Goal: Task Accomplishment & Management: Manage account settings

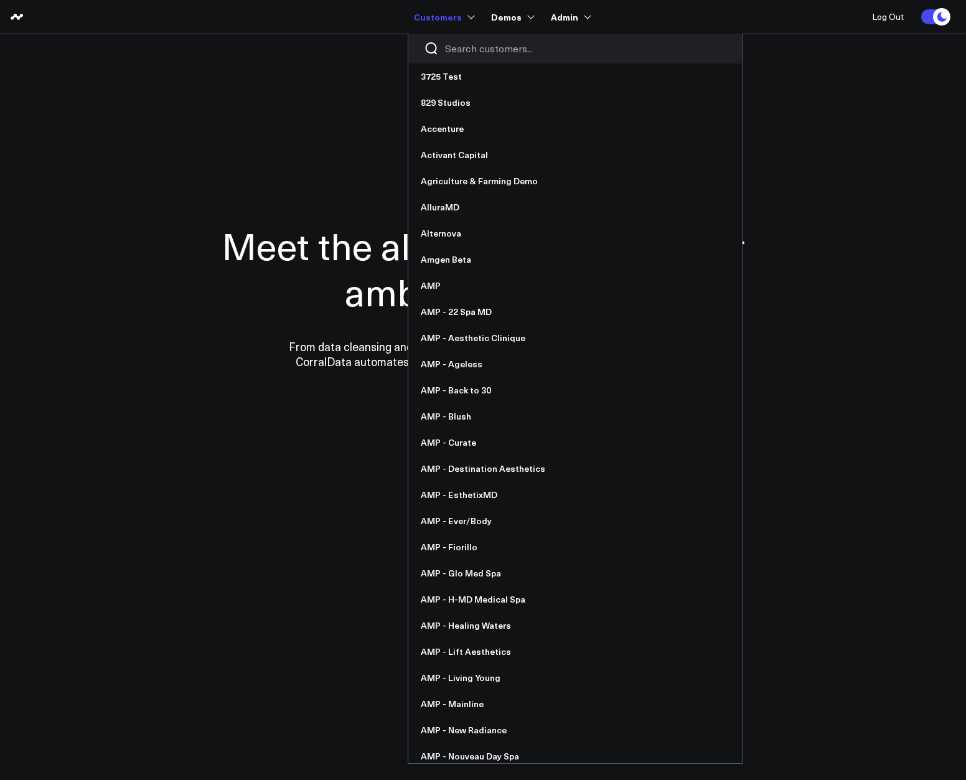
click at [482, 62] on div at bounding box center [575, 49] width 334 height 30
click at [479, 57] on div at bounding box center [575, 49] width 334 height 30
click at [477, 52] on input "Search customers input" at bounding box center [585, 49] width 281 height 14
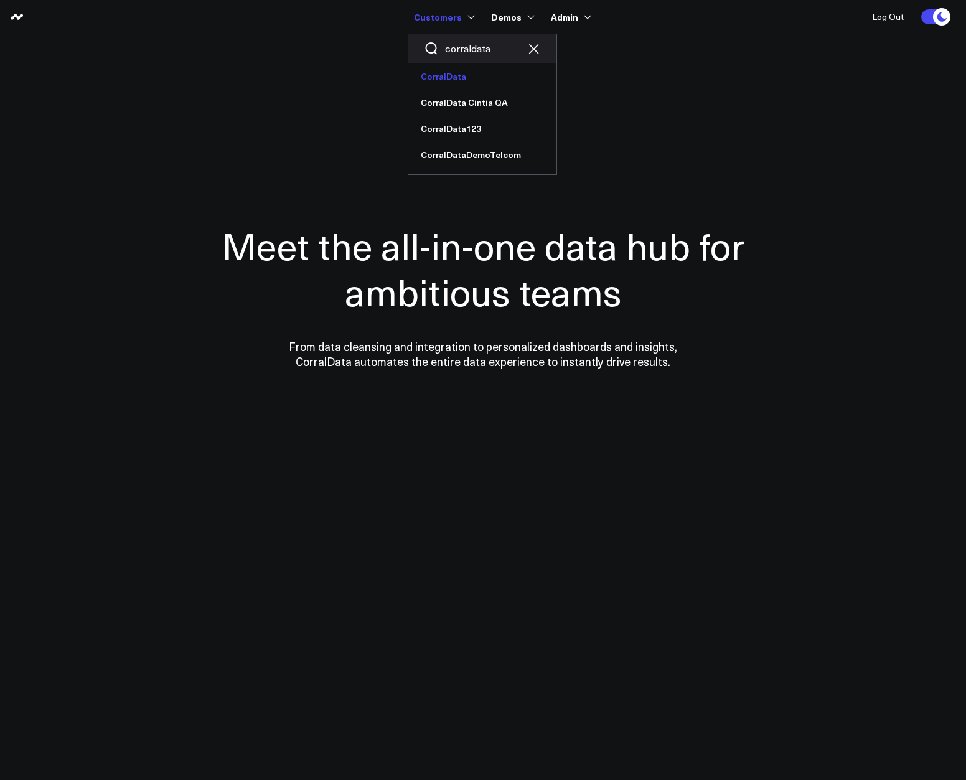
type input "corraldata"
click at [454, 87] on link "CorralData" at bounding box center [482, 76] width 148 height 26
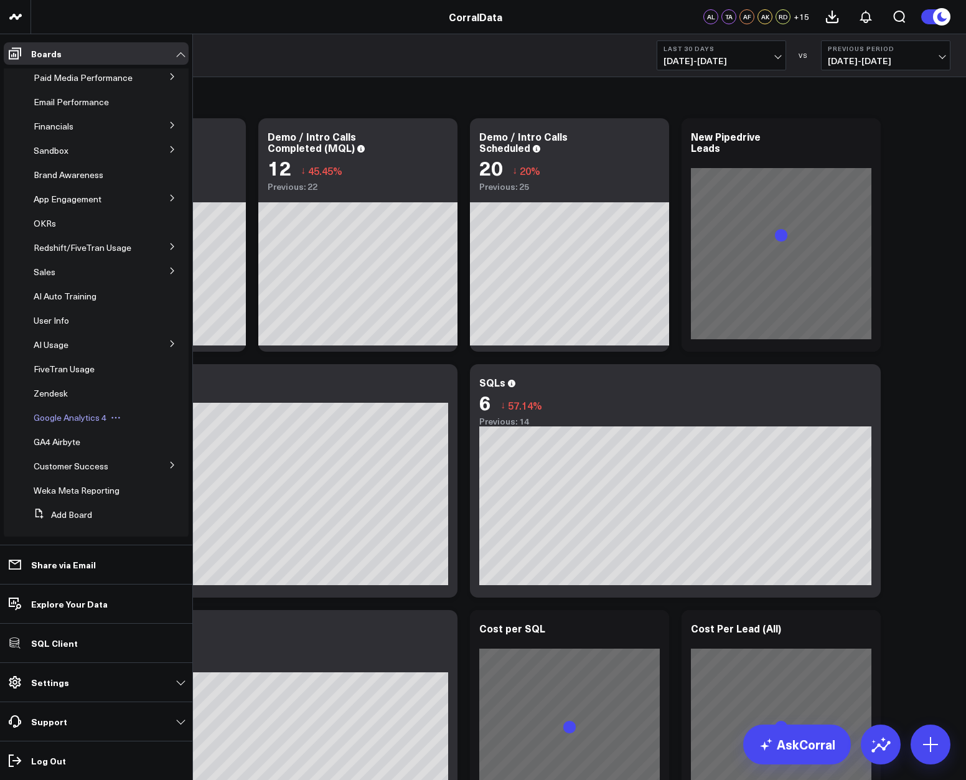
scroll to position [80, 0]
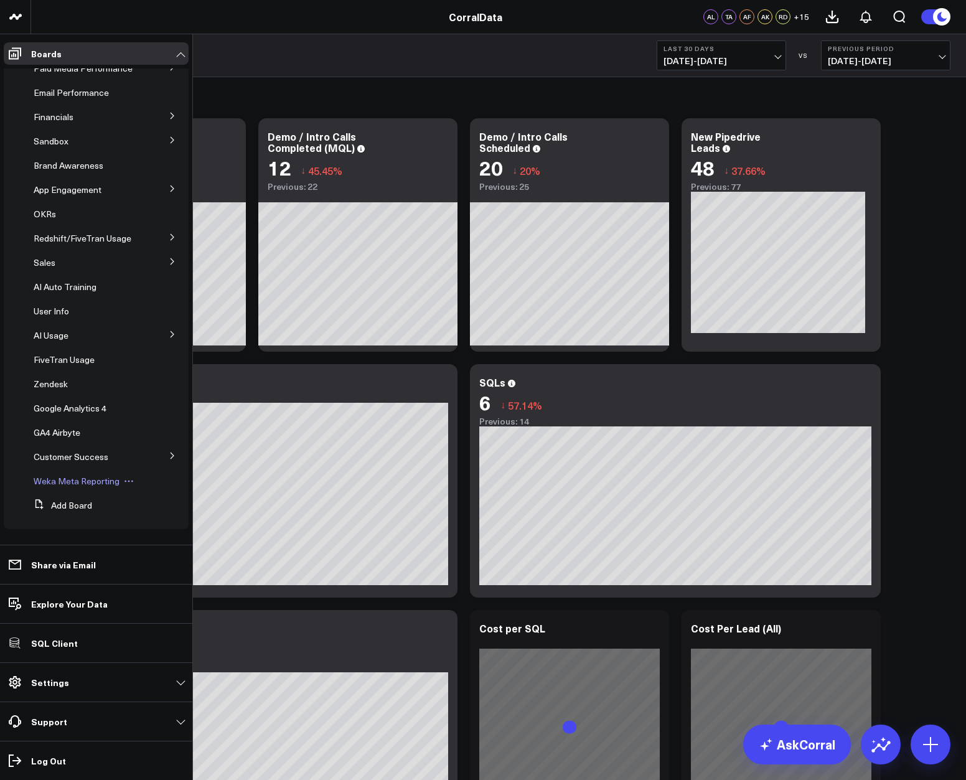
click at [80, 485] on span "Weka Meta Reporting" at bounding box center [77, 481] width 86 height 12
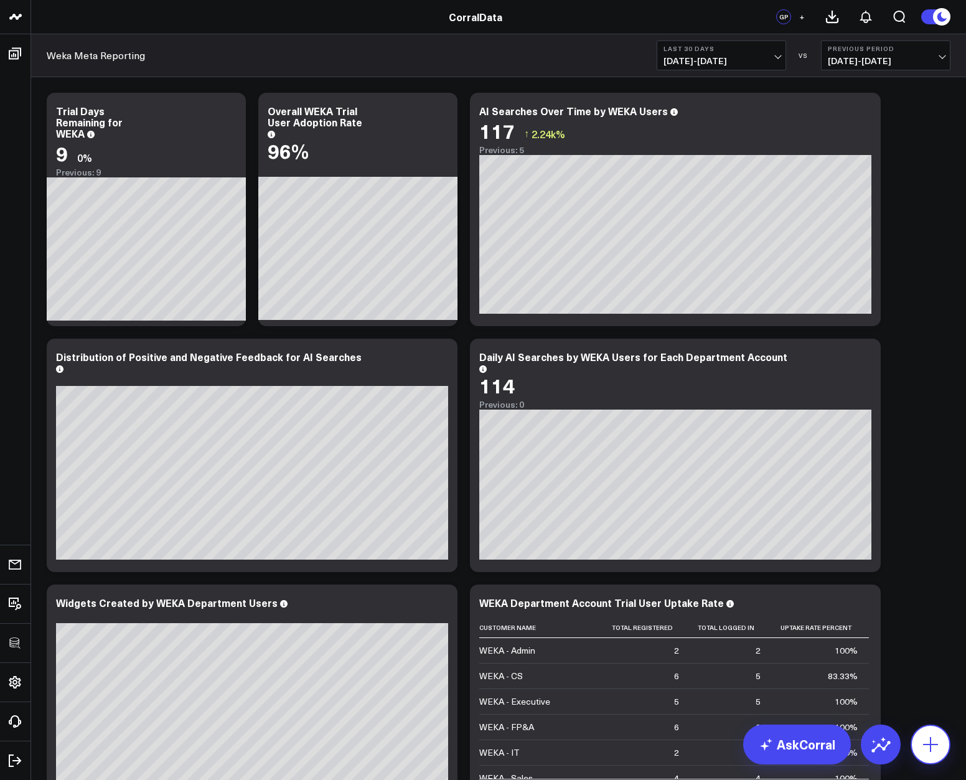
click at [937, 733] on button at bounding box center [931, 745] width 40 height 40
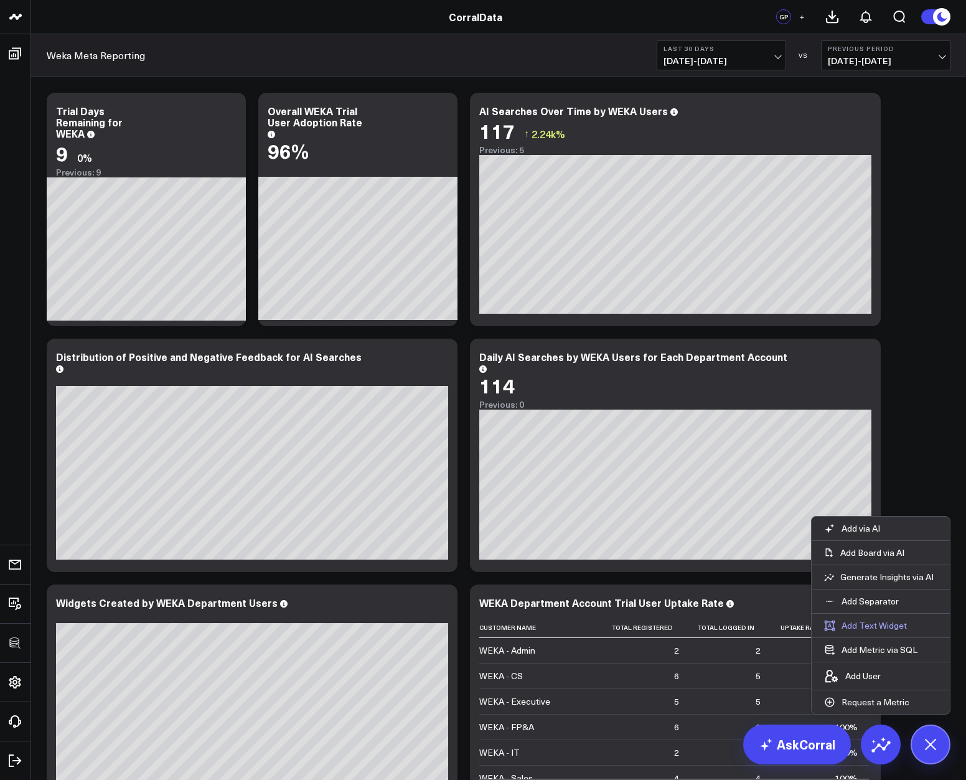
click at [870, 632] on button "Add Text Widget" at bounding box center [866, 626] width 108 height 24
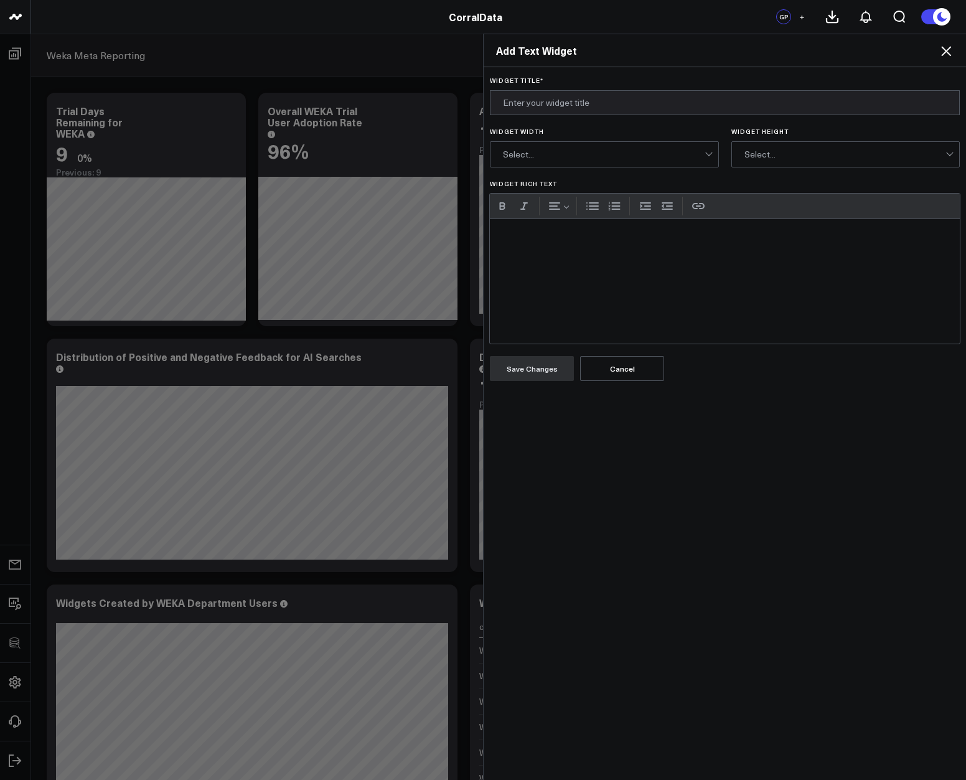
click at [657, 308] on div "Widget Rich Text" at bounding box center [725, 281] width 470 height 124
click at [583, 264] on div "Widget Rich Text" at bounding box center [725, 281] width 470 height 124
click at [787, 254] on div "Widget Rich Text" at bounding box center [725, 281] width 470 height 124
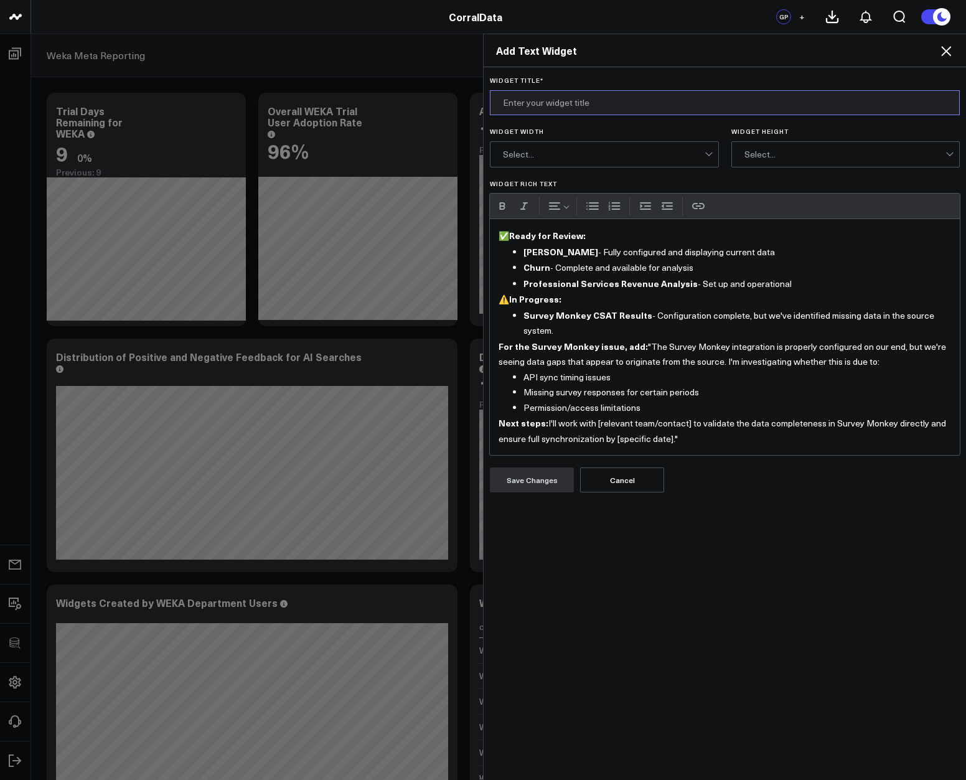
click at [551, 110] on input "Widget Title *" at bounding box center [725, 102] width 470 height 25
type input "New Metric Requests"
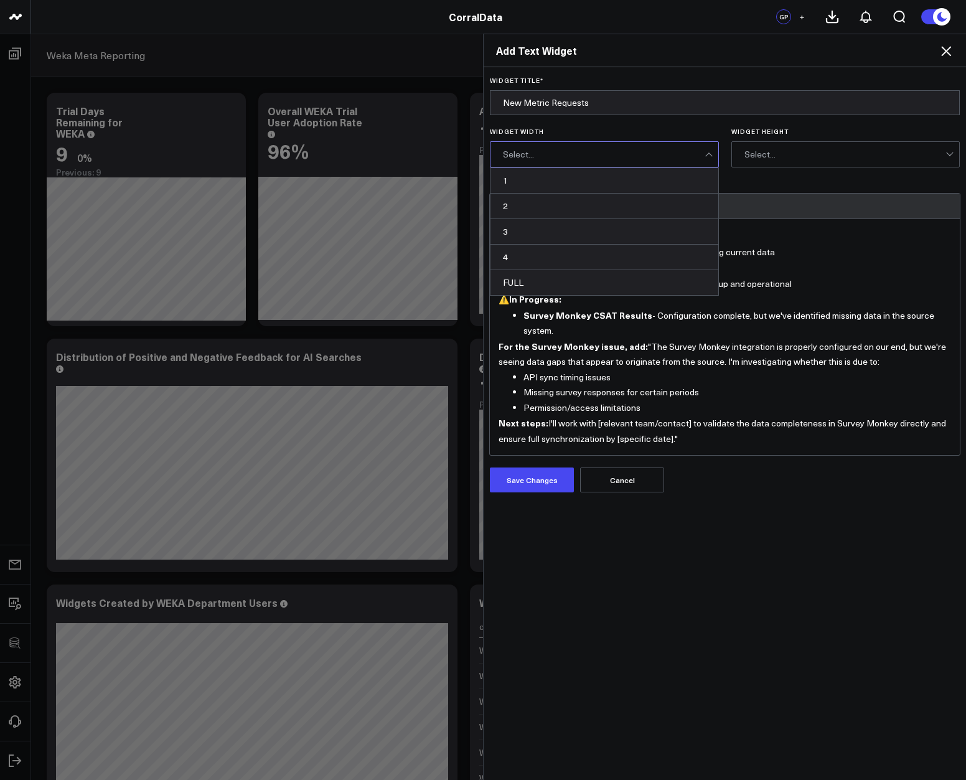
click at [692, 162] on div "Select..." at bounding box center [604, 154] width 202 height 25
click at [593, 206] on div "2" at bounding box center [604, 207] width 228 height 26
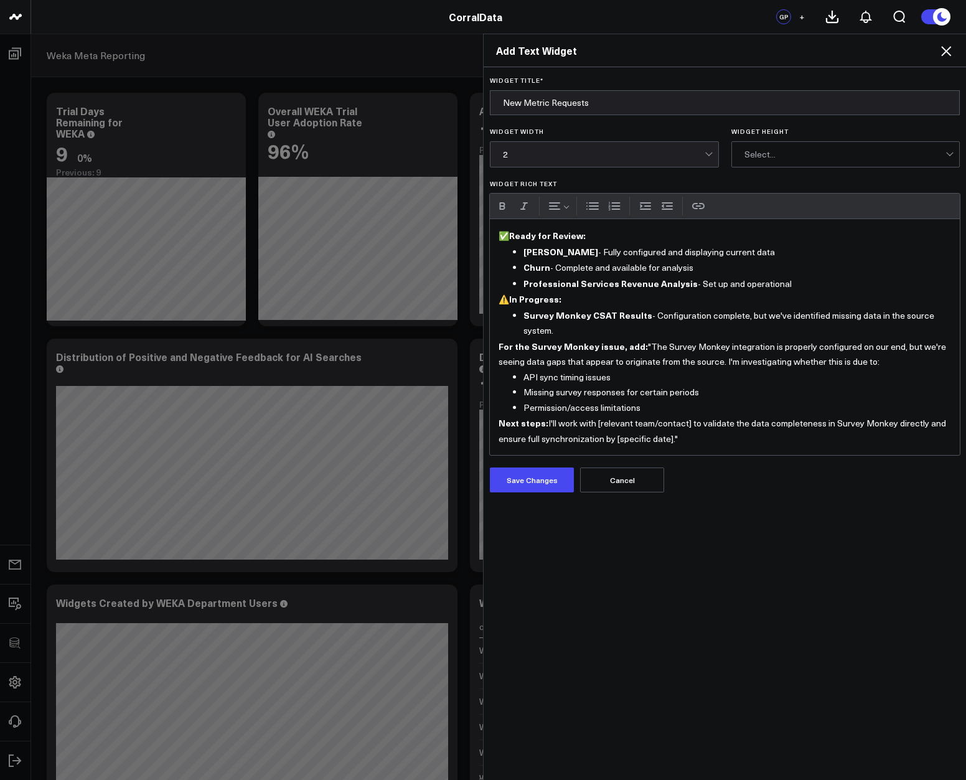
click at [781, 164] on div "Select..." at bounding box center [845, 154] width 202 height 25
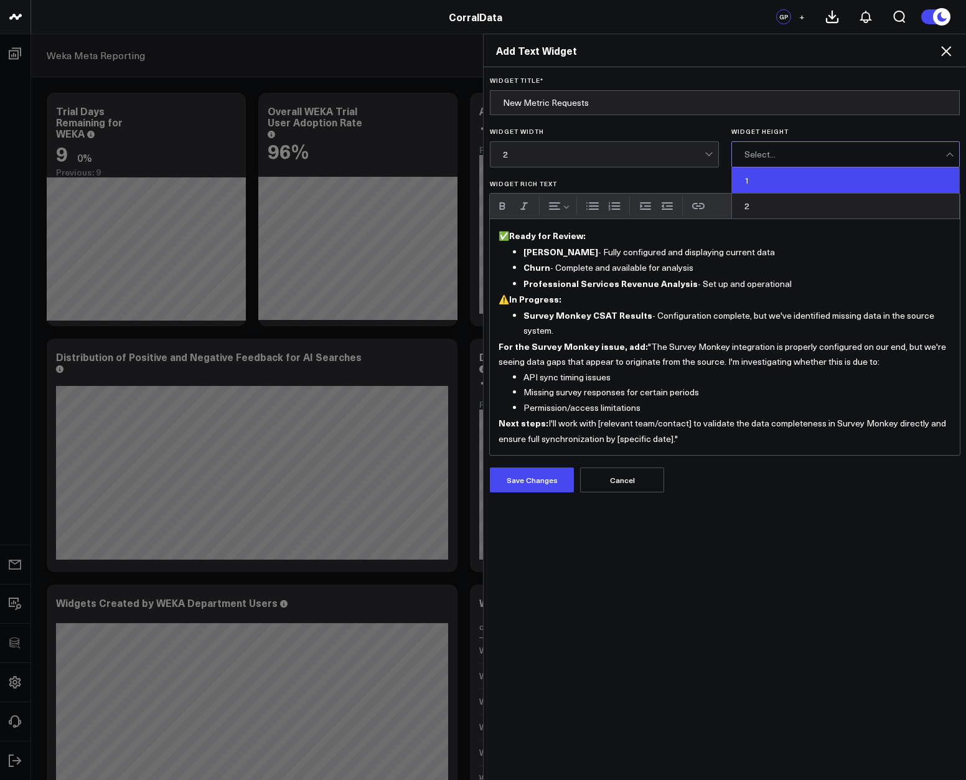
click at [760, 188] on div "1" at bounding box center [846, 181] width 228 height 26
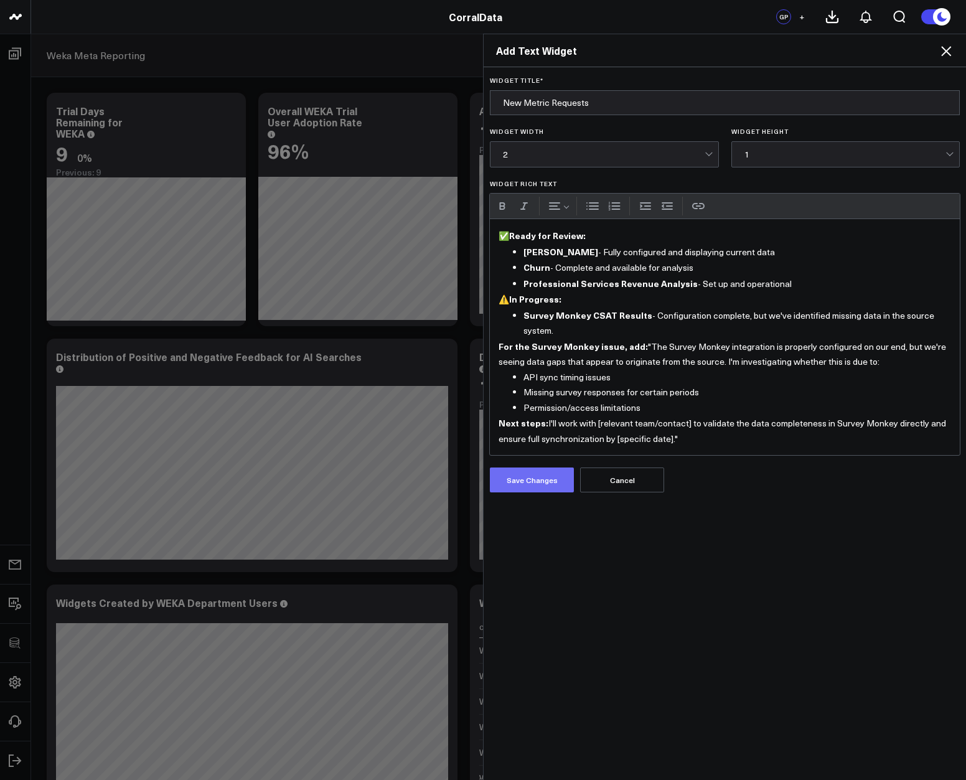
click at [540, 481] on button "Save Changes" at bounding box center [532, 479] width 84 height 25
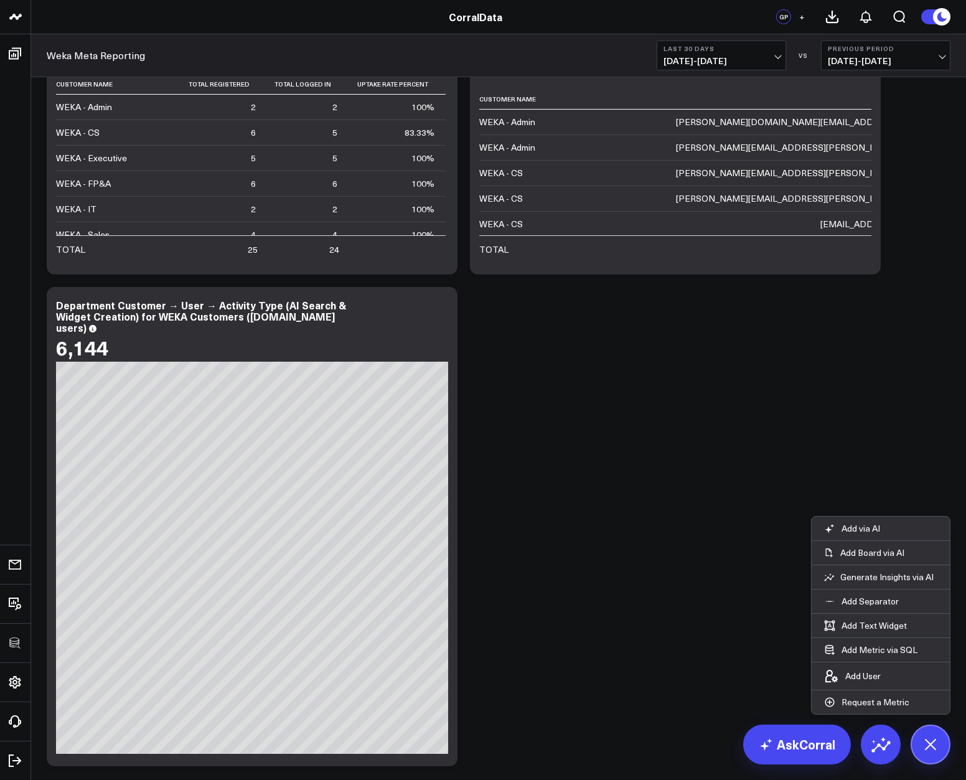
scroll to position [856, 0]
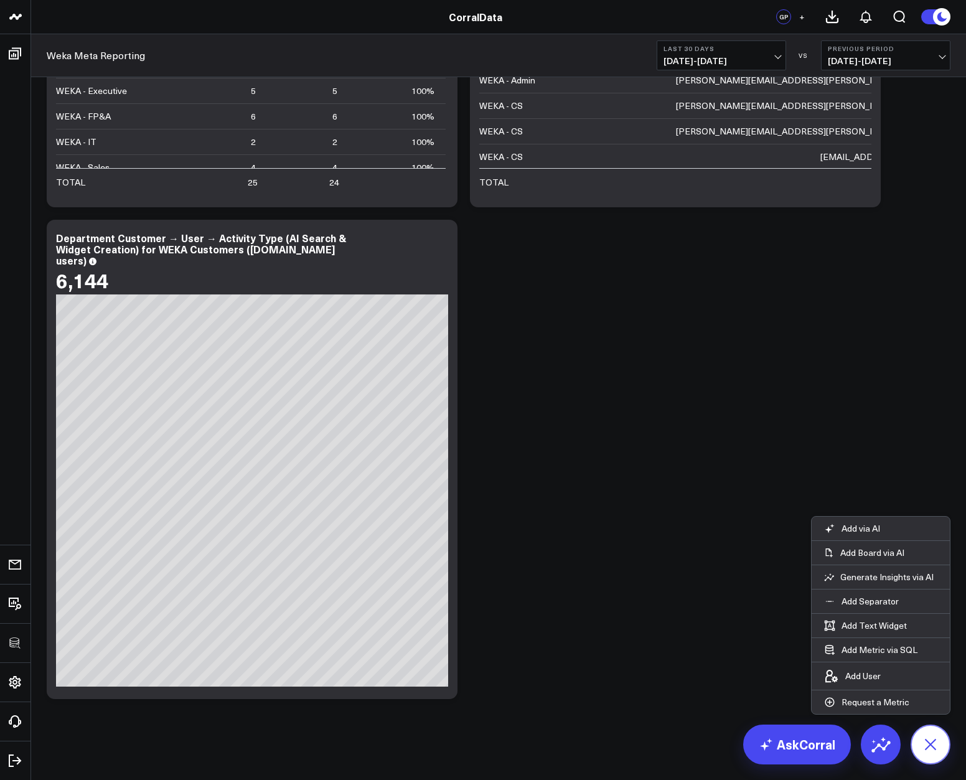
click at [940, 730] on button at bounding box center [931, 745] width 40 height 40
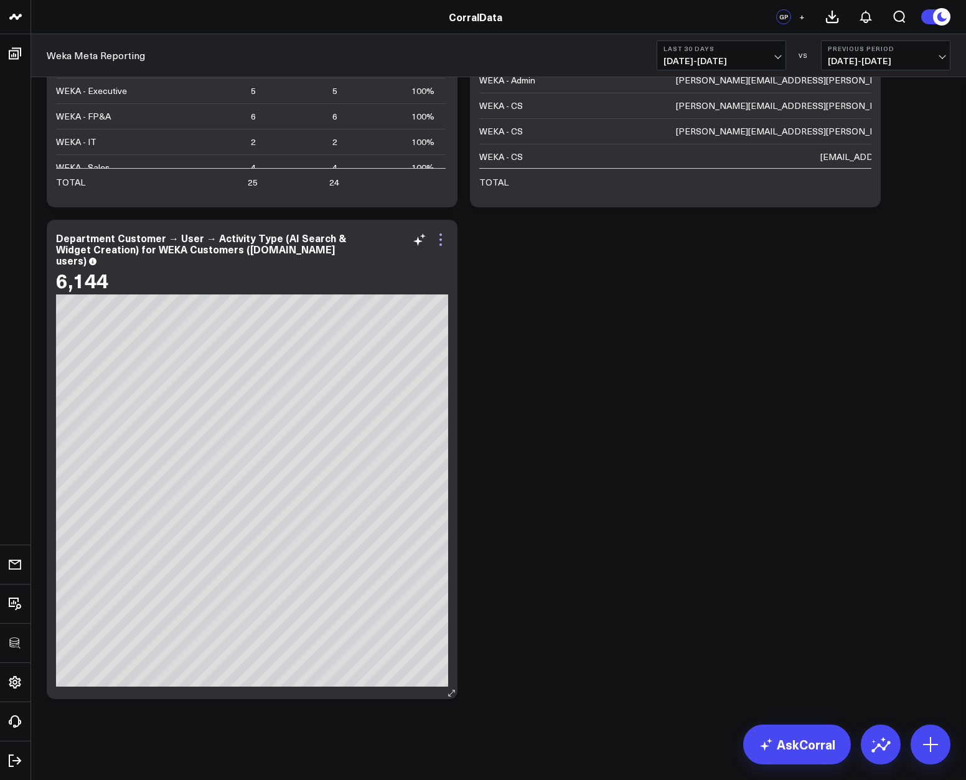
click at [442, 240] on icon at bounding box center [440, 239] width 15 height 15
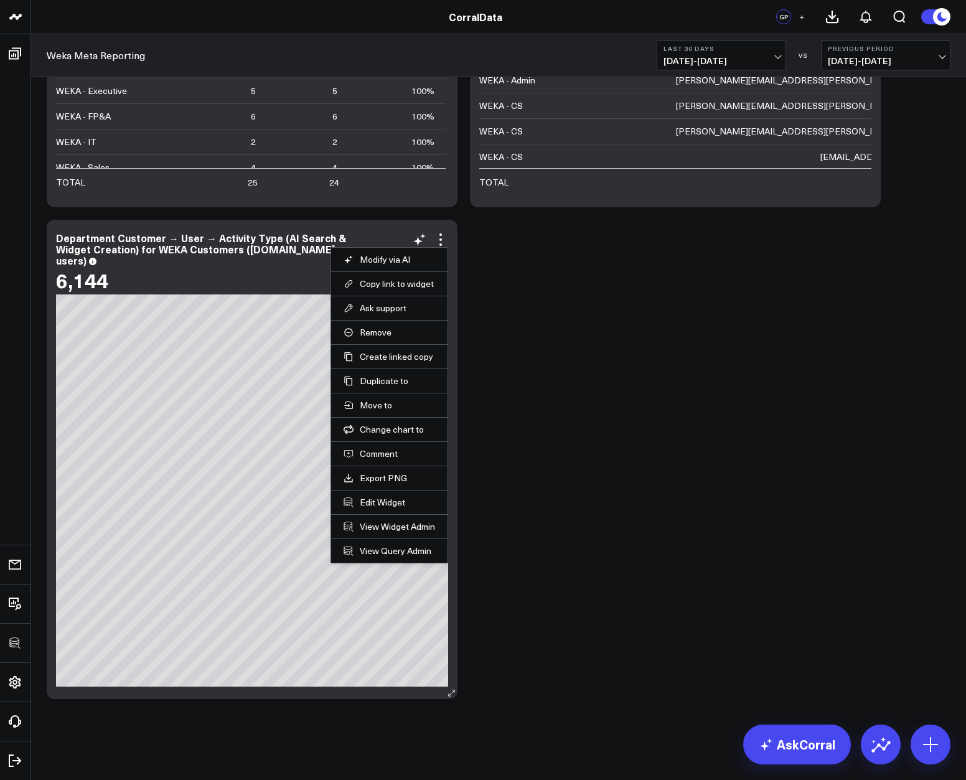
click at [398, 265] on li "Modify via AI" at bounding box center [389, 259] width 116 height 24
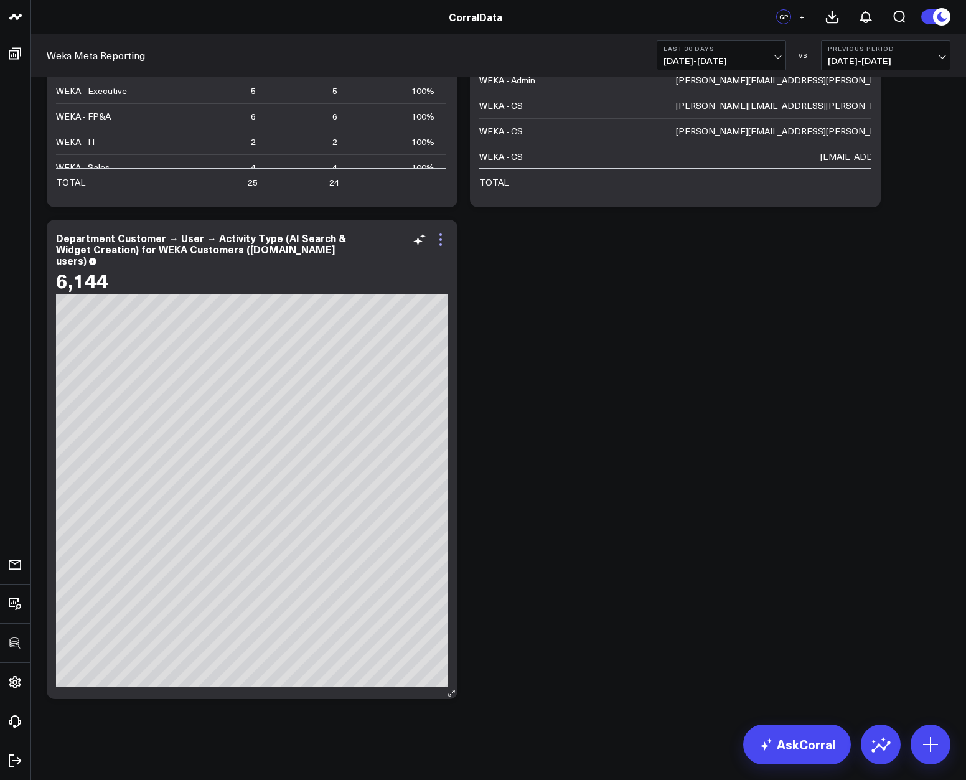
click at [443, 245] on icon at bounding box center [440, 239] width 15 height 15
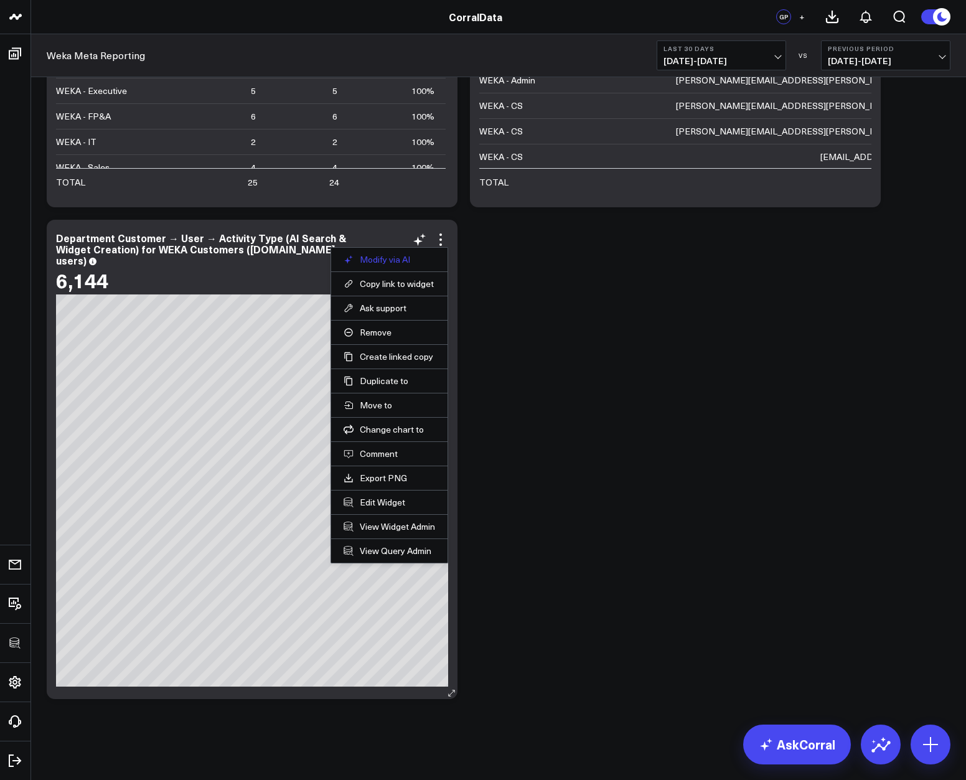
click at [387, 261] on button "Modify via AI" at bounding box center [389, 259] width 91 height 11
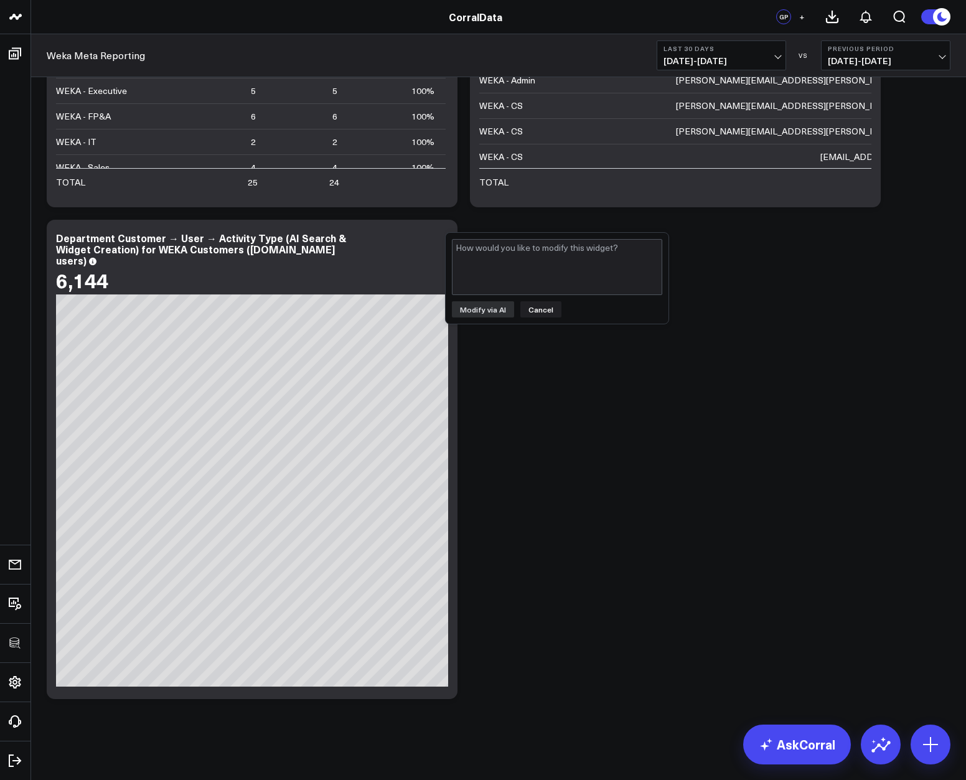
click at [535, 237] on div "Modify via AI Cancel" at bounding box center [557, 278] width 223 height 91
click at [533, 255] on textarea at bounding box center [557, 267] width 210 height 56
type textarea "Just show AI search count, don't bother with widgets"
click at [469, 317] on button "Modify via AI" at bounding box center [483, 309] width 62 height 16
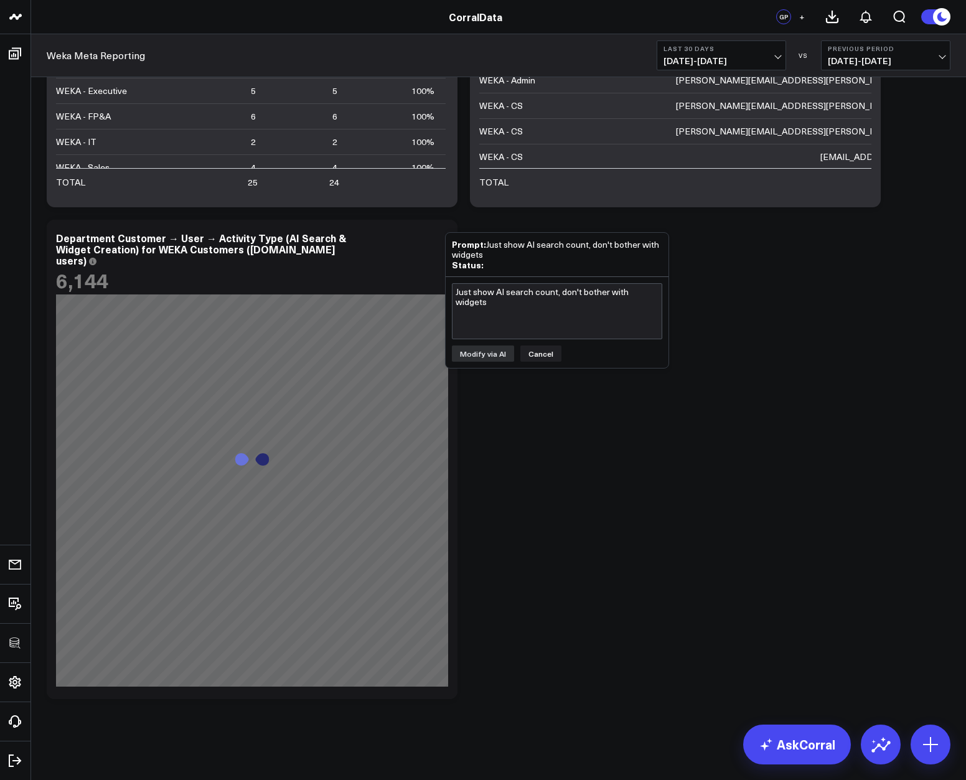
scroll to position [611, 0]
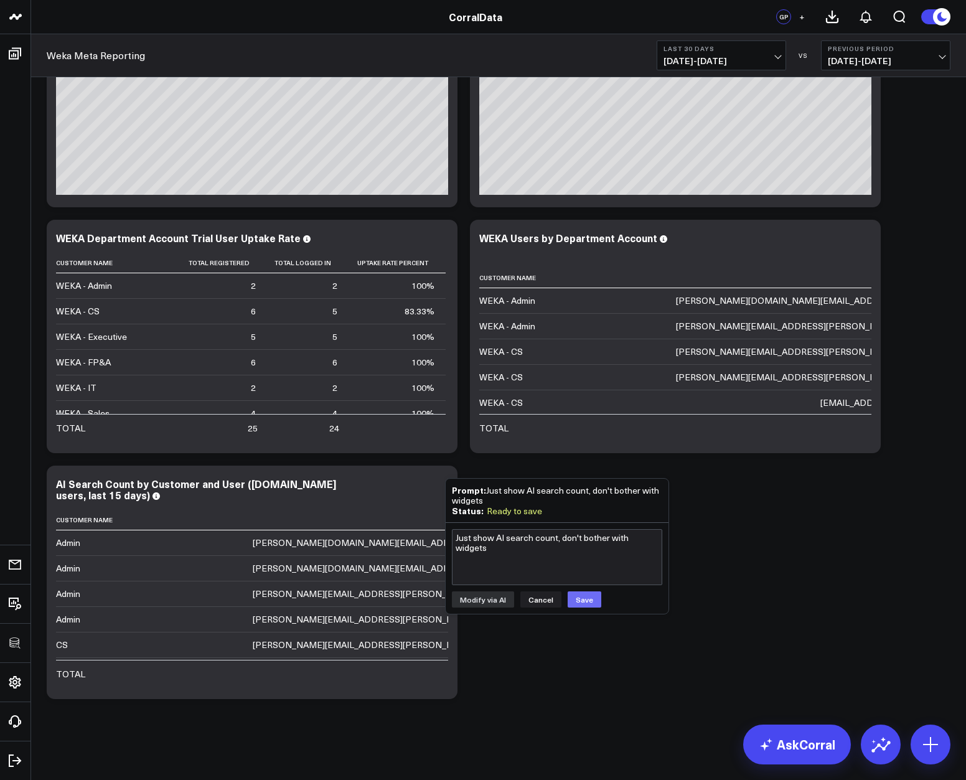
click at [579, 601] on button "Save" at bounding box center [585, 599] width 34 height 16
click at [811, 588] on div "Modify via AI Copy link to widget Ask support Remove Create linked copy Executi…" at bounding box center [498, 90] width 916 height 1229
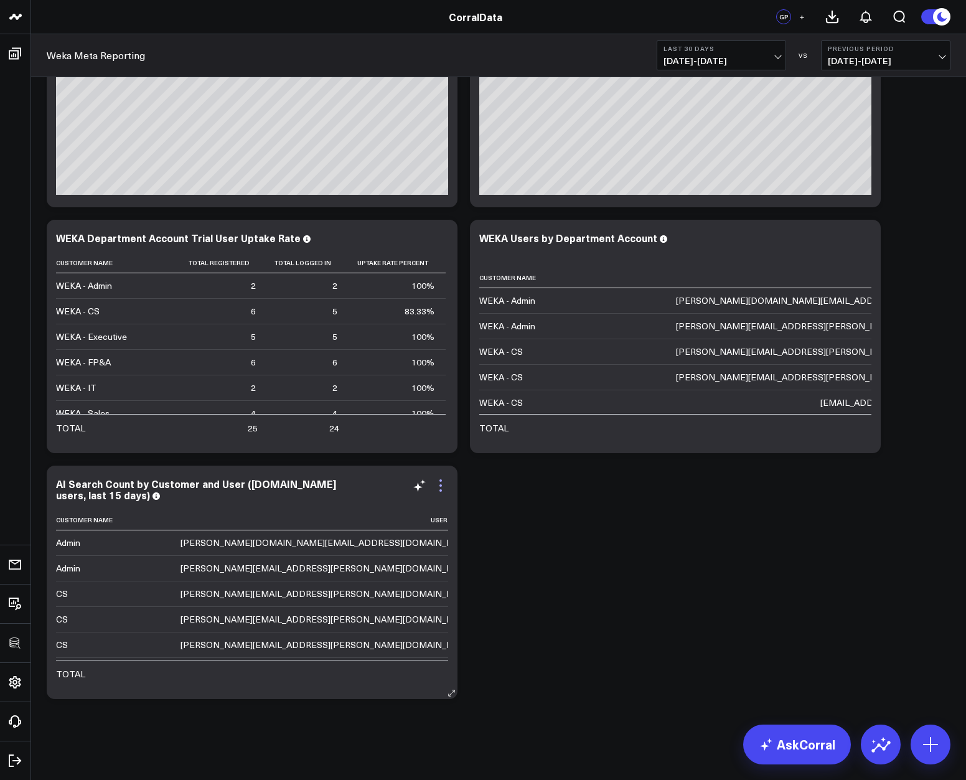
click at [443, 486] on icon at bounding box center [440, 485] width 15 height 15
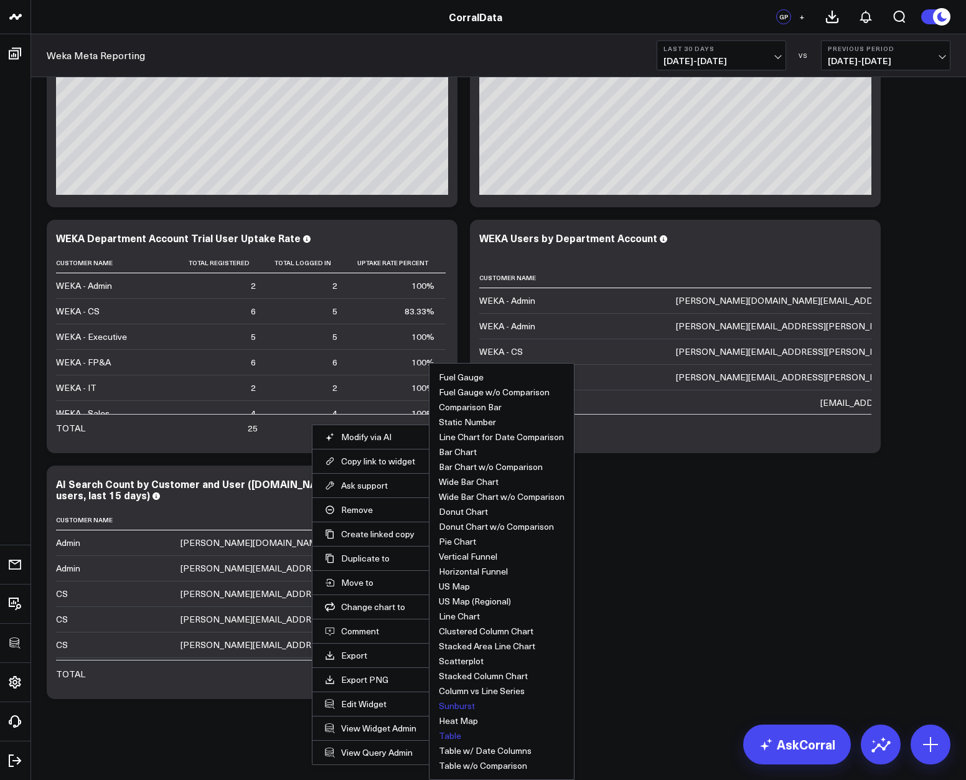
click at [463, 703] on button "Sunburst" at bounding box center [457, 705] width 36 height 9
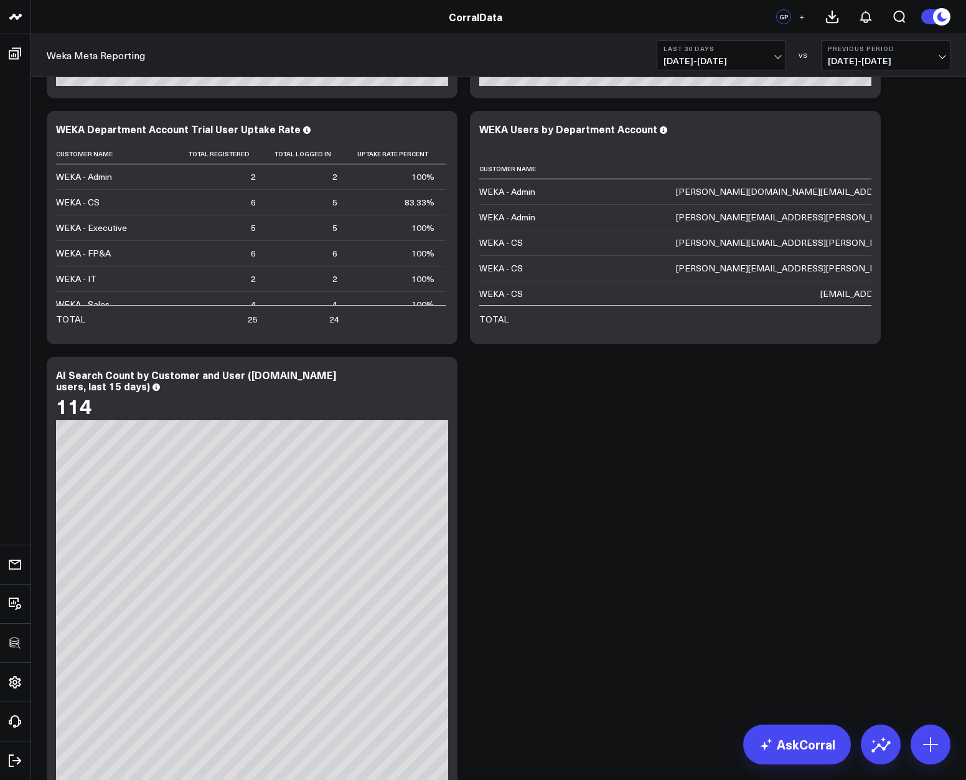
scroll to position [856, 0]
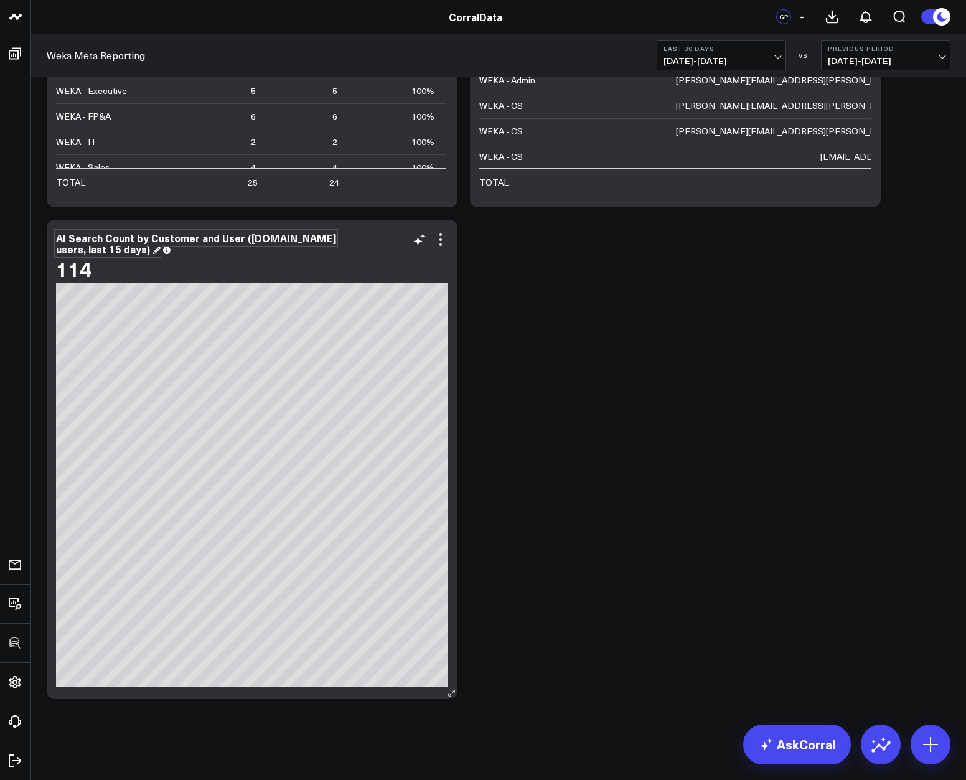
click at [227, 235] on div "AI Search Count by Customer and User ([DOMAIN_NAME] users, last 15 days)" at bounding box center [196, 243] width 280 height 25
click at [187, 233] on div "AI Search Count by Customer and User ([DOMAIN_NAME] users, last 15 days)" at bounding box center [196, 243] width 280 height 25
drag, startPoint x: 254, startPoint y: 240, endPoint x: 312, endPoint y: 270, distance: 65.1
click at [312, 270] on div "AI Search Count by Department and User ([DOMAIN_NAME] users, last 15 days) 114" at bounding box center [252, 257] width 392 height 51
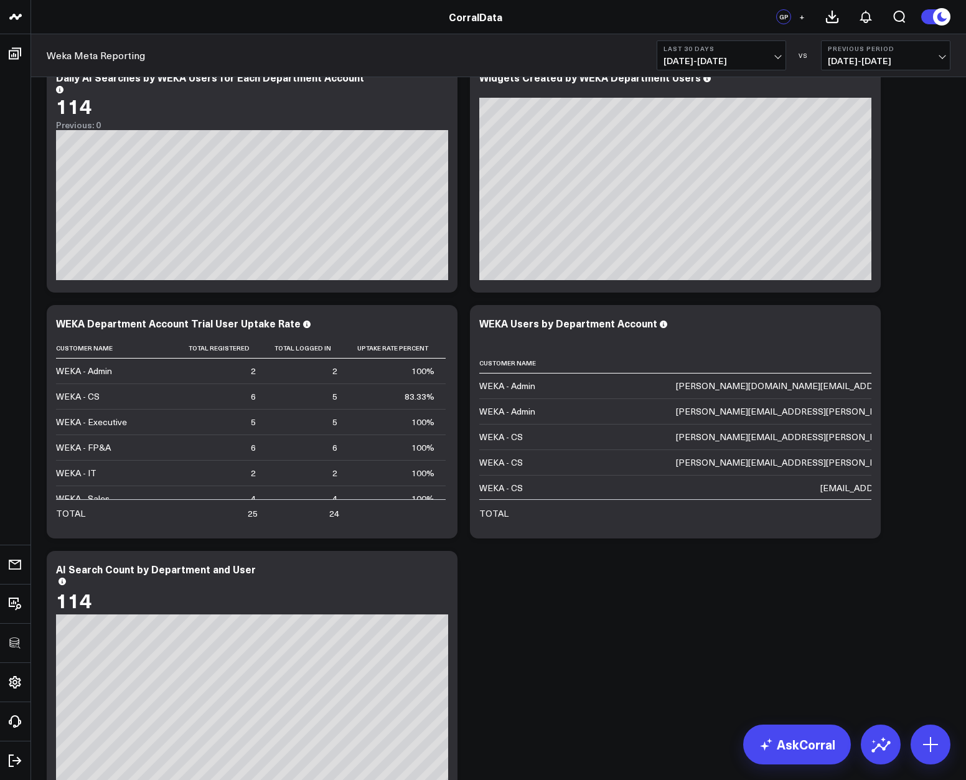
scroll to position [472, 0]
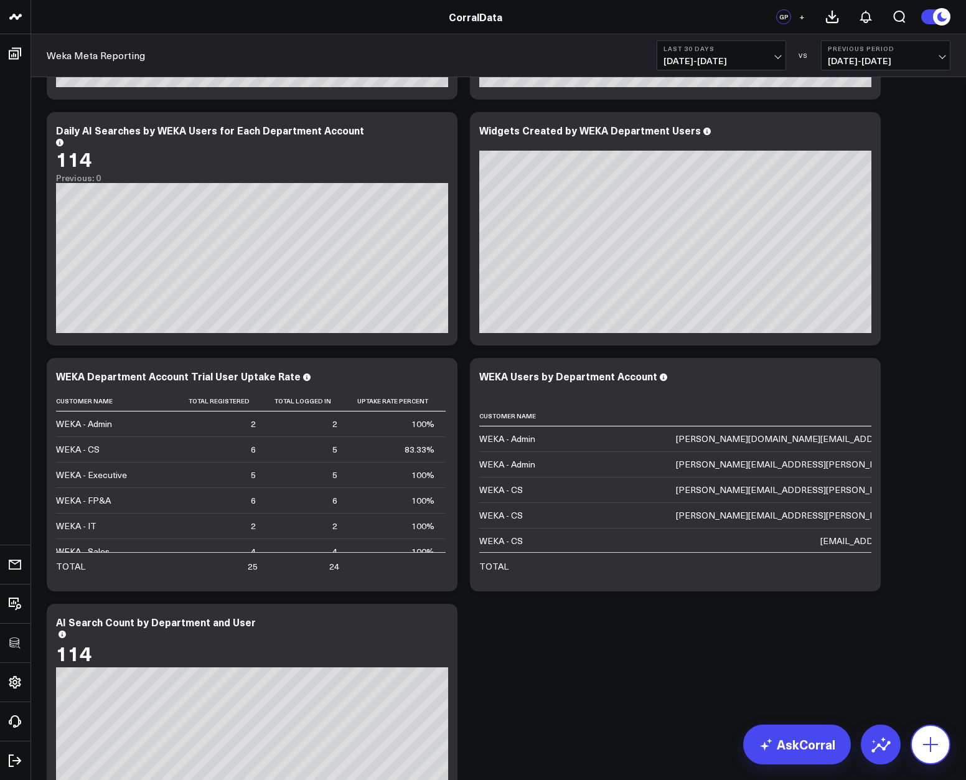
click at [933, 757] on button at bounding box center [931, 745] width 40 height 40
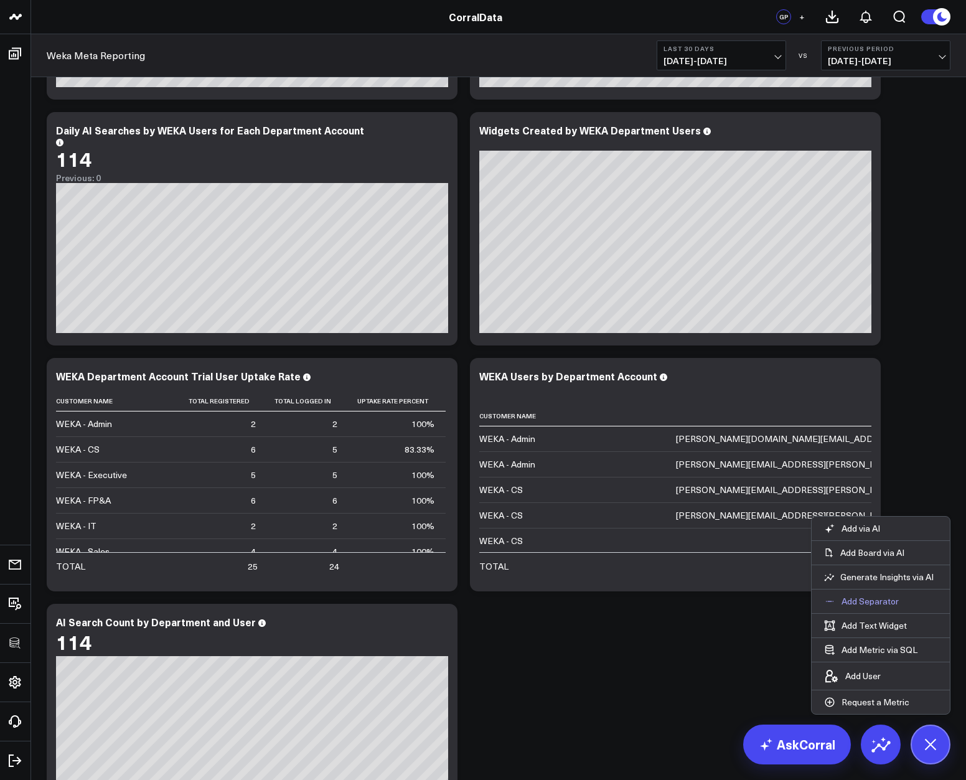
click at [879, 605] on p "Add Separator" at bounding box center [870, 601] width 57 height 11
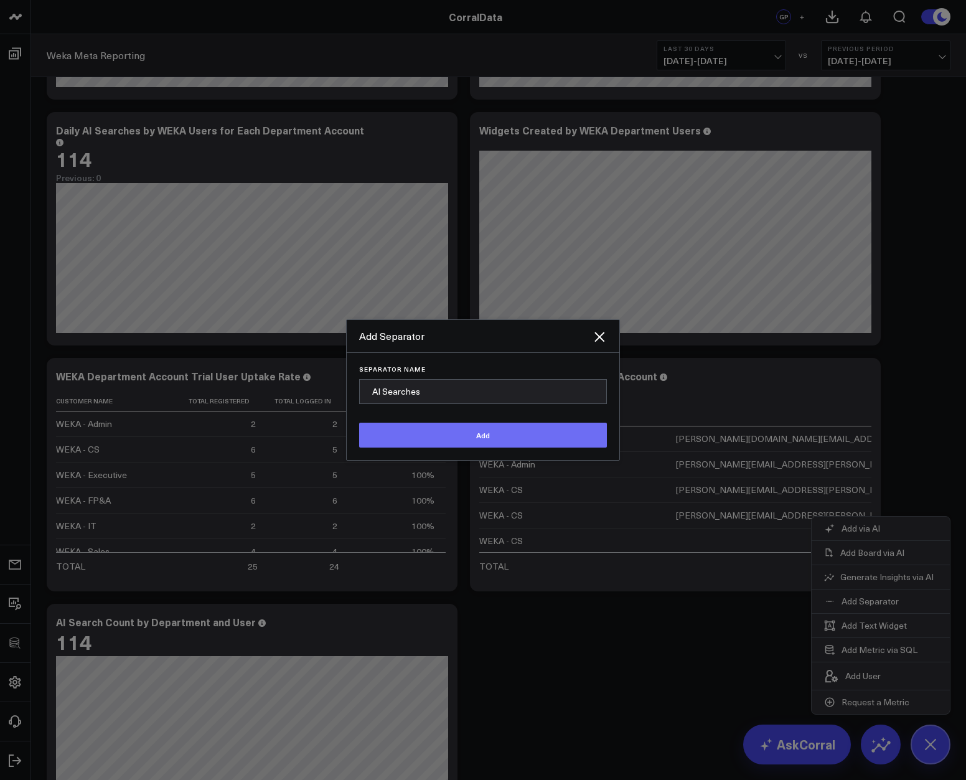
type input "AI Searches"
click at [527, 429] on button "Add" at bounding box center [483, 435] width 248 height 25
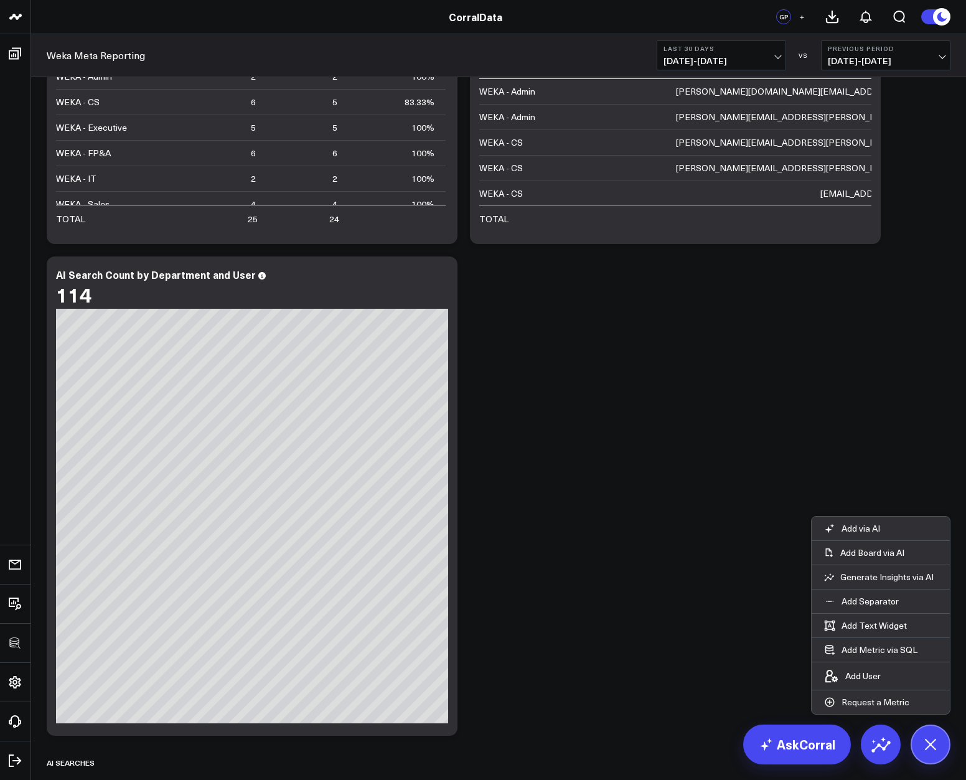
scroll to position [856, 0]
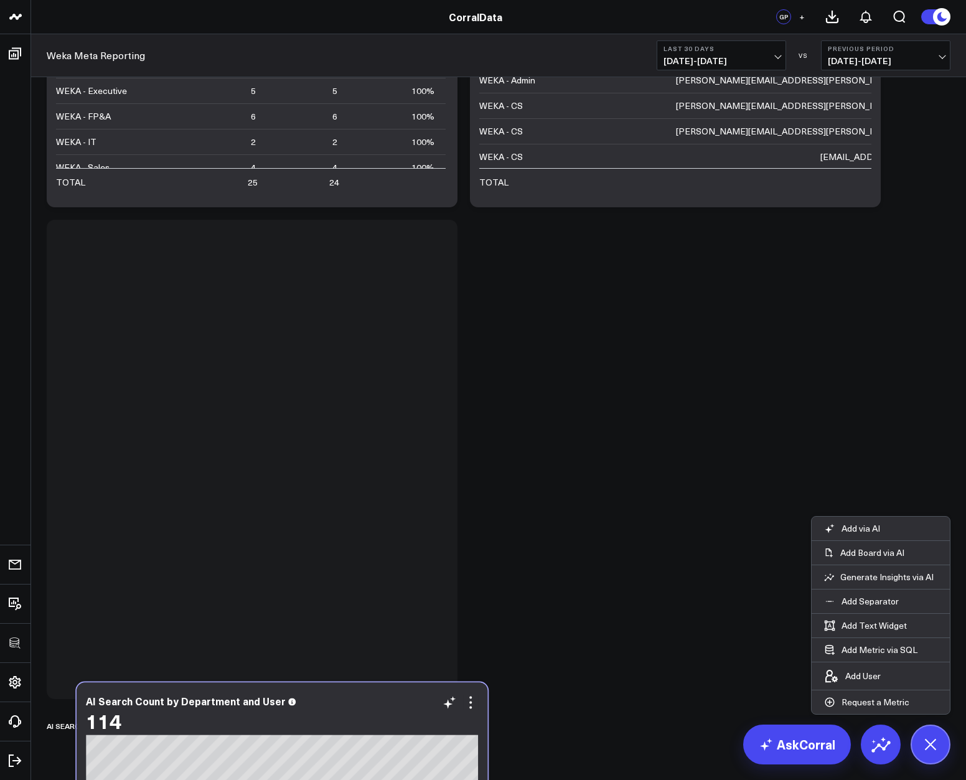
drag, startPoint x: 314, startPoint y: 232, endPoint x: 344, endPoint y: 695, distance: 463.4
click at [344, 695] on div "AI Search Count by Department and User" at bounding box center [282, 700] width 392 height 11
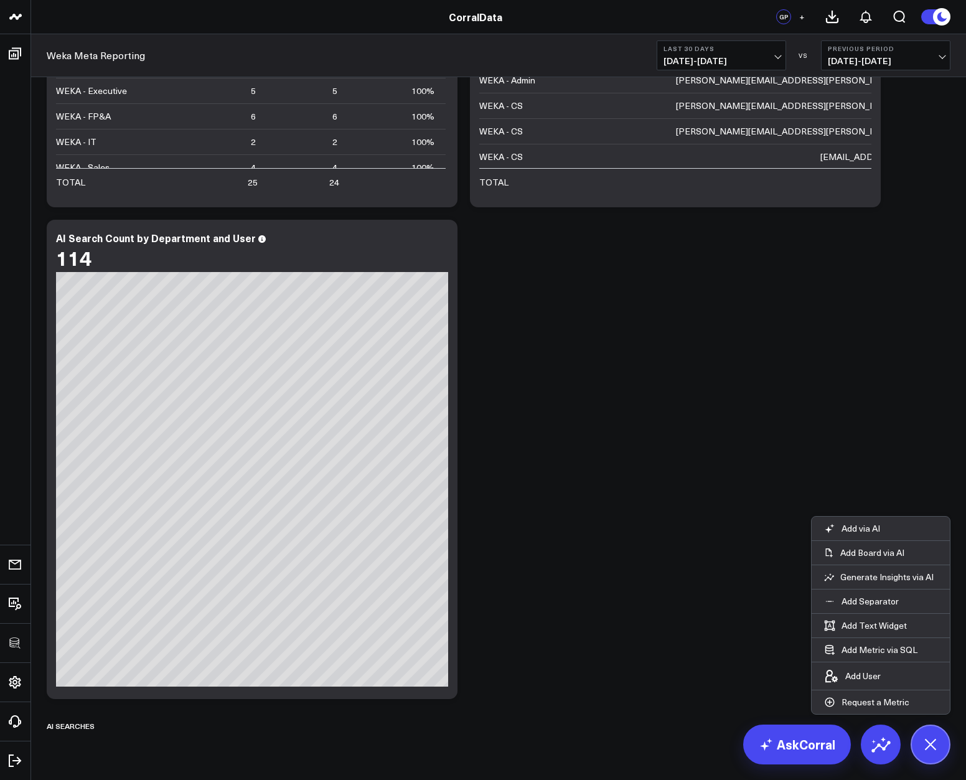
scroll to position [878, 0]
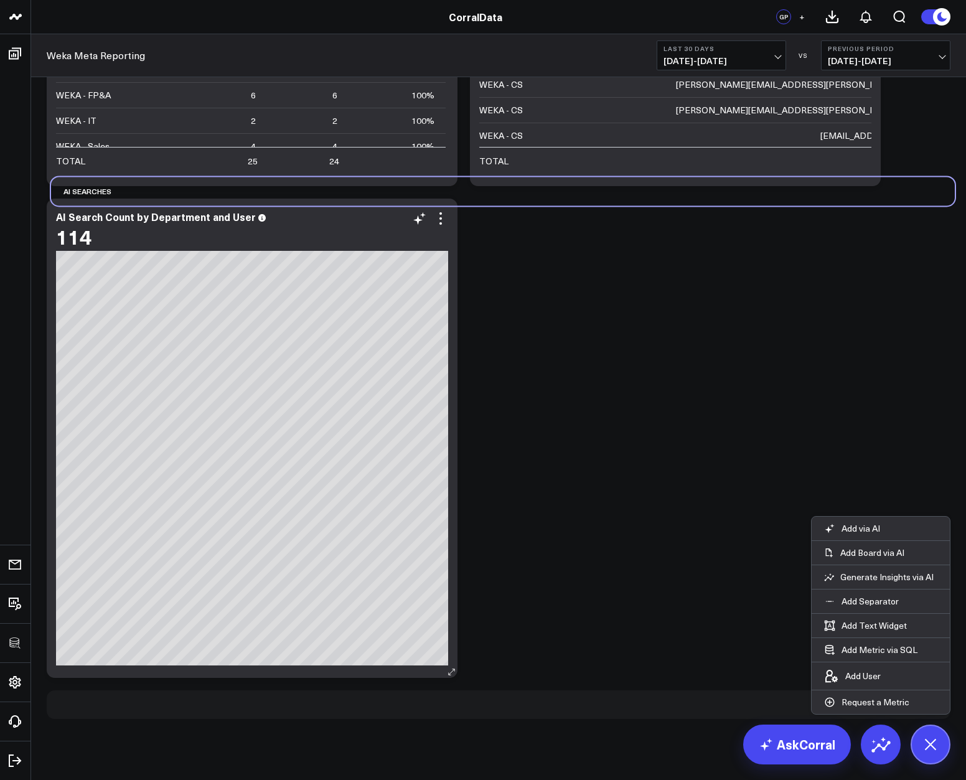
drag, startPoint x: 84, startPoint y: 727, endPoint x: 78, endPoint y: 224, distance: 503.0
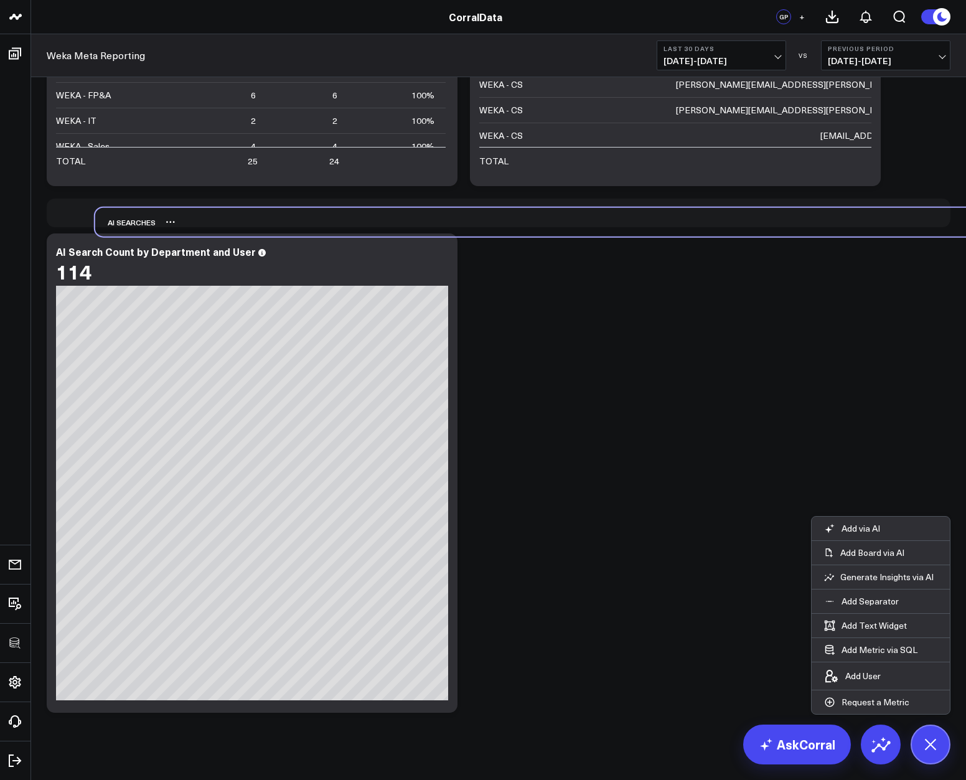
drag, startPoint x: 67, startPoint y: 705, endPoint x: 116, endPoint y: 223, distance: 484.8
click at [116, 223] on div "AI Searches" at bounding box center [125, 222] width 60 height 29
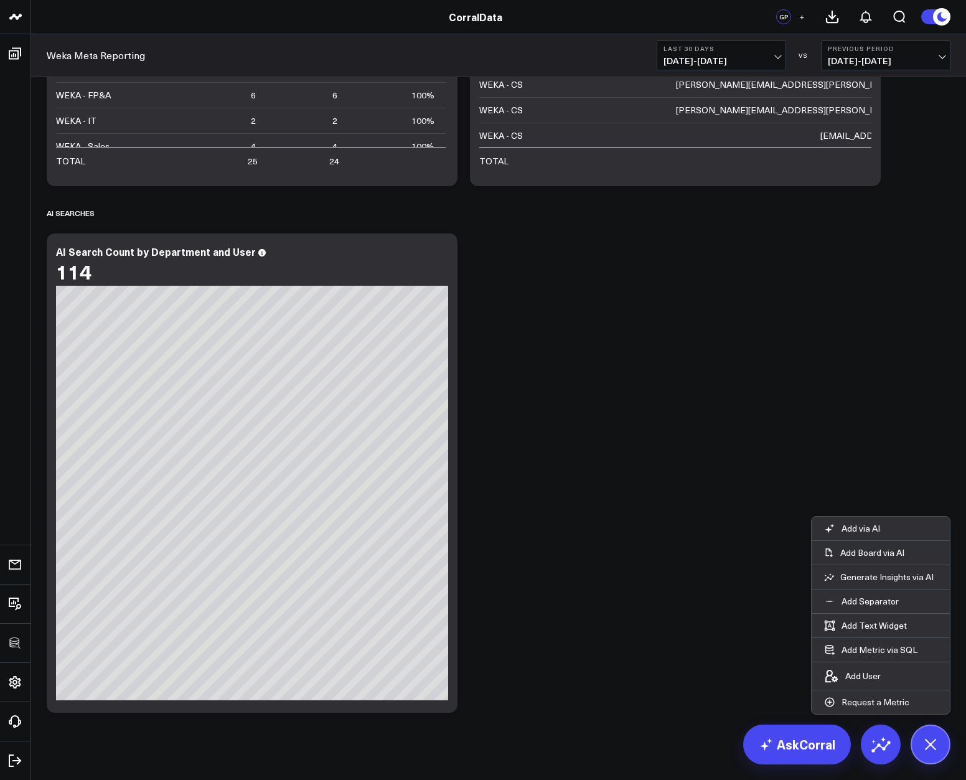
click at [934, 744] on icon at bounding box center [930, 744] width 28 height 28
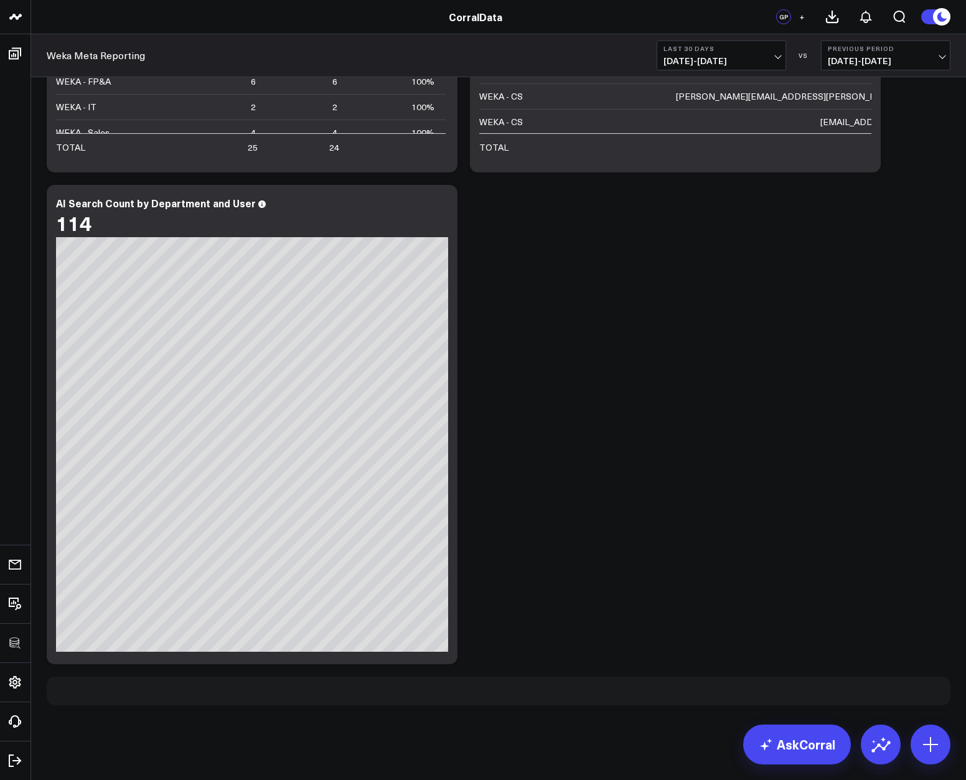
scroll to position [0, 0]
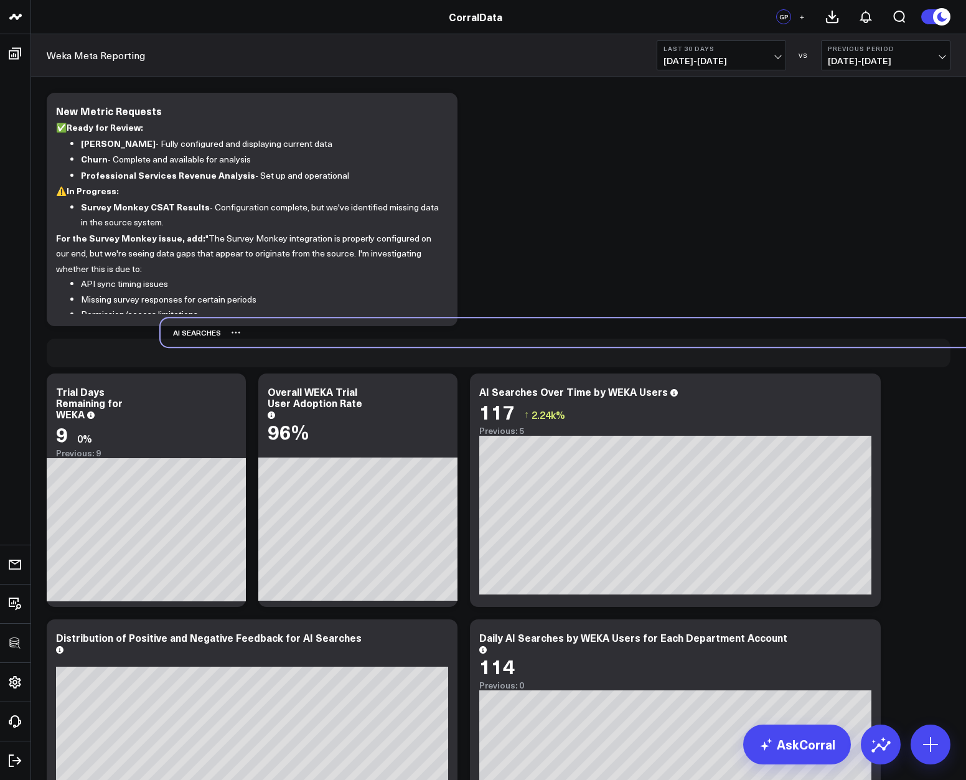
drag, startPoint x: 85, startPoint y: 486, endPoint x: 199, endPoint y: 340, distance: 185.0
click at [199, 340] on div "AI Searches" at bounding box center [191, 332] width 60 height 29
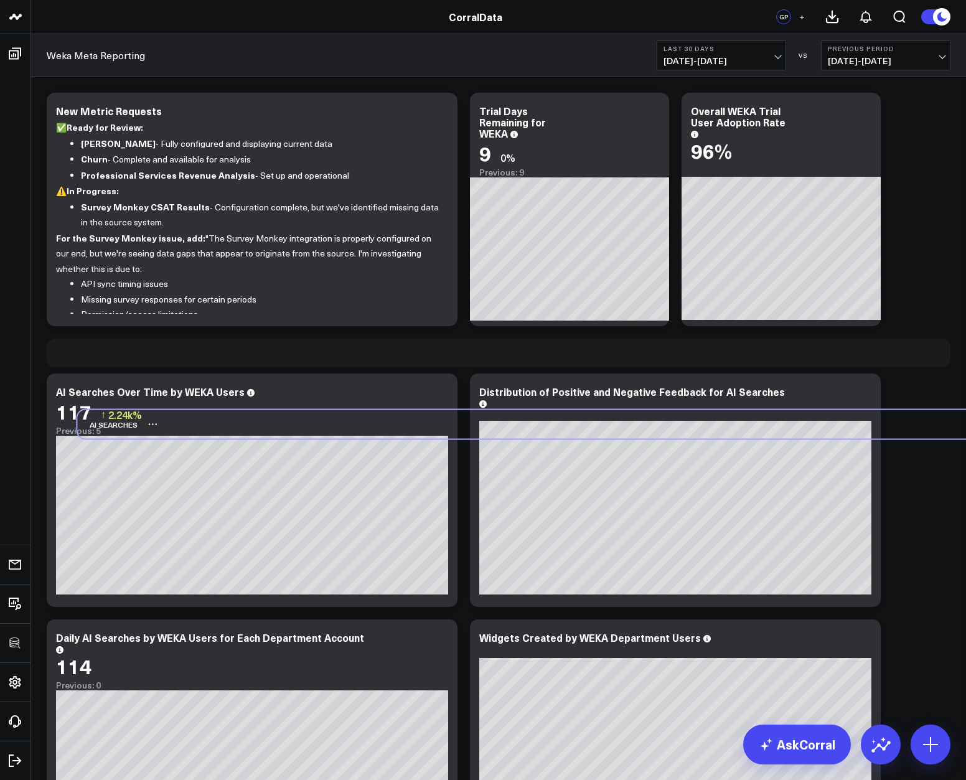
drag, startPoint x: 294, startPoint y: 358, endPoint x: 326, endPoint y: 430, distance: 78.6
click at [326, 430] on div "AI Searches" at bounding box center [529, 424] width 904 height 29
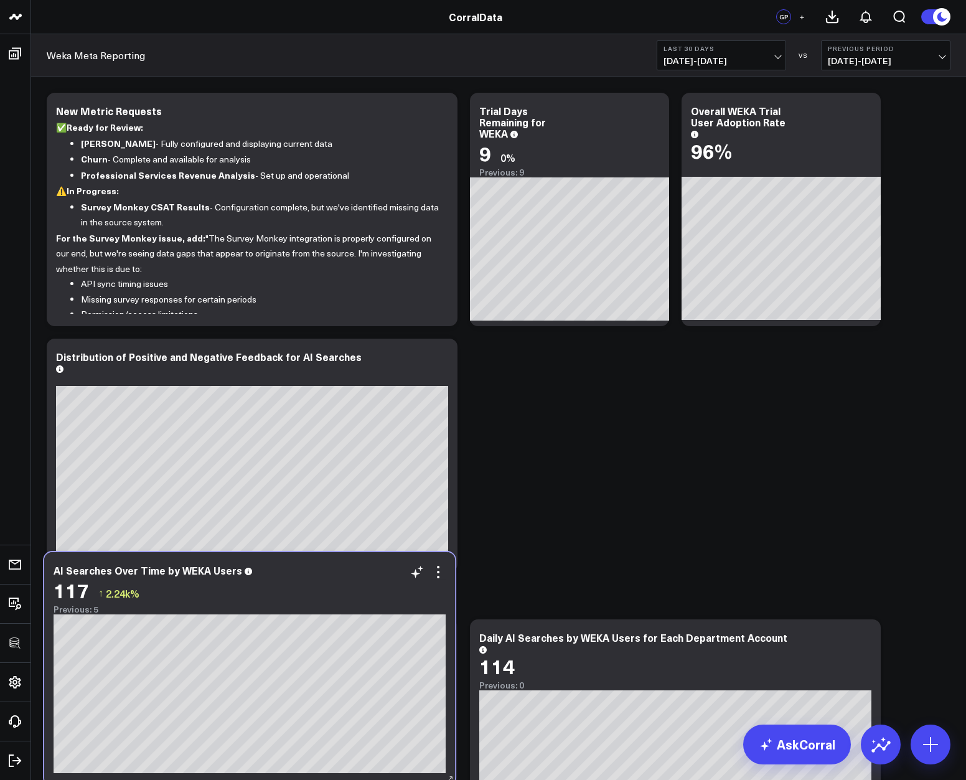
drag, startPoint x: 291, startPoint y: 363, endPoint x: 286, endPoint y: 579, distance: 216.7
click at [286, 579] on div "117 ↑ 2.24k%" at bounding box center [250, 590] width 392 height 22
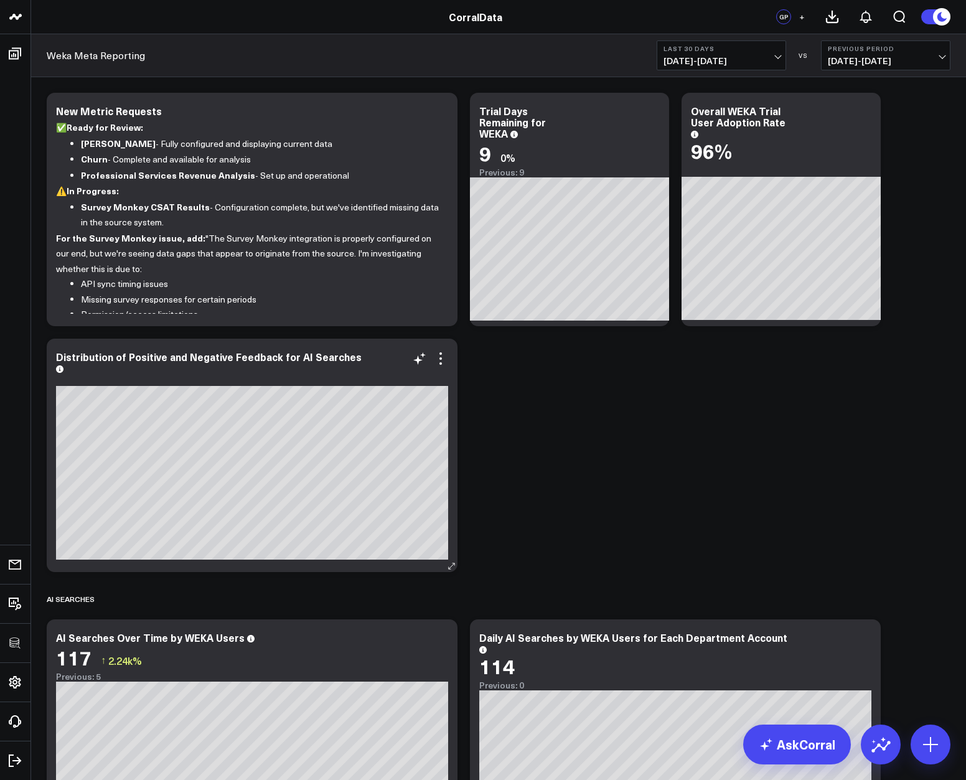
click at [372, 410] on div "Distribution of Positive and Negative Feedback for AI Searches [fontSize:14px l…" at bounding box center [252, 455] width 411 height 233
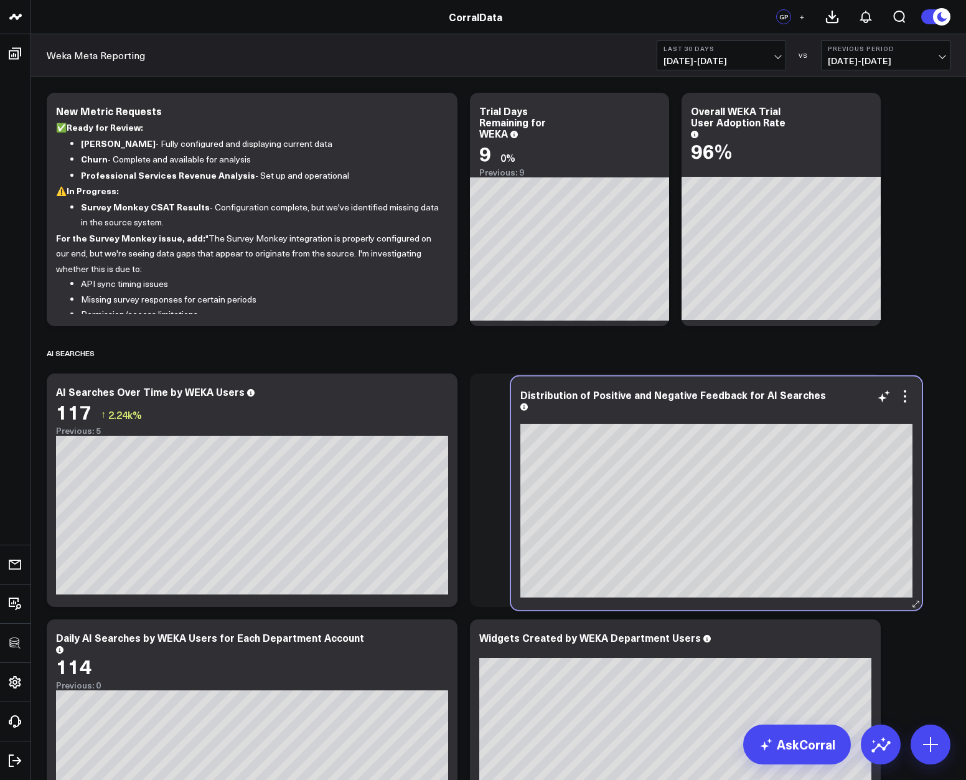
drag, startPoint x: 385, startPoint y: 348, endPoint x: 849, endPoint y: 385, distance: 465.8
click at [849, 385] on div "Distribution of Positive and Negative Feedback for AI Searches [fontSize:14px l…" at bounding box center [716, 493] width 411 height 233
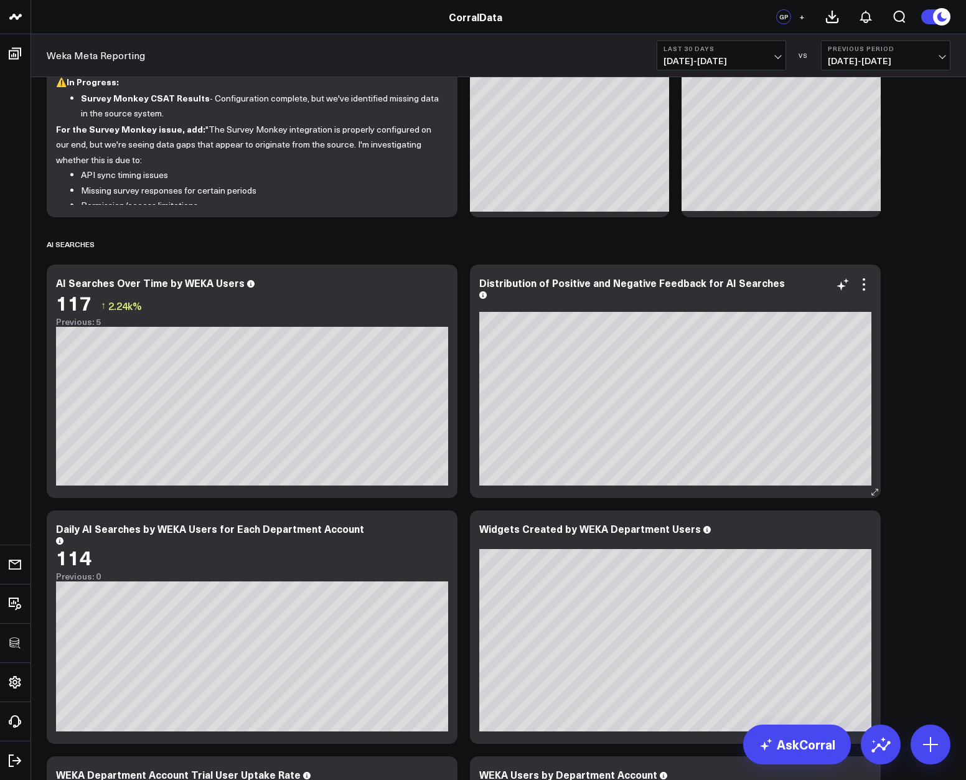
scroll to position [515, 0]
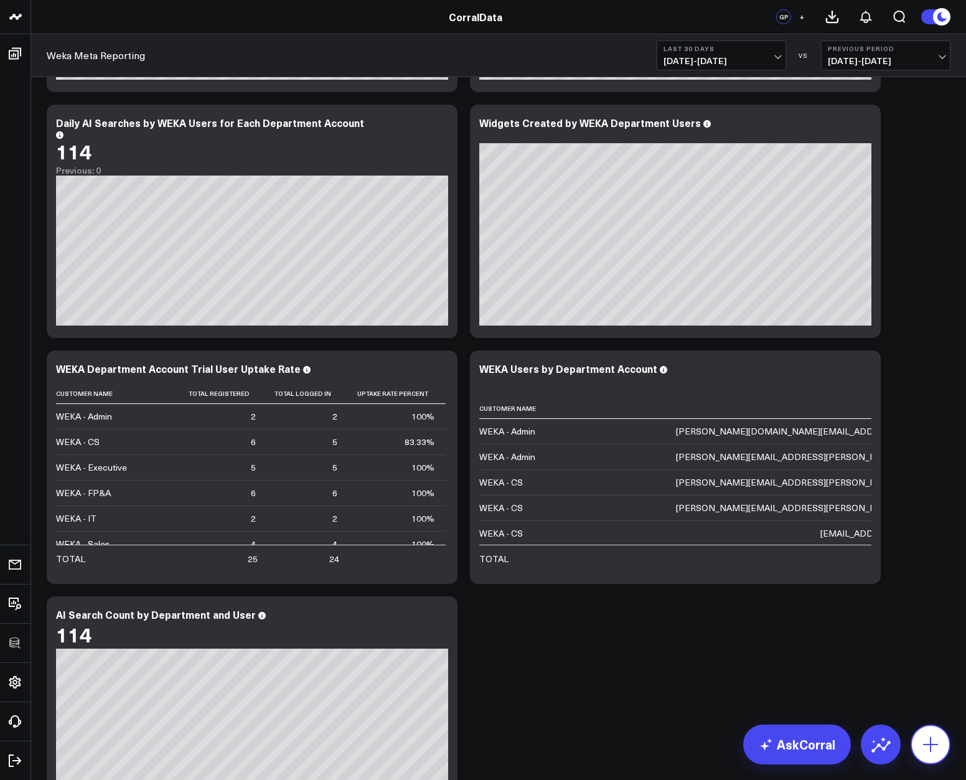
click at [928, 730] on button at bounding box center [931, 745] width 40 height 40
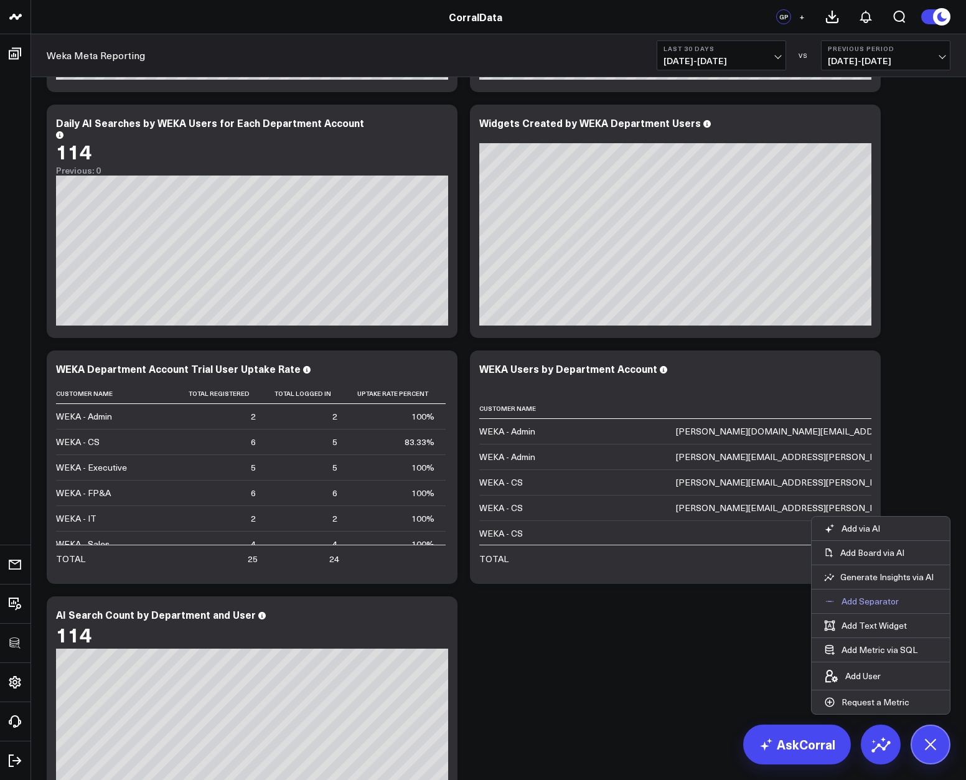
click at [882, 605] on p "Add Separator" at bounding box center [870, 601] width 57 height 11
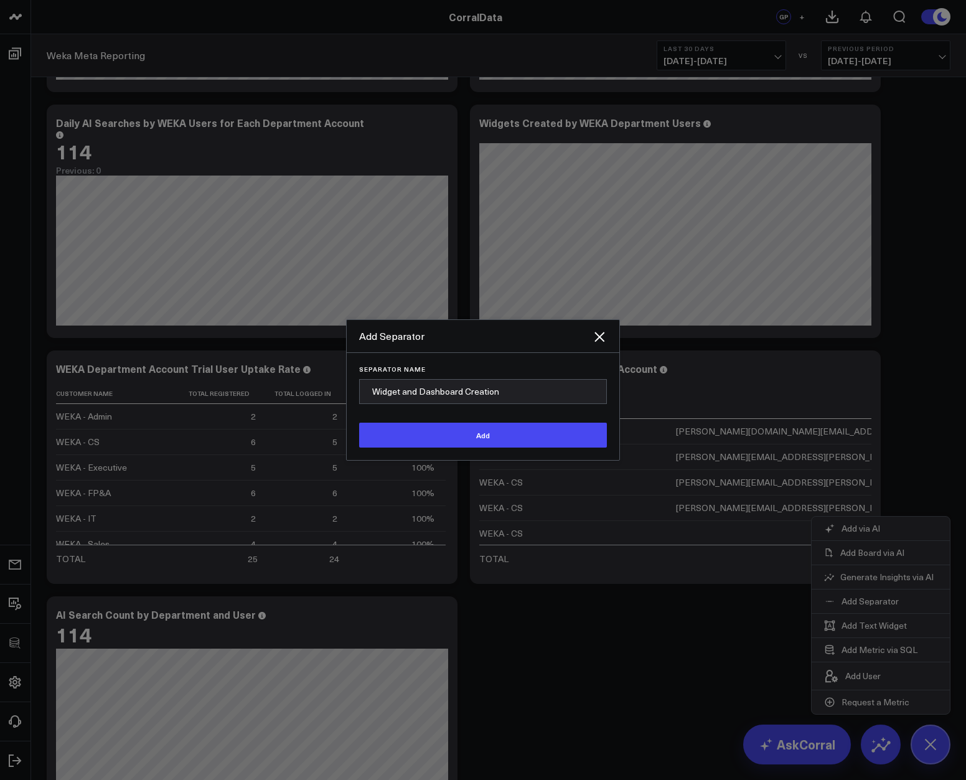
type input "Widget and Dashboard Creation"
click at [553, 447] on div "Separator Name Widget and Dashboard Creation Add" at bounding box center [483, 406] width 273 height 107
click at [547, 440] on button "Add" at bounding box center [483, 435] width 248 height 25
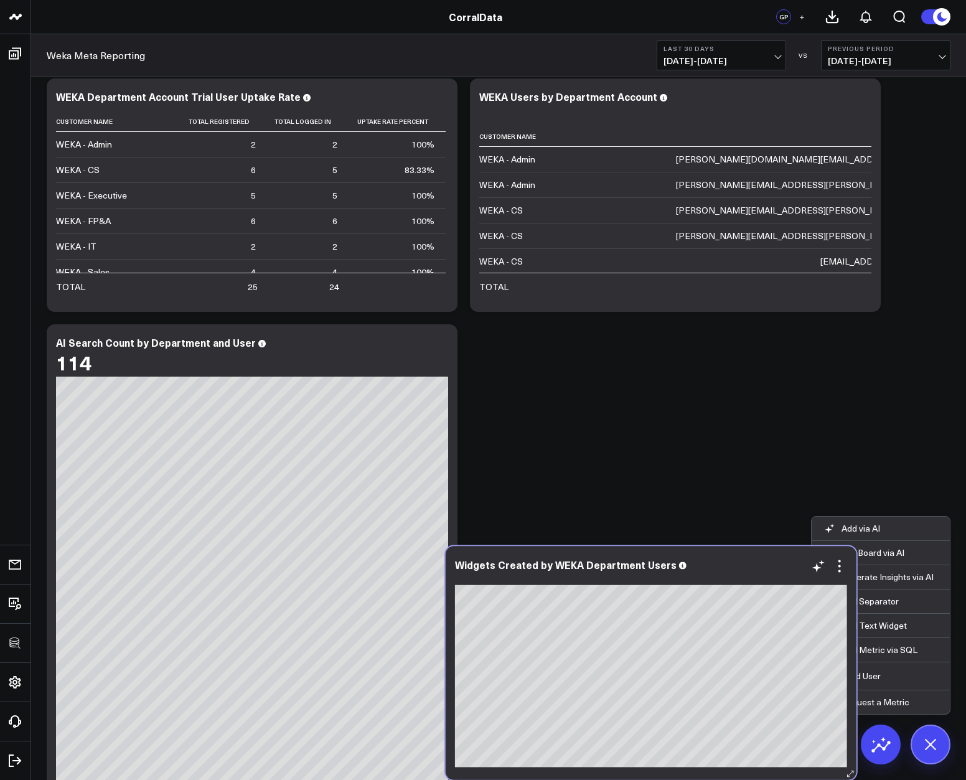
scroll to position [926, 0]
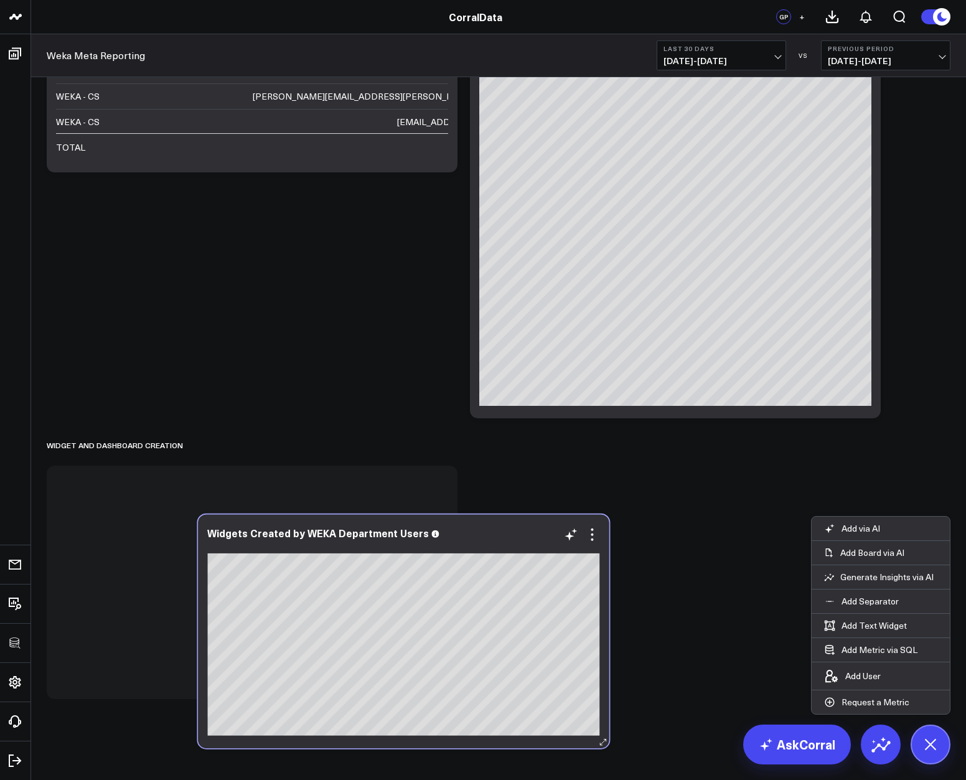
drag, startPoint x: 734, startPoint y: 494, endPoint x: 461, endPoint y: 536, distance: 276.5
click at [461, 536] on div "Widgets Created by WEKA Department Users" at bounding box center [403, 532] width 392 height 11
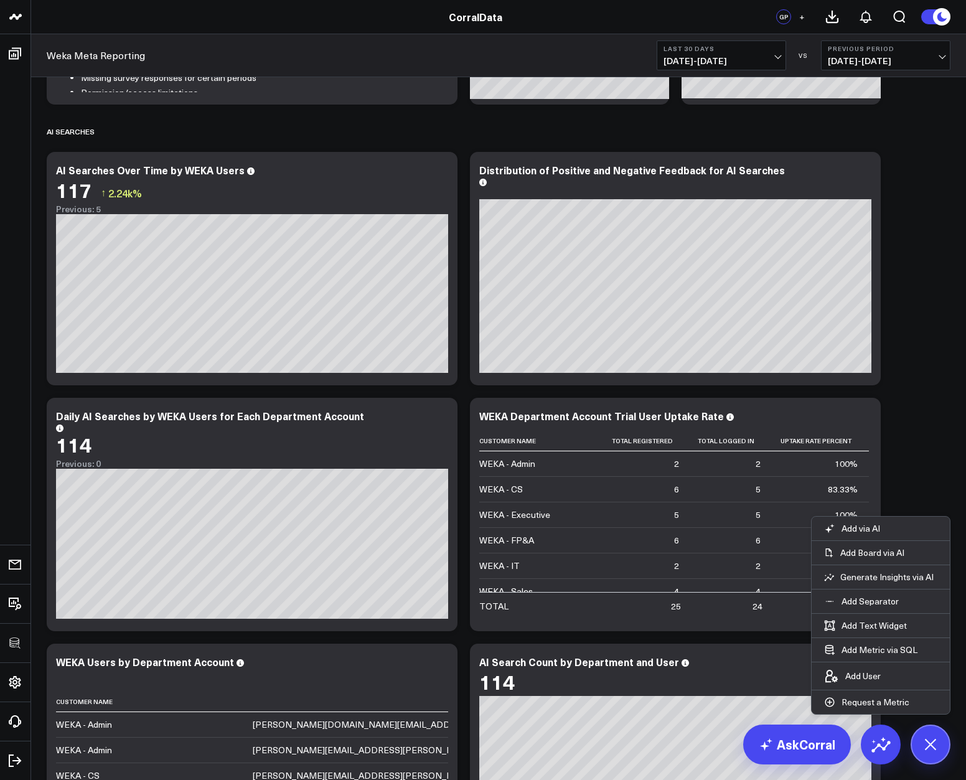
scroll to position [429, 0]
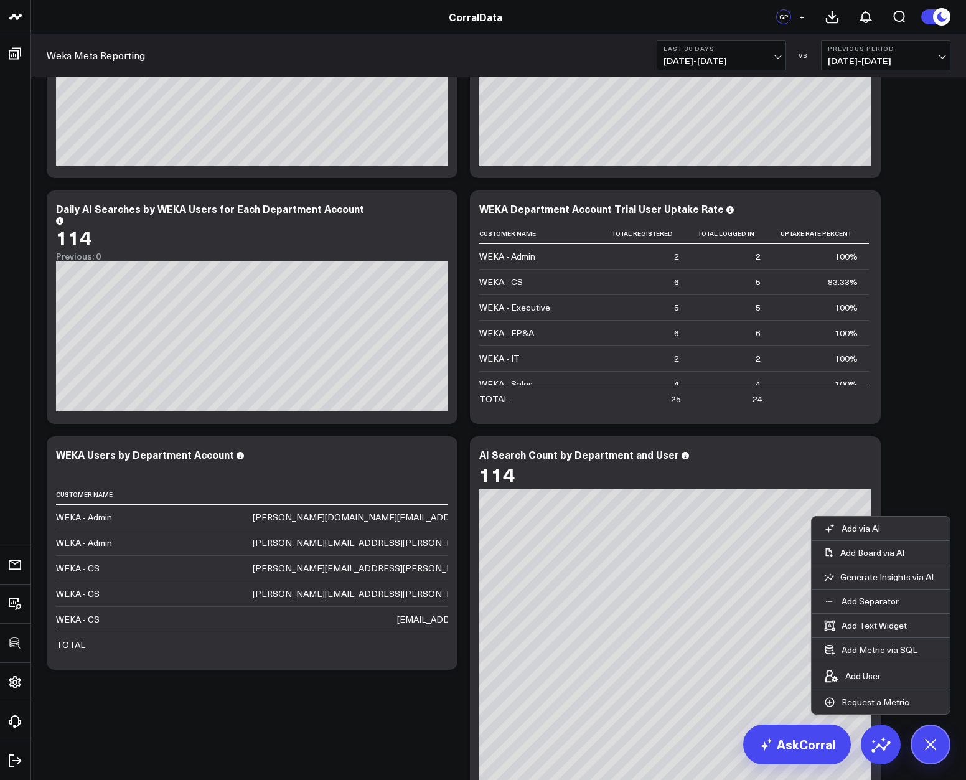
click at [903, 294] on div "Modify via AI Copy link to widget Ask support Remove Create linked copy Executi…" at bounding box center [498, 430] width 916 height 1545
click at [867, 604] on p "Add Separator" at bounding box center [870, 601] width 57 height 11
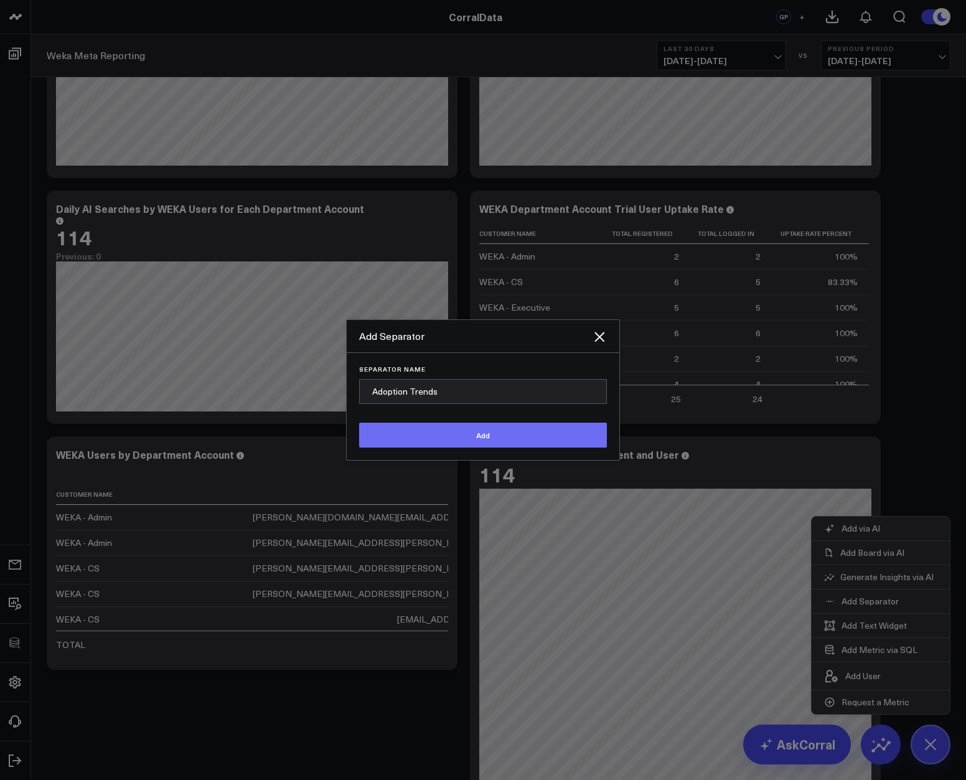
type input "Adoption Trends"
click at [359, 423] on button "Add" at bounding box center [483, 435] width 248 height 25
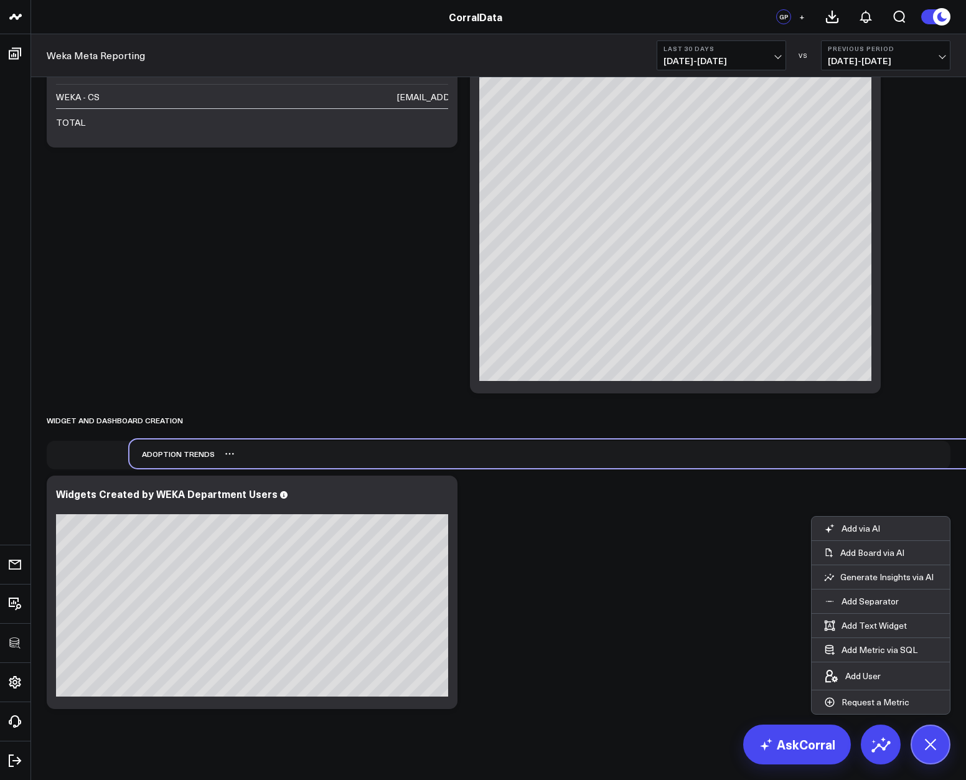
scroll to position [0, 0]
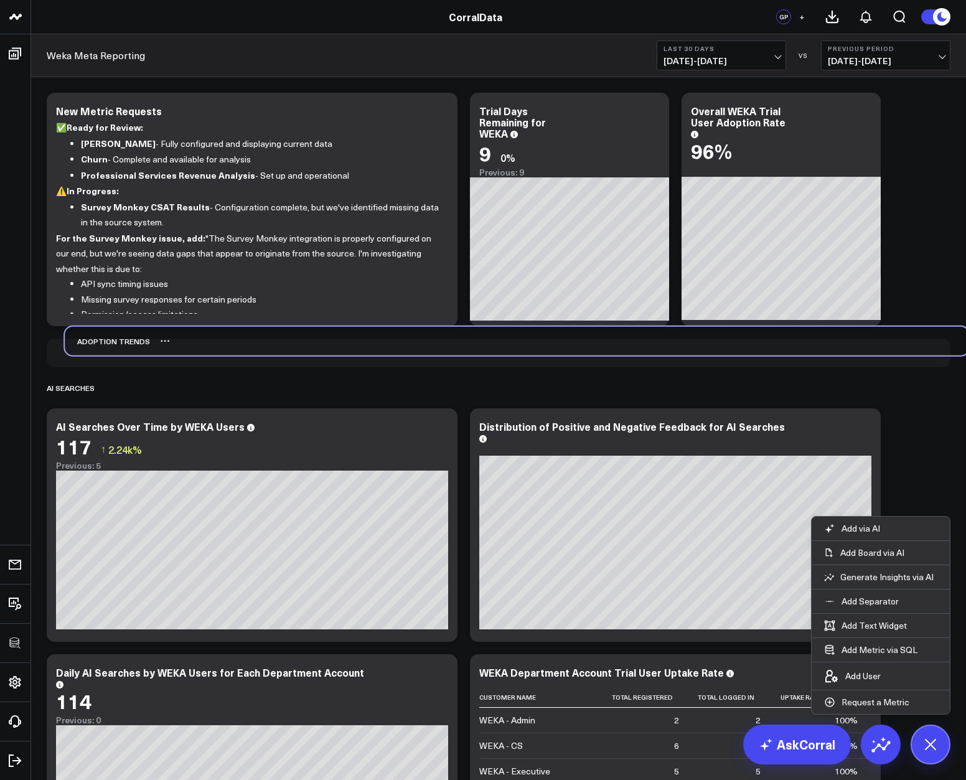
drag, startPoint x: 94, startPoint y: 726, endPoint x: 112, endPoint y: 341, distance: 385.1
click at [112, 341] on div "Adoption Trends" at bounding box center [107, 341] width 85 height 29
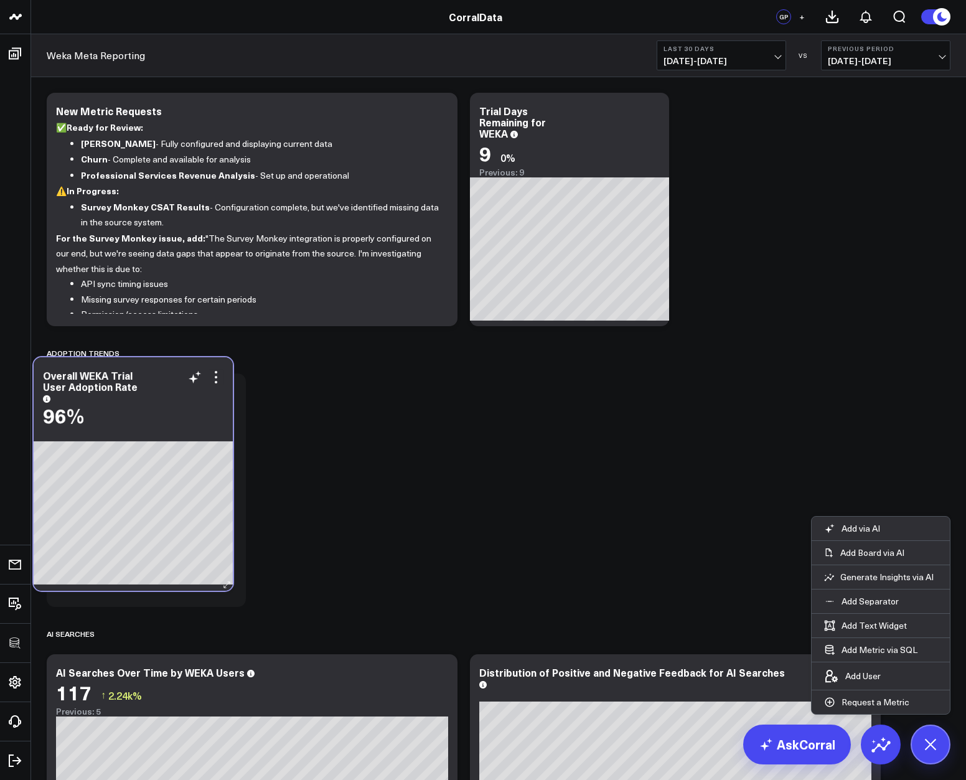
drag, startPoint x: 804, startPoint y: 110, endPoint x: 156, endPoint y: 375, distance: 699.9
click at [156, 375] on div "Overall WEKA Trial User Adoption Rate" at bounding box center [133, 385] width 181 height 31
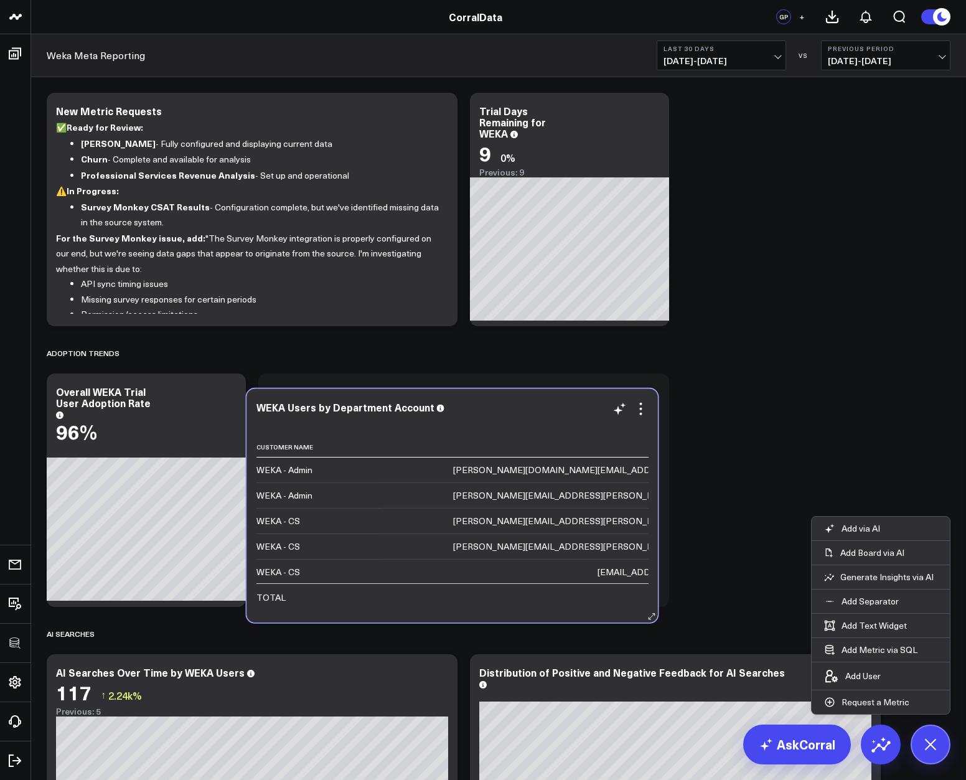
drag, startPoint x: 331, startPoint y: 294, endPoint x: 531, endPoint y: 406, distance: 229.6
click at [531, 406] on div "WEKA Users by Department Account" at bounding box center [452, 406] width 392 height 11
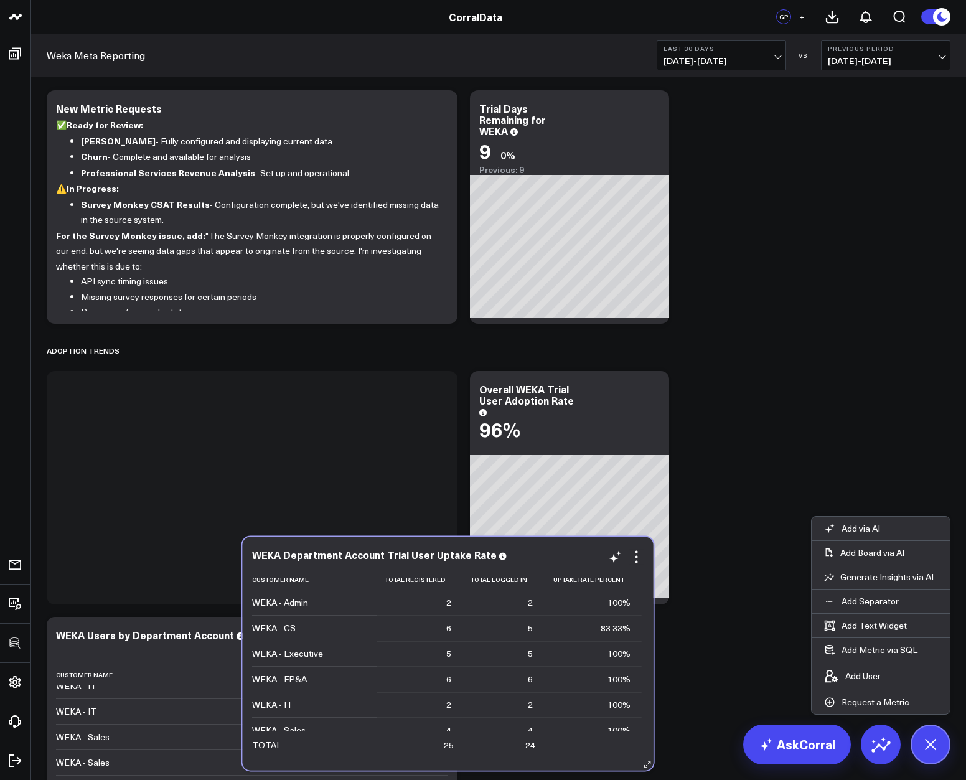
scroll to position [5, 0]
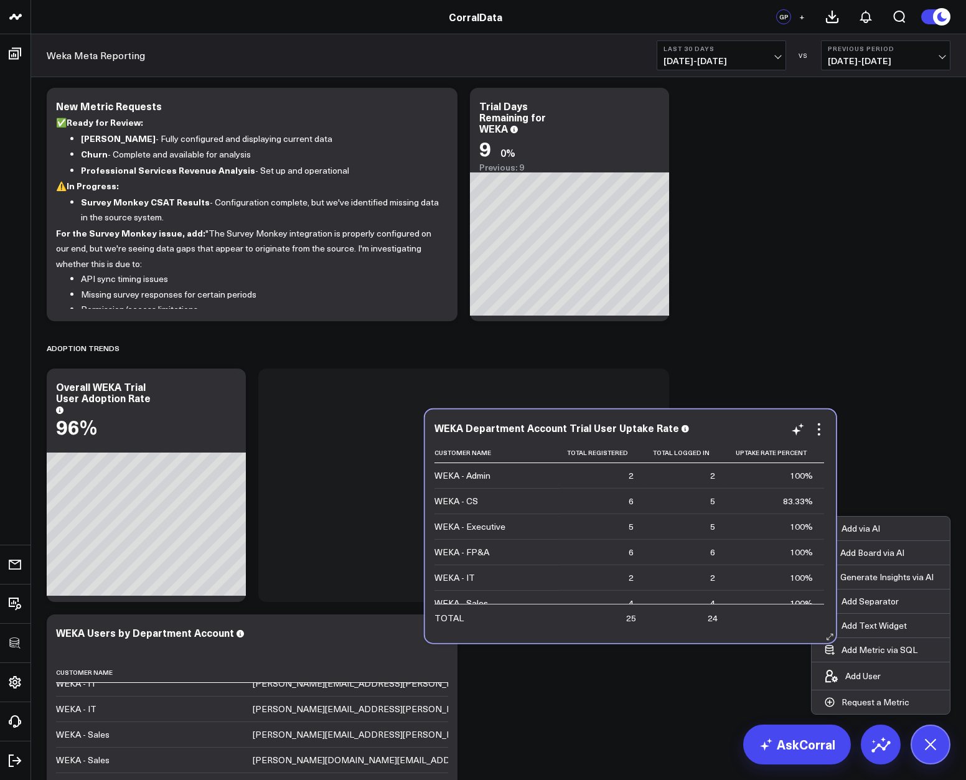
drag, startPoint x: 734, startPoint y: 347, endPoint x: 682, endPoint y: 424, distance: 93.7
click at [683, 425] on div "WEKA Department Account Trial User Uptake Rate" at bounding box center [630, 427] width 392 height 11
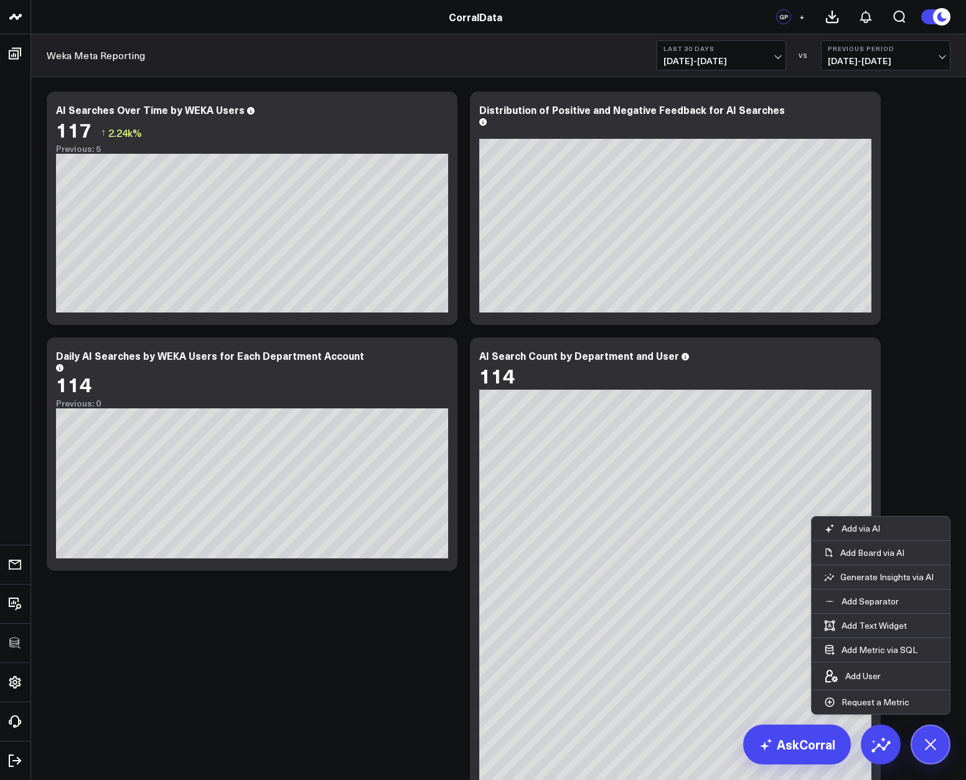
scroll to position [663, 0]
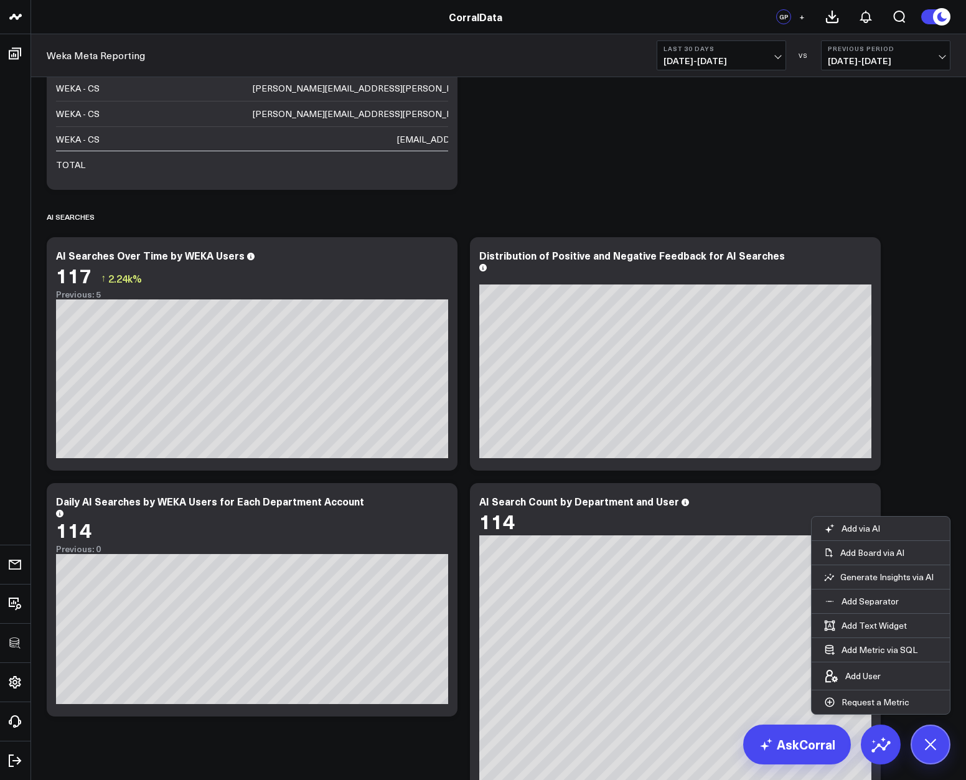
click at [919, 385] on div "Modify via AI Copy link to widget Ask support Remove Create linked copy Executi…" at bounding box center [498, 337] width 916 height 1826
click at [927, 731] on button at bounding box center [931, 745] width 40 height 40
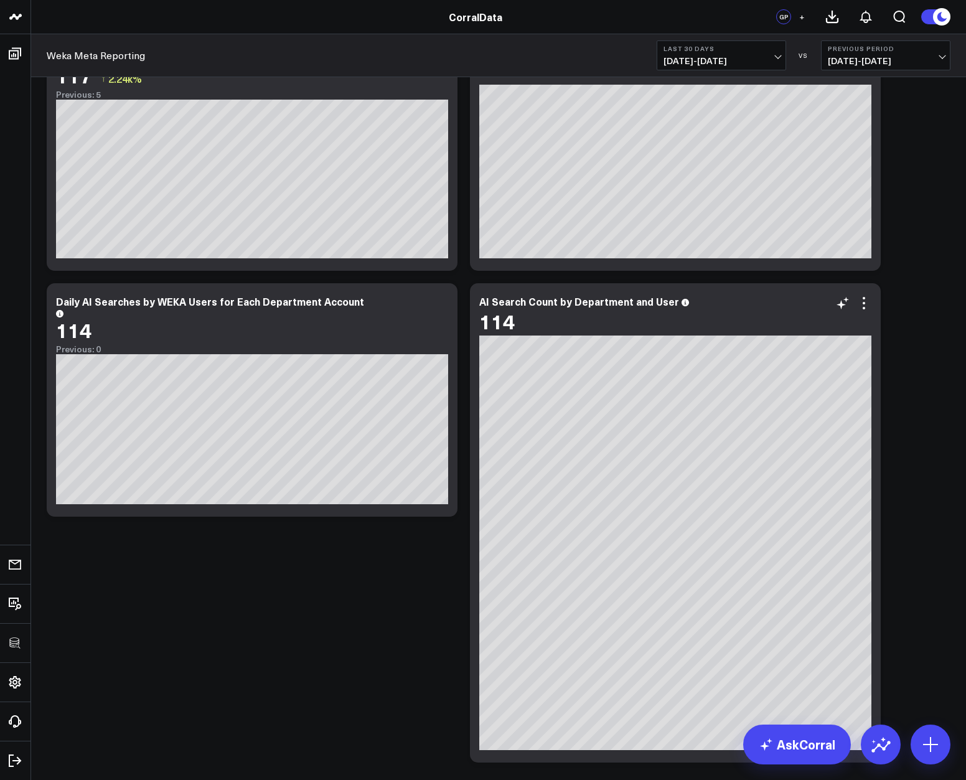
scroll to position [827, 0]
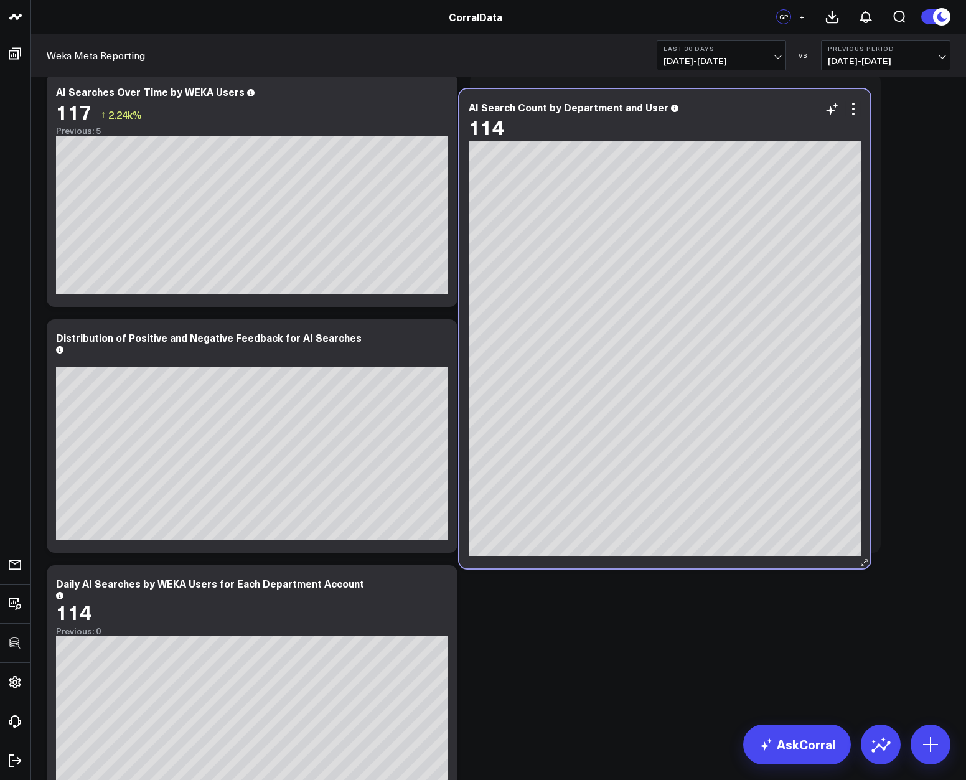
drag, startPoint x: 738, startPoint y: 347, endPoint x: 728, endPoint y: 116, distance: 230.5
click at [728, 116] on div "114" at bounding box center [665, 127] width 392 height 22
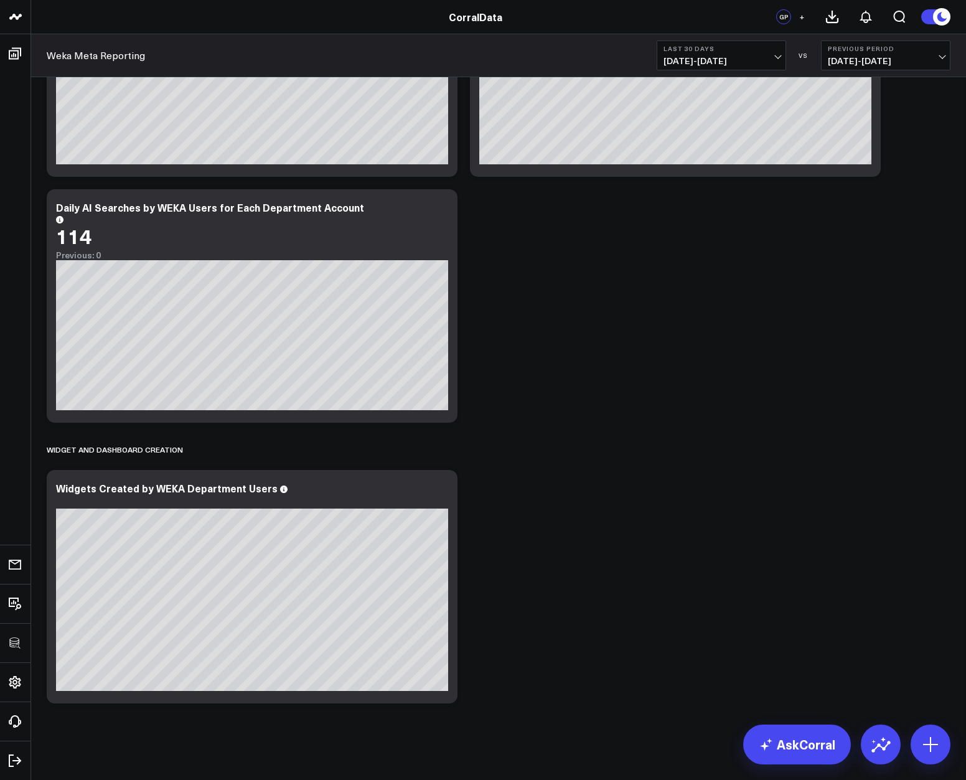
scroll to position [1202, 0]
click at [161, 493] on div "Widgets Created by WEKA Department Users" at bounding box center [172, 489] width 232 height 14
click at [144, 488] on div "Widgets Created by WEKA Department Users" at bounding box center [172, 489] width 232 height 14
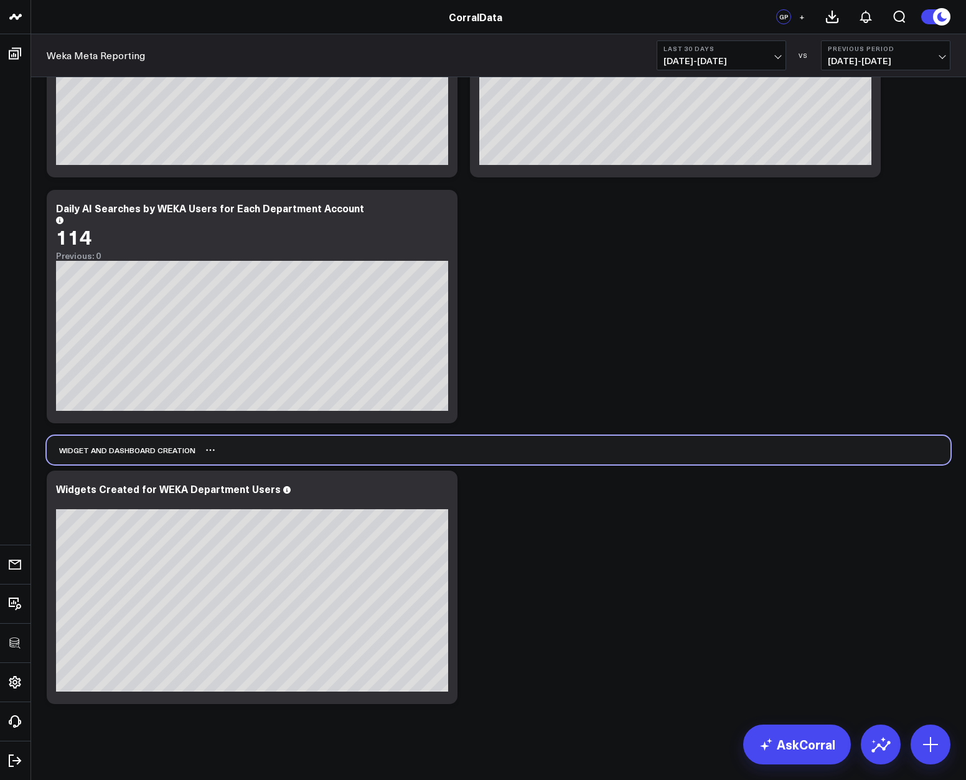
click at [599, 441] on div "Widget and Dashboard Creation" at bounding box center [499, 450] width 904 height 29
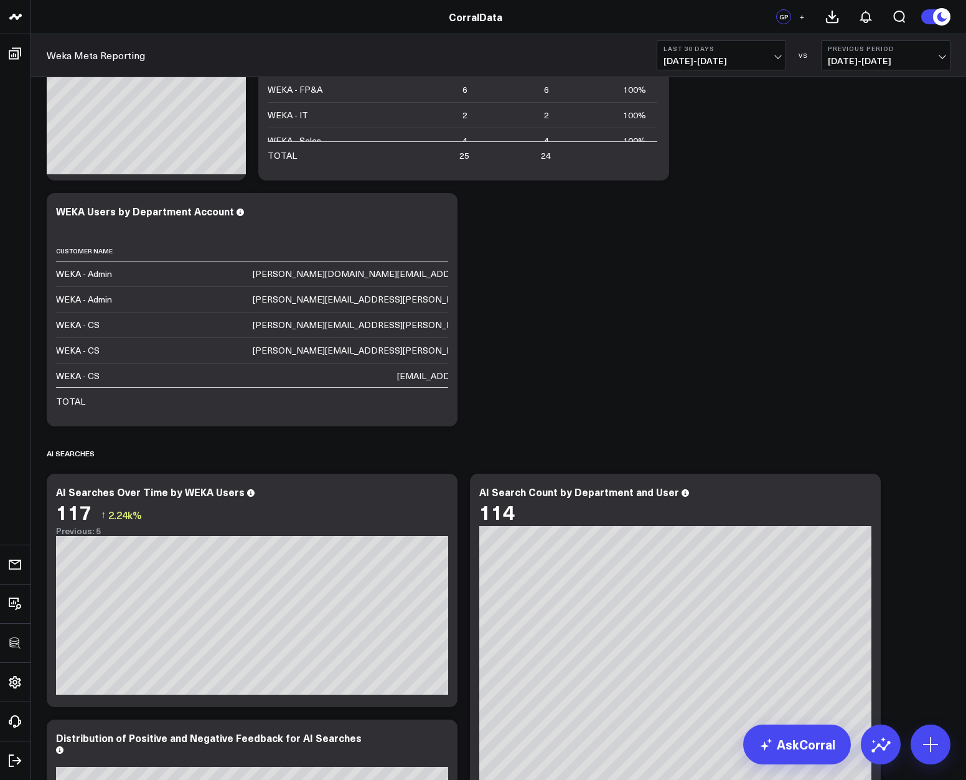
scroll to position [0, 0]
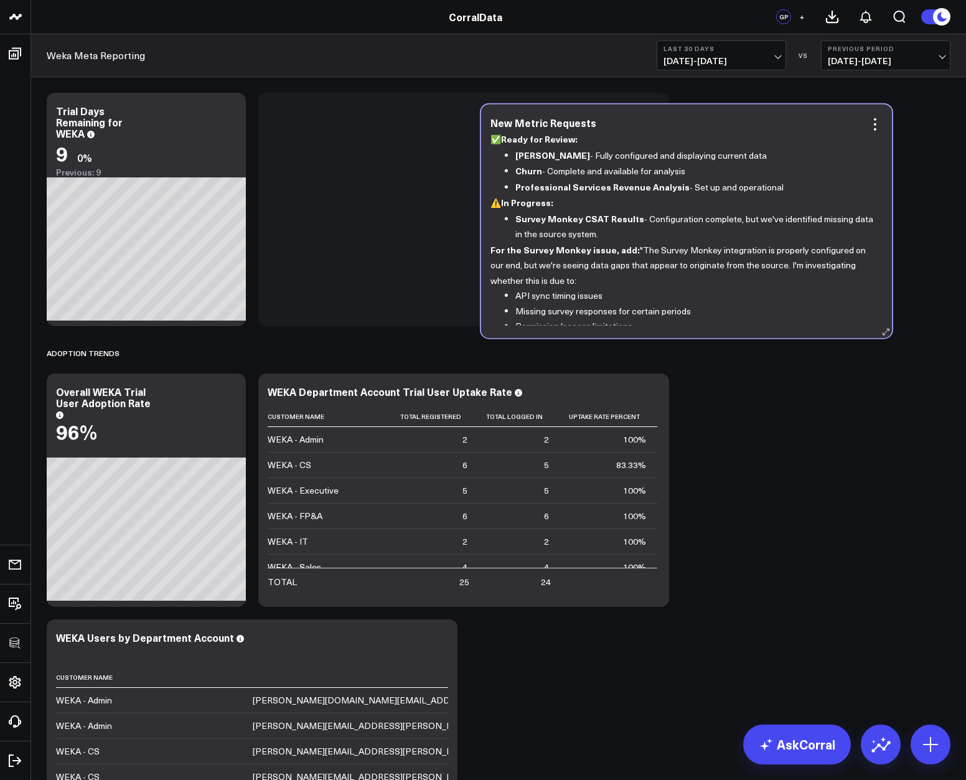
drag, startPoint x: 319, startPoint y: 110, endPoint x: 753, endPoint y: 122, distance: 434.6
click at [753, 122] on div "New Metric Requests" at bounding box center [686, 122] width 392 height 11
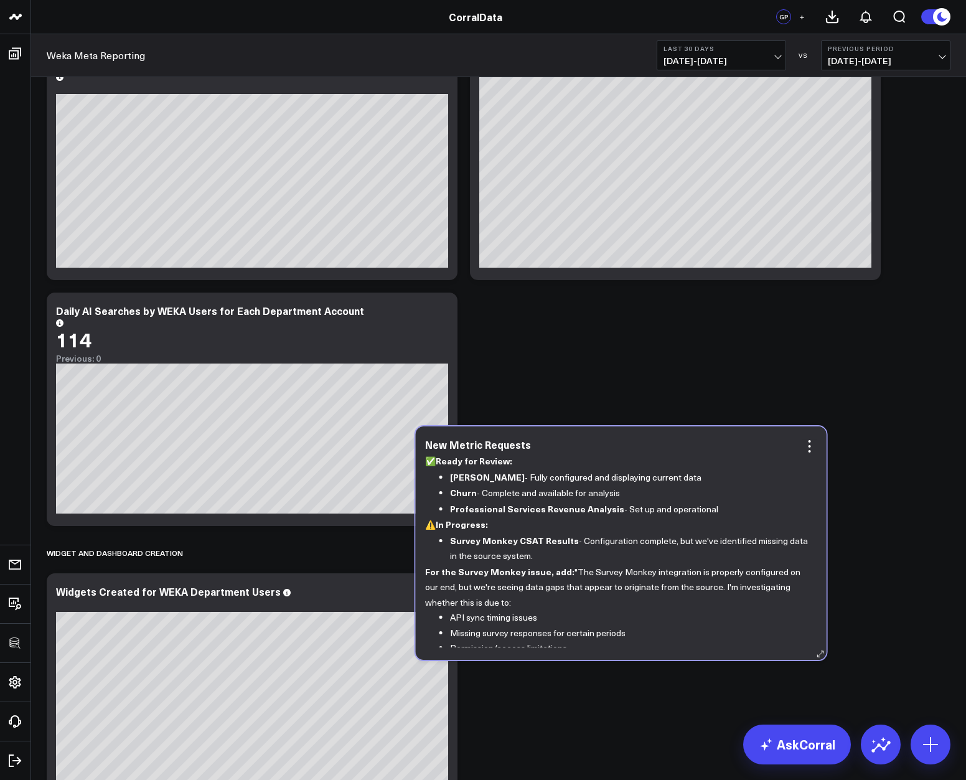
scroll to position [1207, 0]
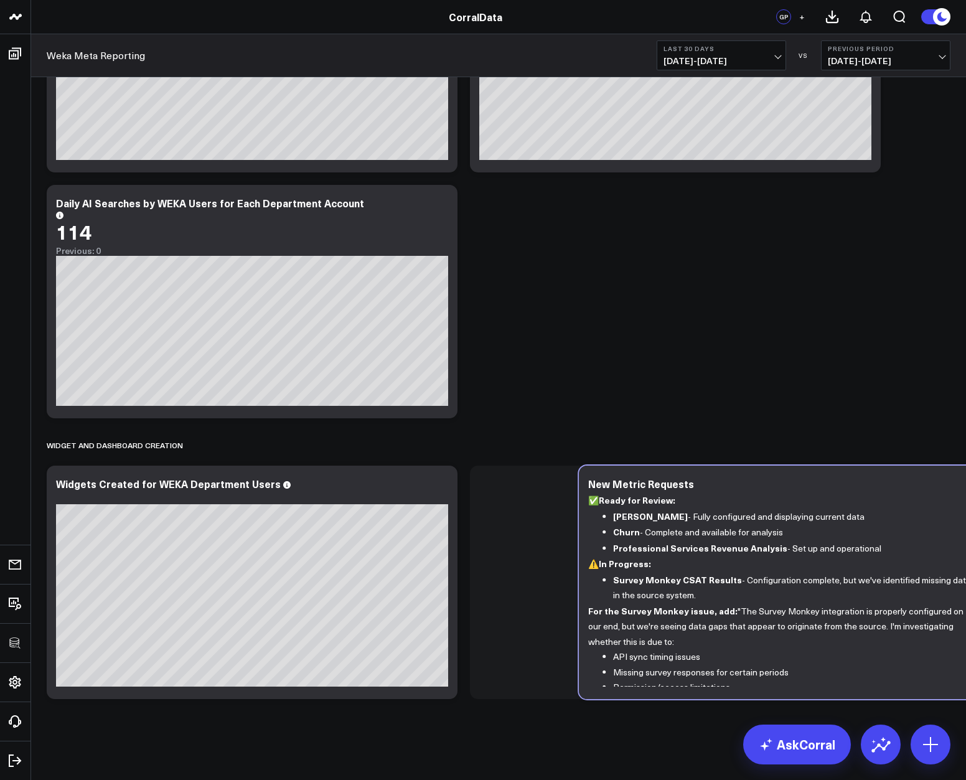
drag, startPoint x: 561, startPoint y: 106, endPoint x: 867, endPoint y: 481, distance: 483.1
click at [867, 481] on div "New Metric Requests" at bounding box center [784, 483] width 392 height 11
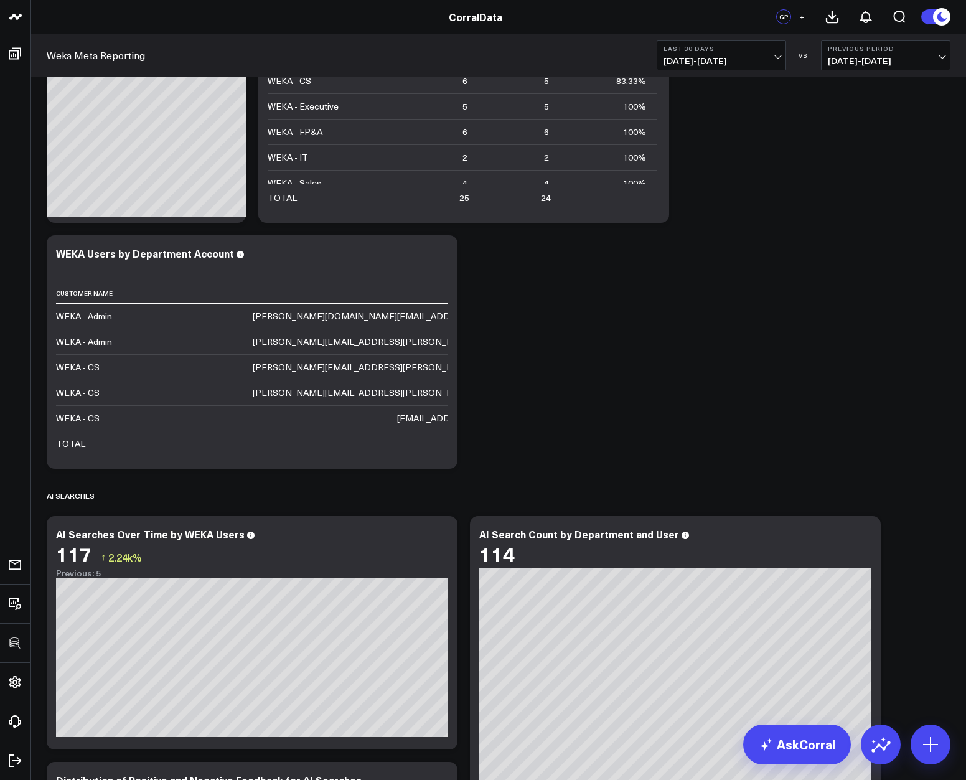
scroll to position [0, 0]
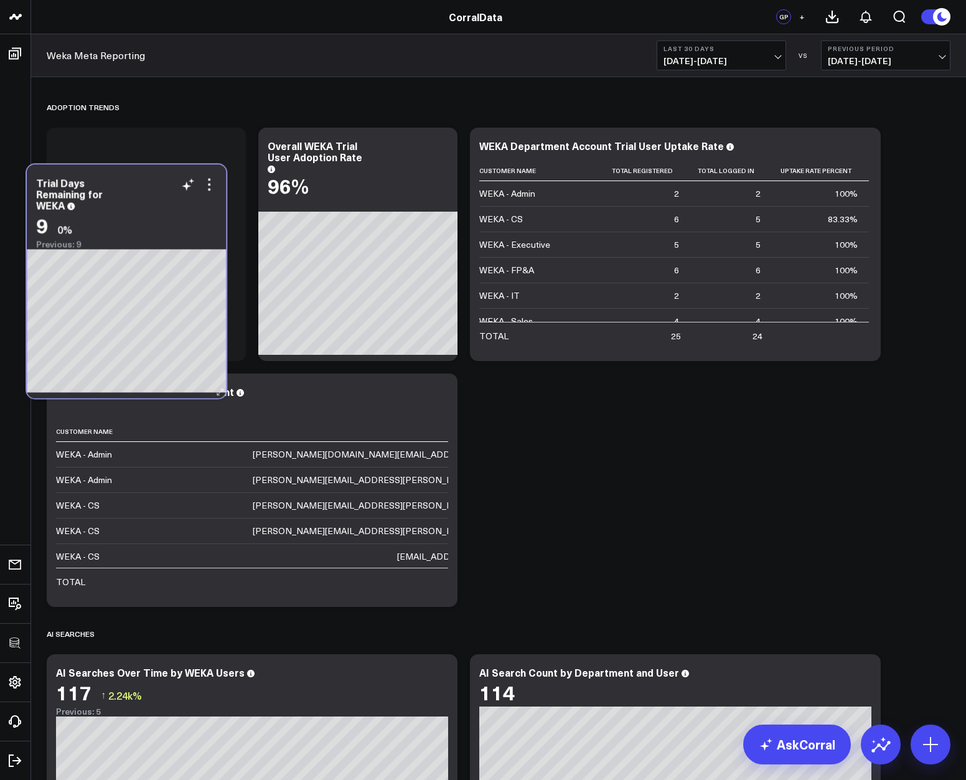
drag, startPoint x: 179, startPoint y: 115, endPoint x: 159, endPoint y: 186, distance: 74.1
click at [159, 186] on div "Trial Days Remaining for WEKA" at bounding box center [126, 194] width 181 height 34
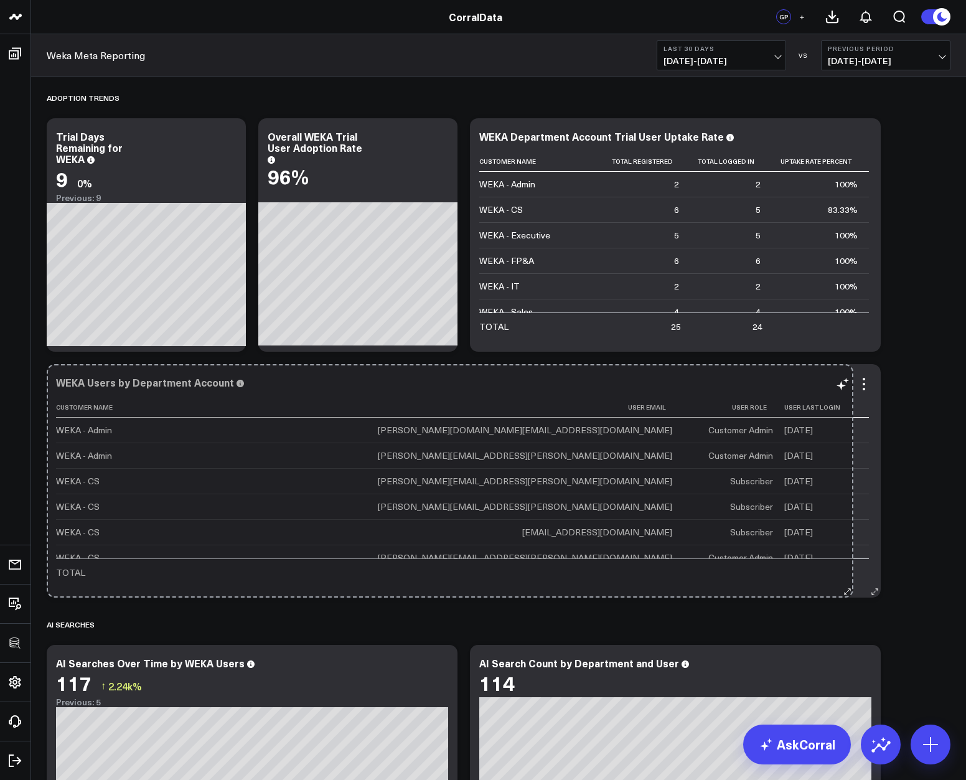
drag, startPoint x: 453, startPoint y: 593, endPoint x: 849, endPoint y: 561, distance: 397.1
click at [849, 561] on div "WEKA Users by Department Account Customer Name User Email User Role User Last L…" at bounding box center [464, 480] width 834 height 233
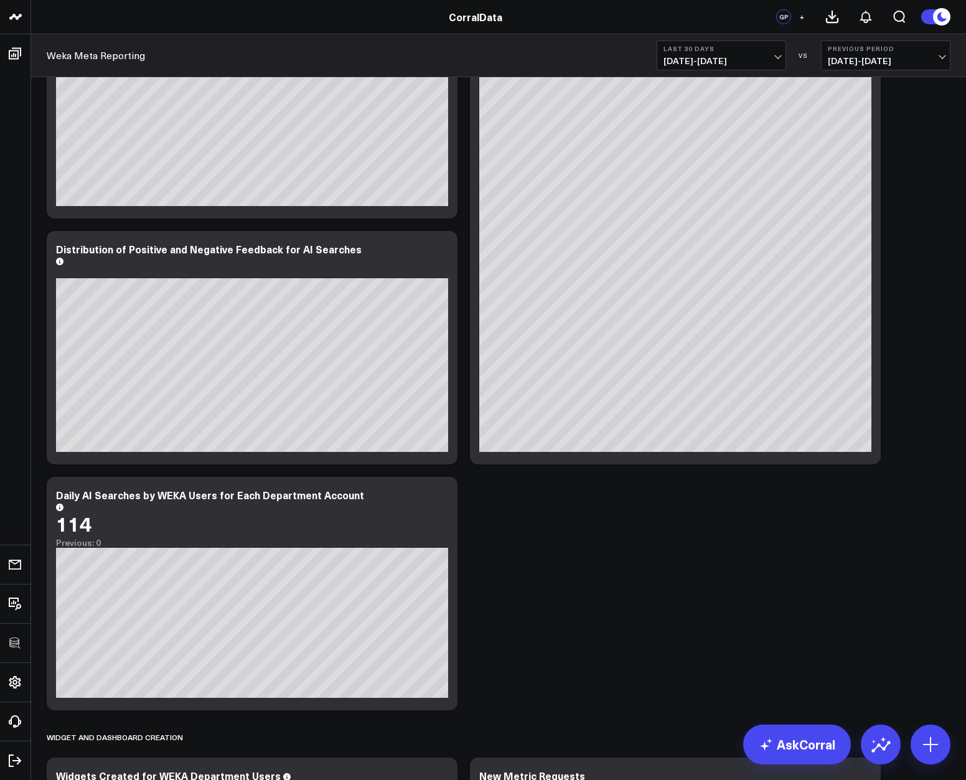
scroll to position [952, 0]
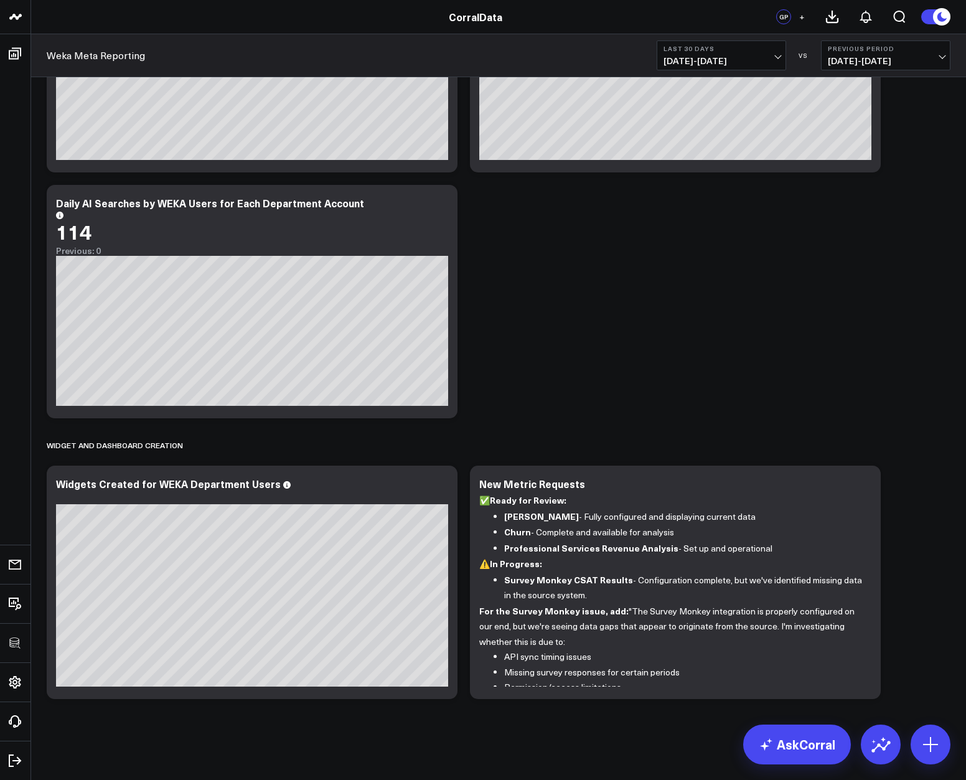
click at [866, 489] on icon at bounding box center [863, 485] width 15 height 15
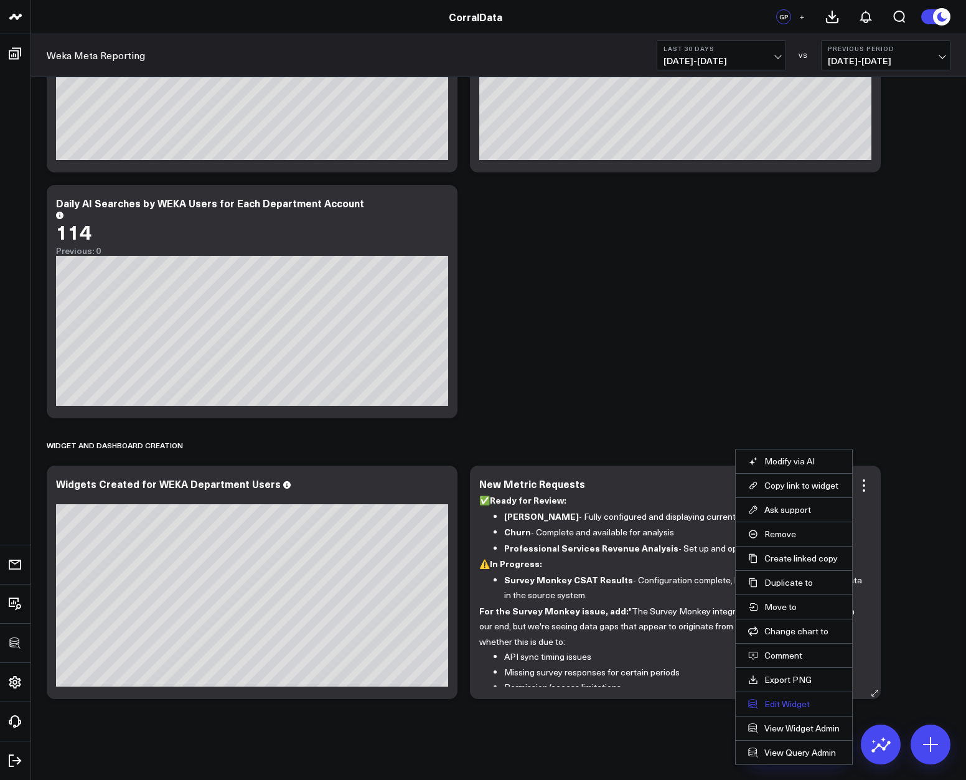
click at [786, 701] on button "Edit Widget" at bounding box center [793, 703] width 91 height 11
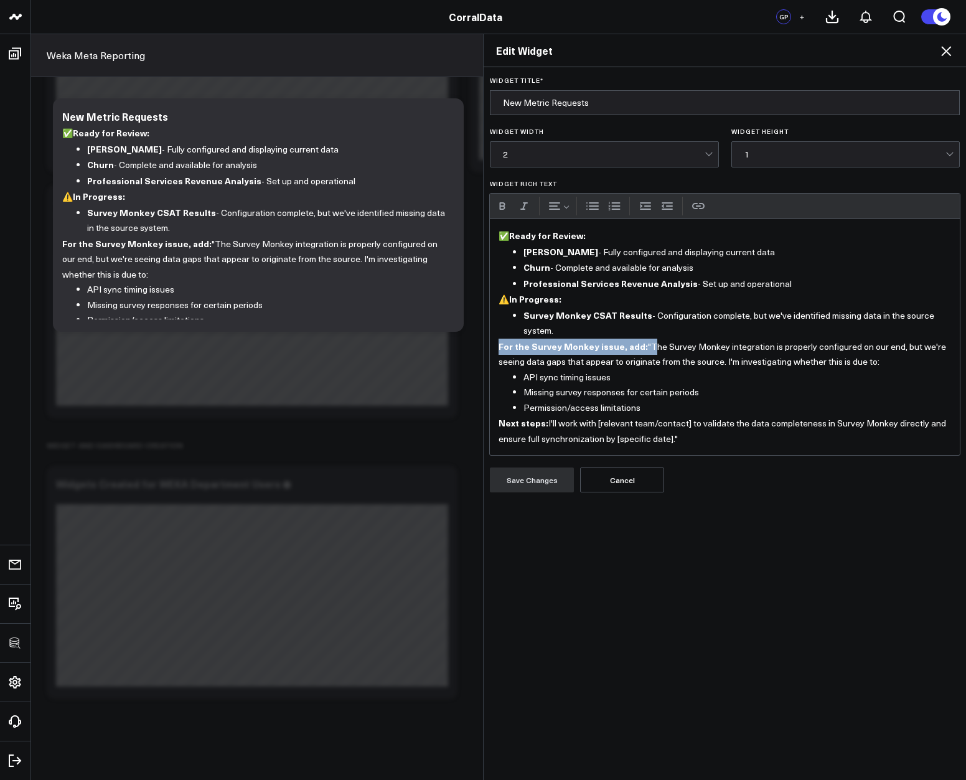
drag, startPoint x: 640, startPoint y: 347, endPoint x: 492, endPoint y: 350, distance: 148.8
click at [492, 350] on div "✅ Ready for Review: [PERSON_NAME] - Fully configured and displaying current dat…" at bounding box center [725, 337] width 470 height 236
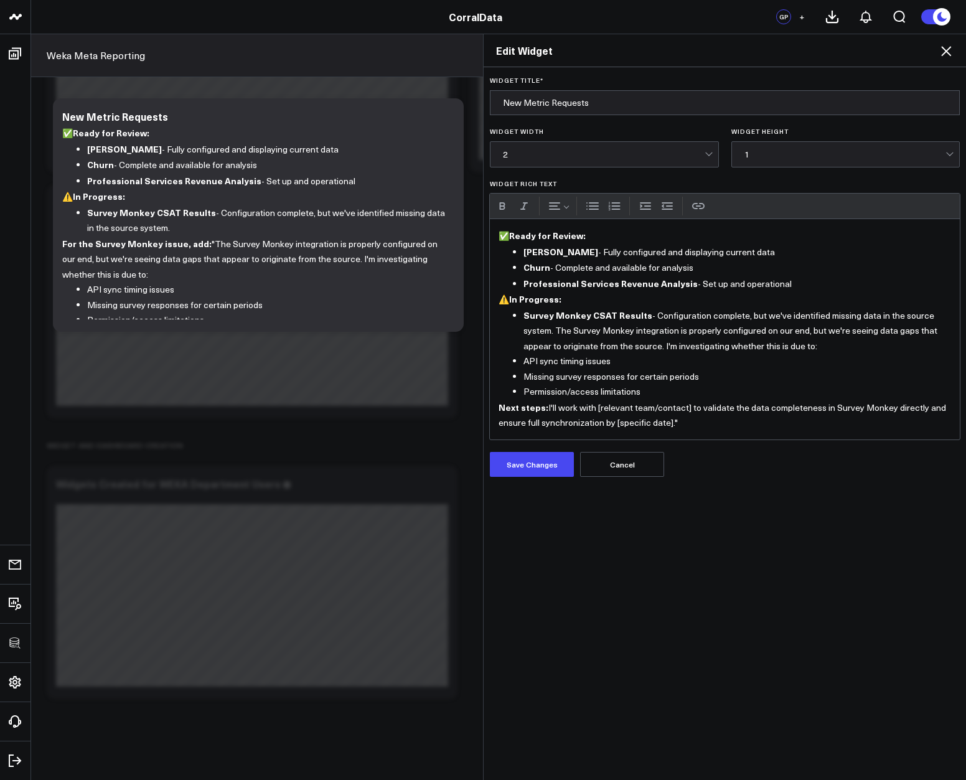
click at [523, 359] on li "API sync timing issues" at bounding box center [737, 362] width 428 height 16
drag, startPoint x: 638, startPoint y: 393, endPoint x: 518, endPoint y: 367, distance: 122.3
click at [518, 367] on ul "API sync timing issues Missing survey responses for certain periods Permission/…" at bounding box center [725, 377] width 453 height 46
click at [637, 205] on button "Increase indent" at bounding box center [645, 206] width 19 height 19
drag, startPoint x: 539, startPoint y: 412, endPoint x: 487, endPoint y: 409, distance: 52.4
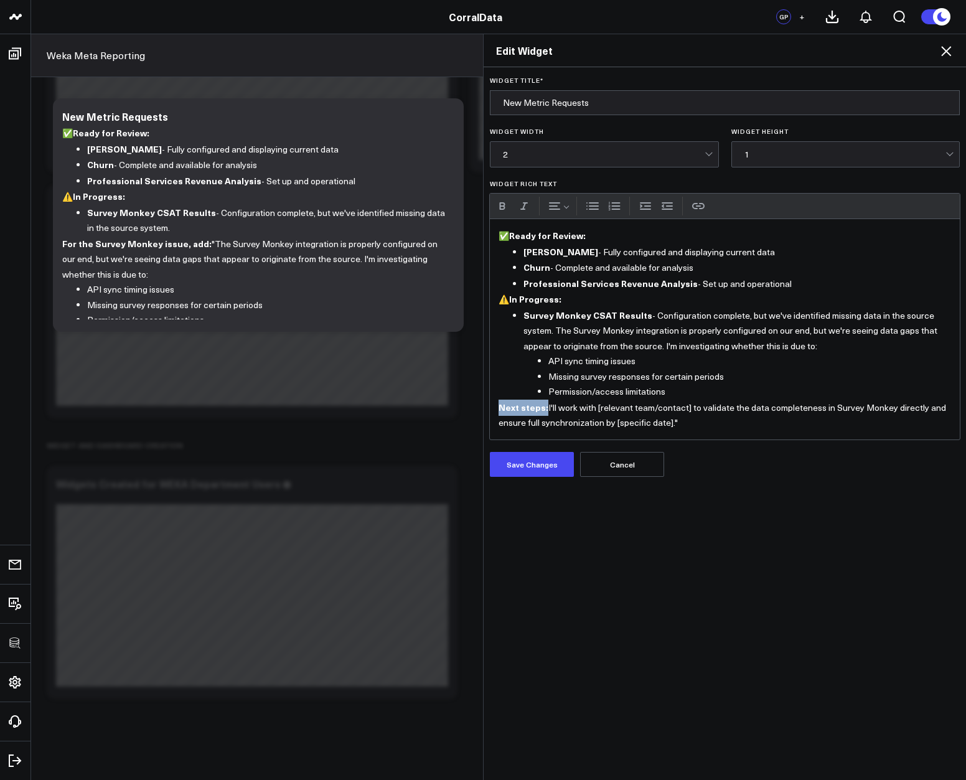
click at [490, 409] on div "✅ Ready for Review: [PERSON_NAME] - Fully configured and displaying current dat…" at bounding box center [725, 329] width 470 height 220
click at [552, 407] on li "I'll work with [relevant team/contact] to validate the data completeness in Sur…" at bounding box center [749, 415] width 403 height 30
click at [645, 207] on button "Increase indent" at bounding box center [645, 206] width 19 height 19
click at [658, 207] on button "Decrease indent" at bounding box center [667, 206] width 19 height 19
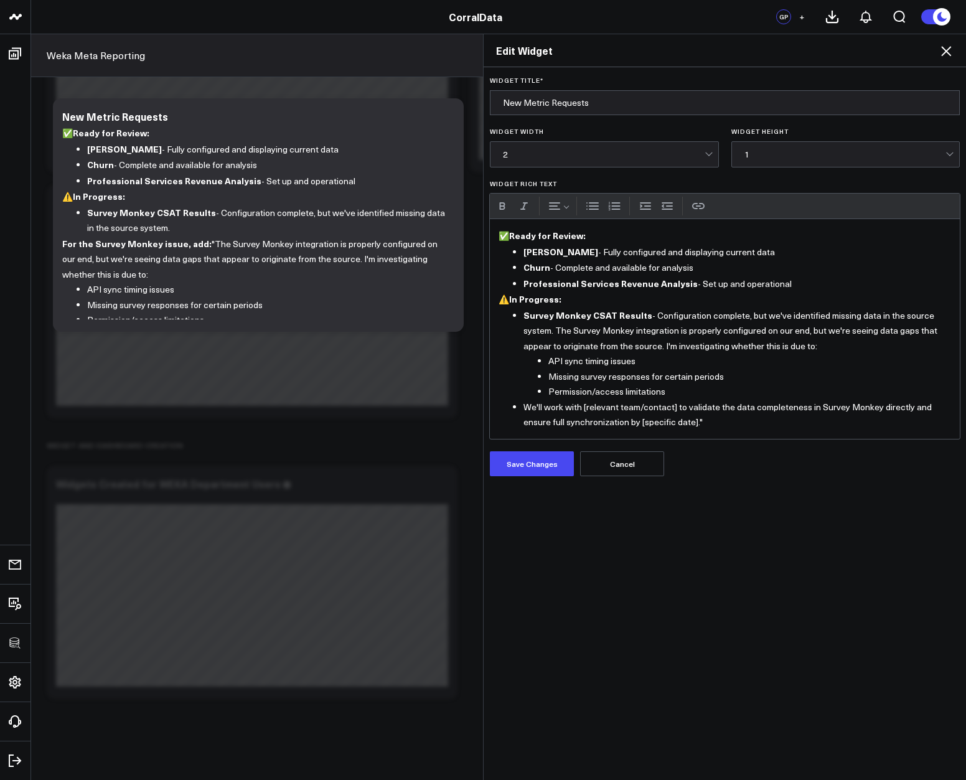
drag, startPoint x: 587, startPoint y: 412, endPoint x: 655, endPoint y: 411, distance: 68.5
click at [644, 411] on li "We'll work with [relevant team/contact] to validate the data completeness in Su…" at bounding box center [737, 415] width 428 height 30
drag, startPoint x: 667, startPoint y: 410, endPoint x: 587, endPoint y: 406, distance: 80.4
click at [587, 406] on li "We'll work with [relevant team/contact] to validate the data completeness in Su…" at bounding box center [737, 415] width 428 height 30
drag, startPoint x: 658, startPoint y: 424, endPoint x: 589, endPoint y: 424, distance: 68.5
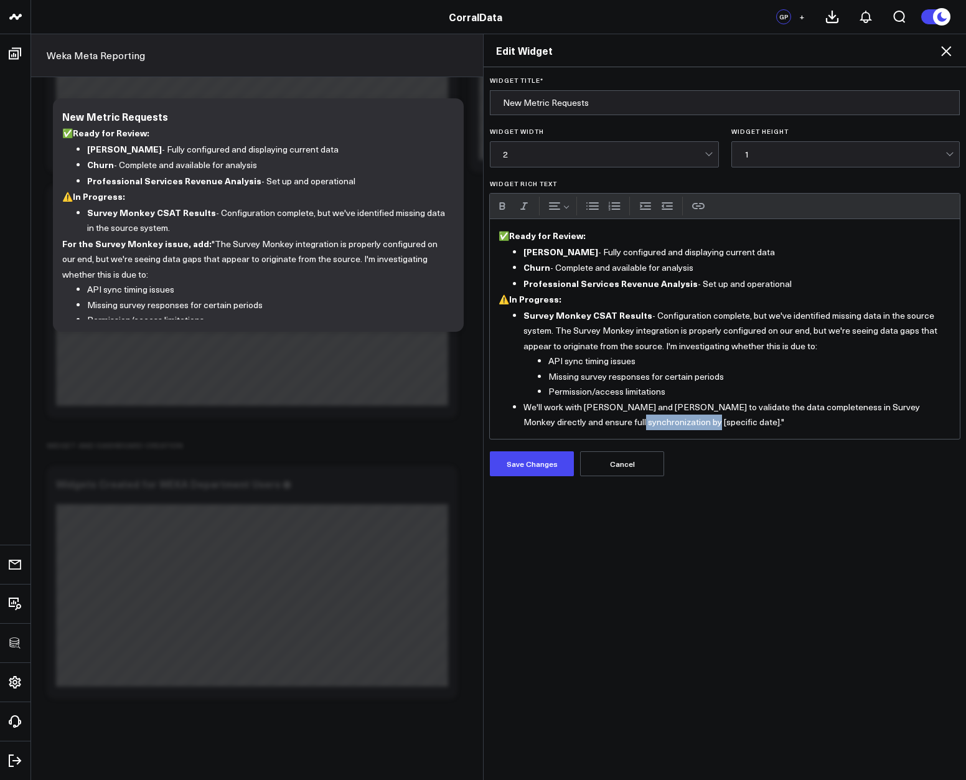
click at [588, 421] on li "We'll work with [PERSON_NAME] and [PERSON_NAME] to validate the data completene…" at bounding box center [737, 415] width 428 height 30
click at [567, 456] on button "Save Changes" at bounding box center [532, 463] width 84 height 25
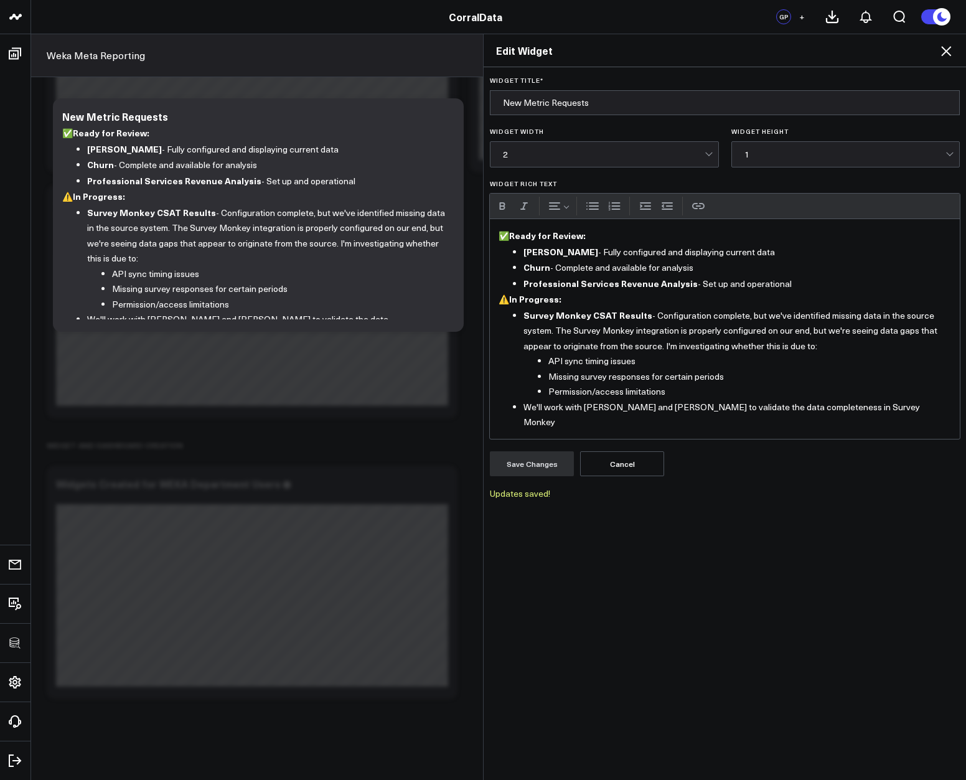
click at [945, 52] on icon at bounding box center [946, 51] width 10 height 10
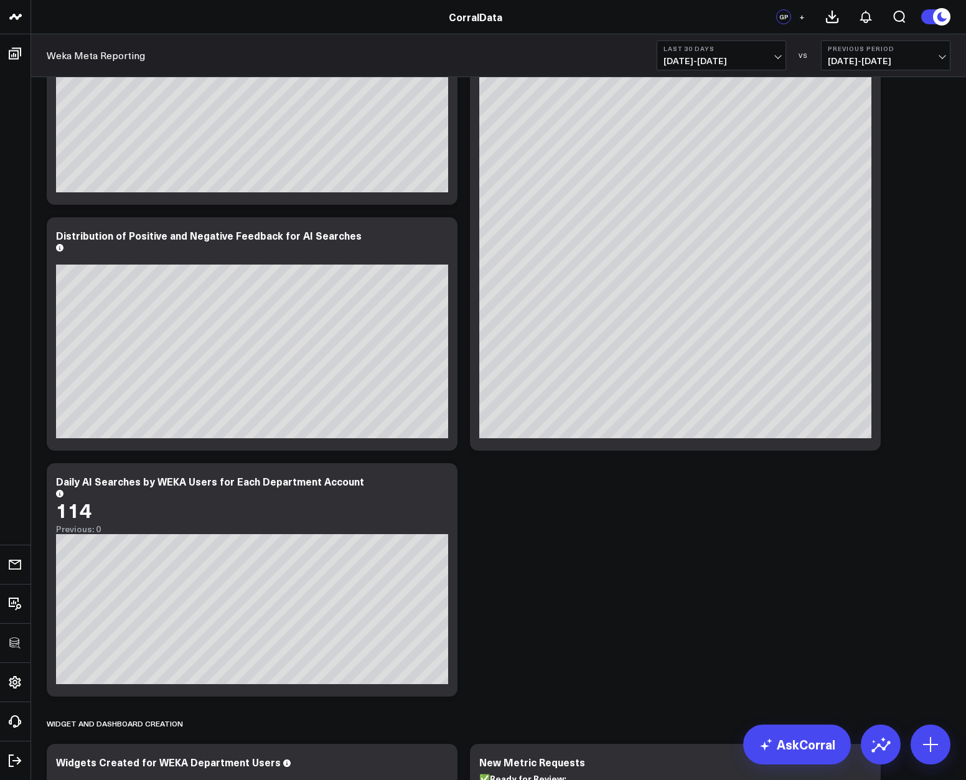
scroll to position [673, 0]
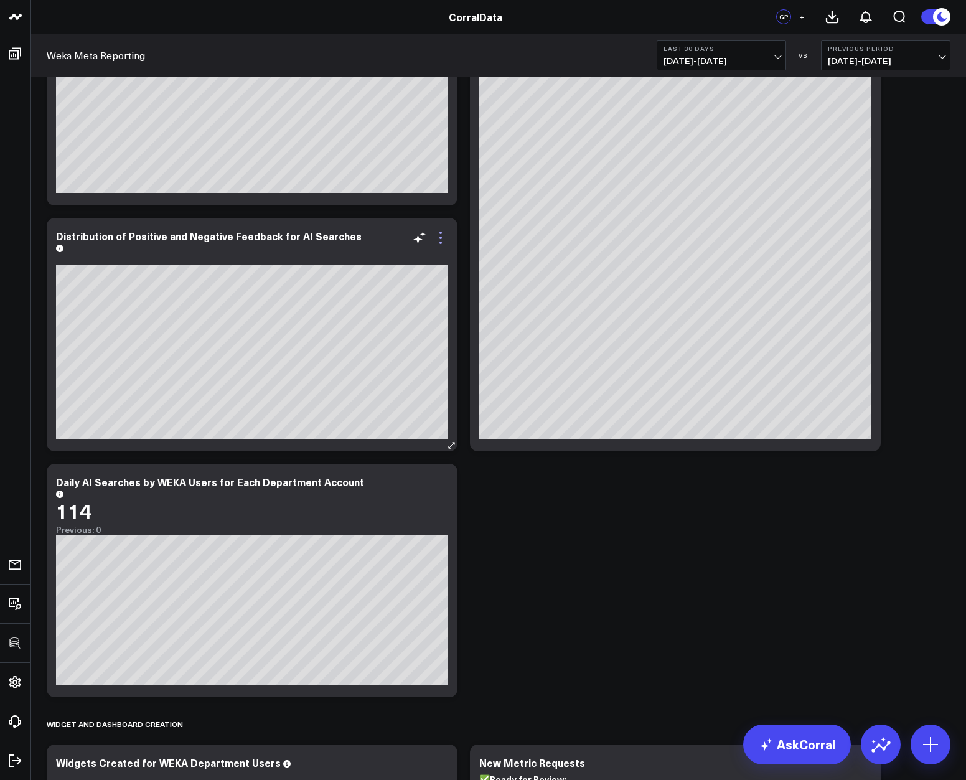
click at [439, 236] on icon at bounding box center [440, 237] width 15 height 15
click at [807, 583] on div "Adoption Trends Modify via AI Copy link to widget Ask support Remove Create lin…" at bounding box center [498, 194] width 916 height 1580
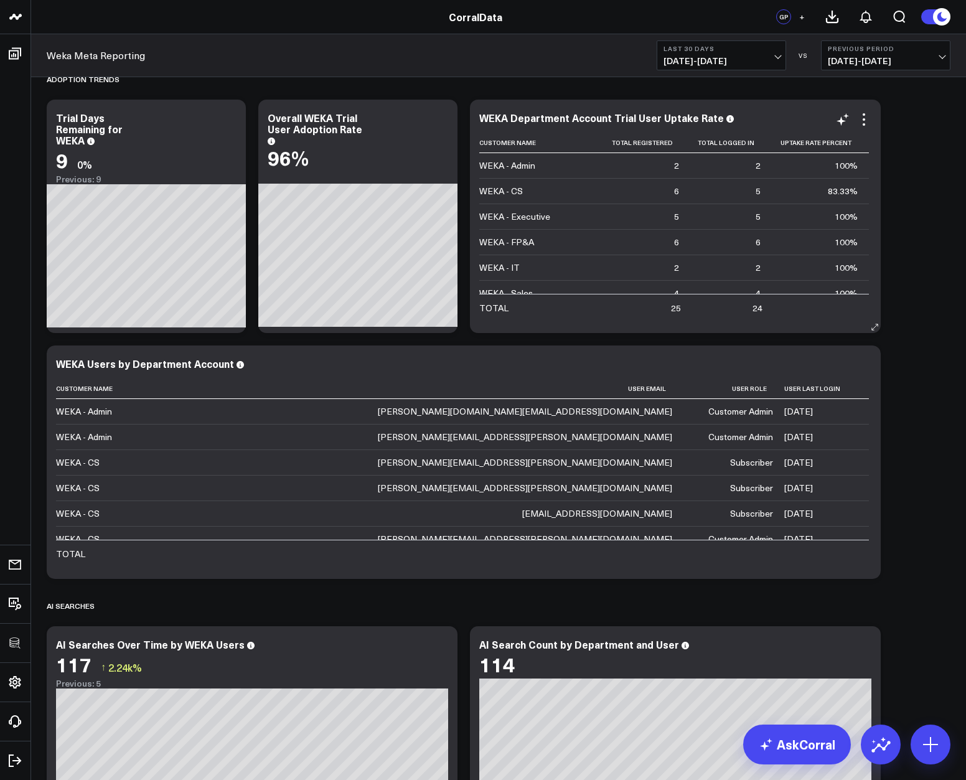
scroll to position [19, 0]
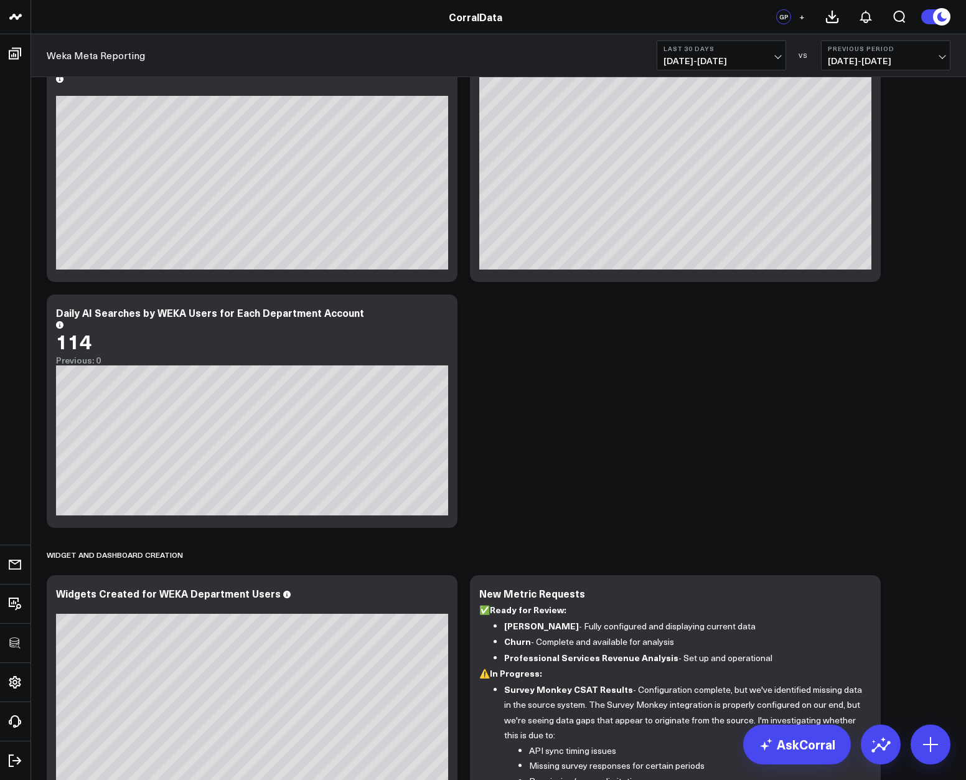
scroll to position [860, 0]
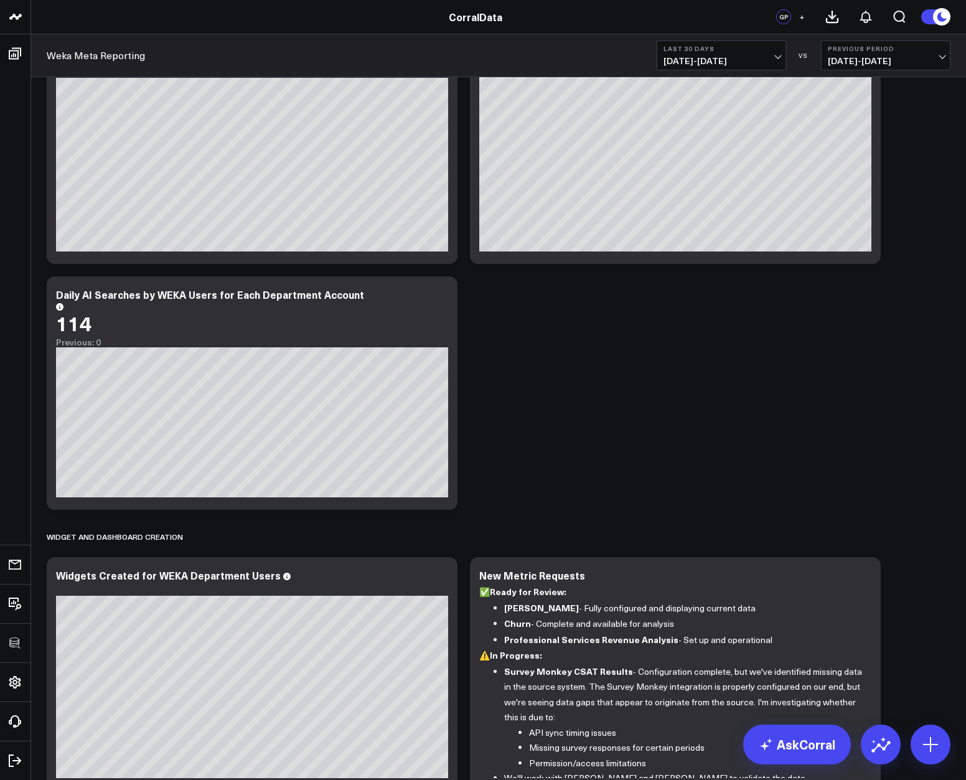
click at [728, 387] on div "Adoption Trends Modify via AI Copy link to widget Ask support Remove Create lin…" at bounding box center [498, 7] width 916 height 1580
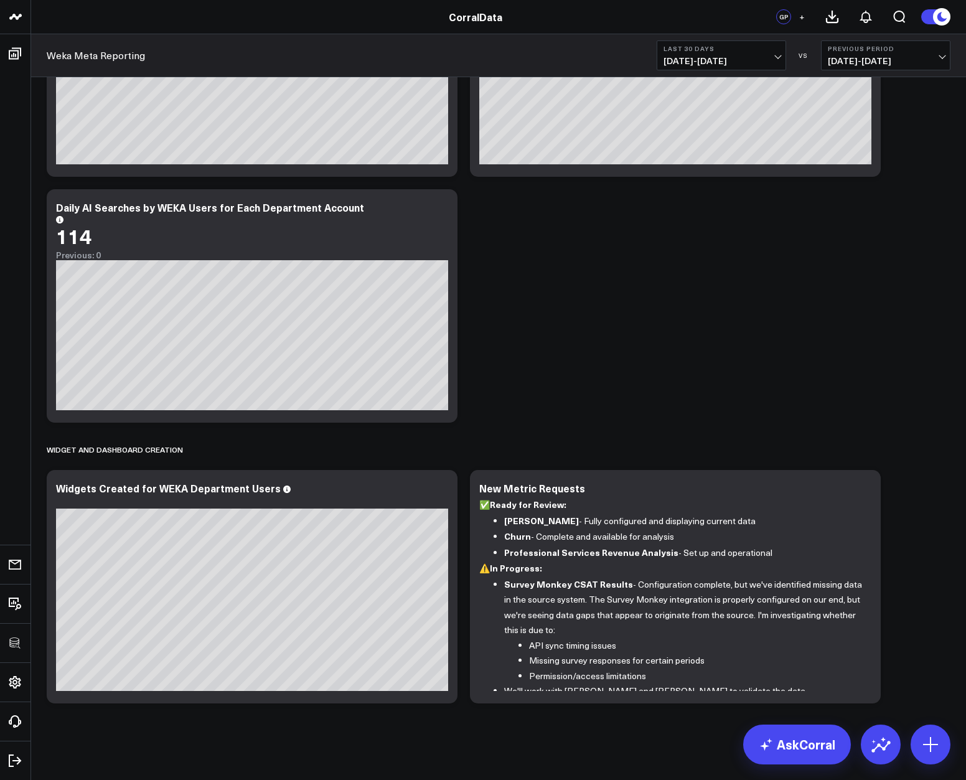
scroll to position [952, 0]
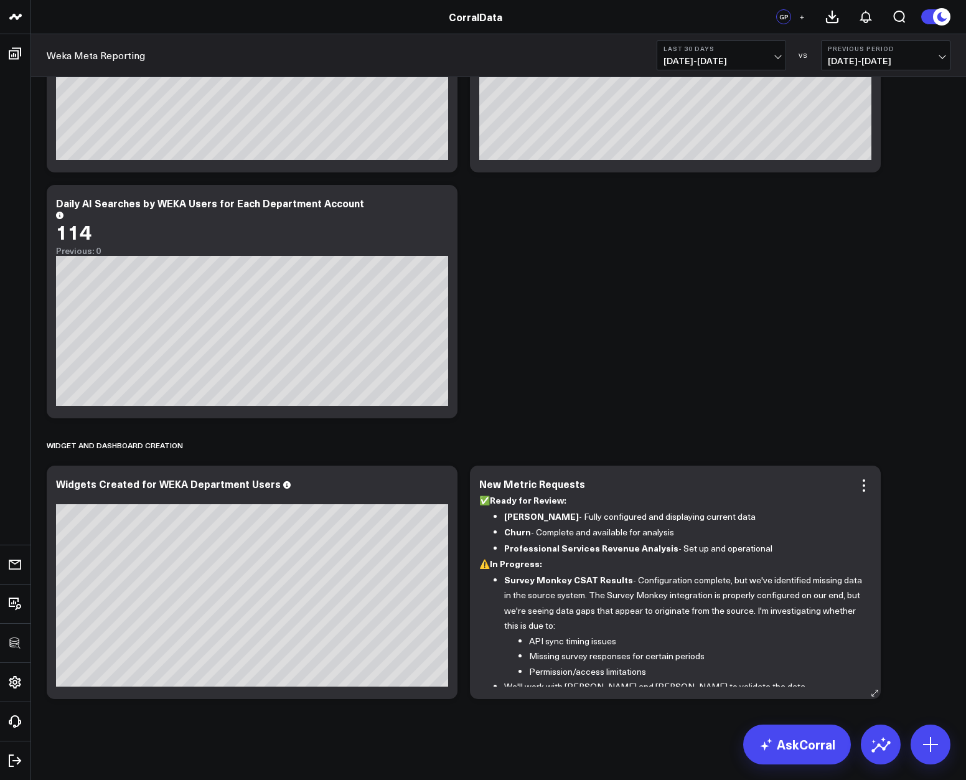
click at [655, 537] on li "Churn - Complete and available for analysis" at bounding box center [683, 532] width 358 height 16
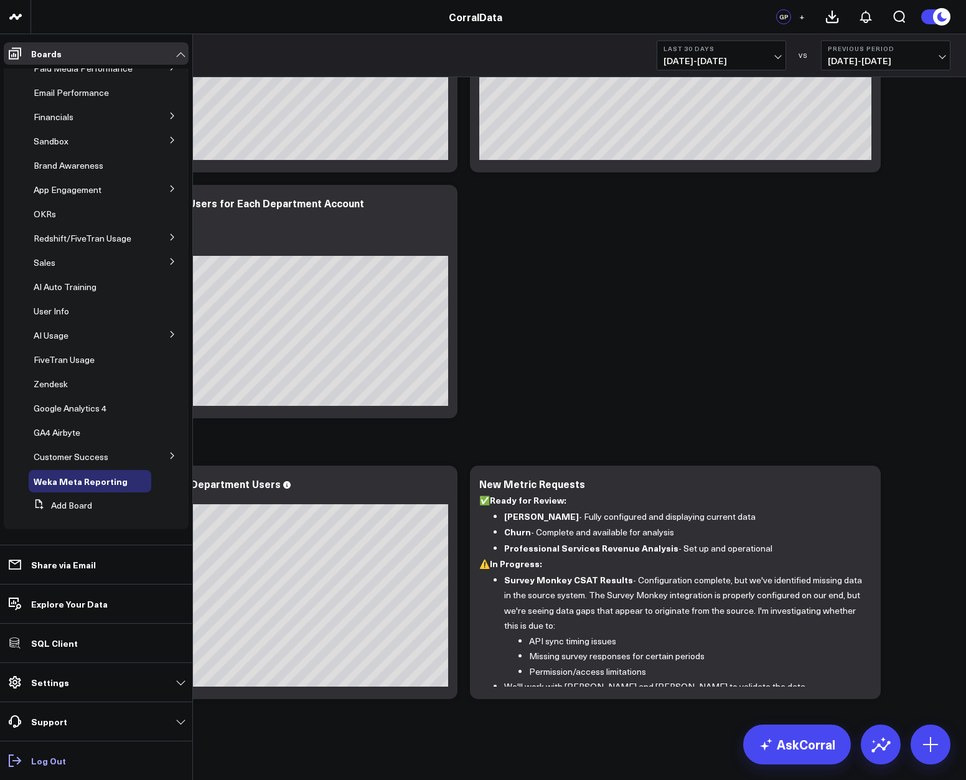
scroll to position [0, 0]
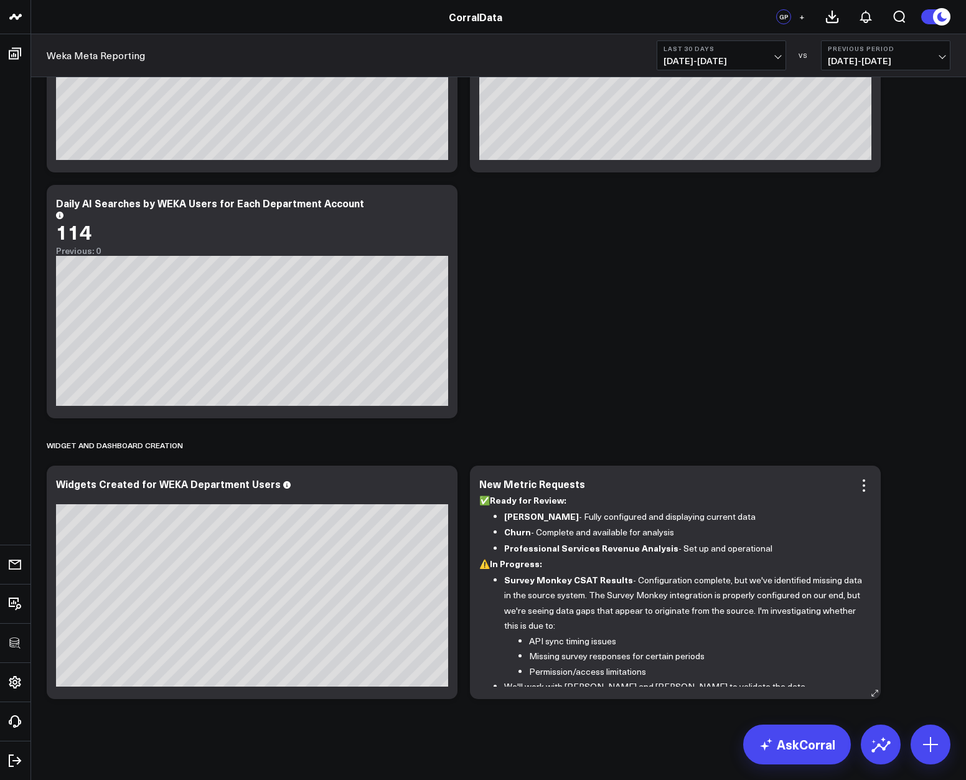
click at [566, 517] on li "[PERSON_NAME] - Fully configured and displaying current data" at bounding box center [683, 517] width 358 height 16
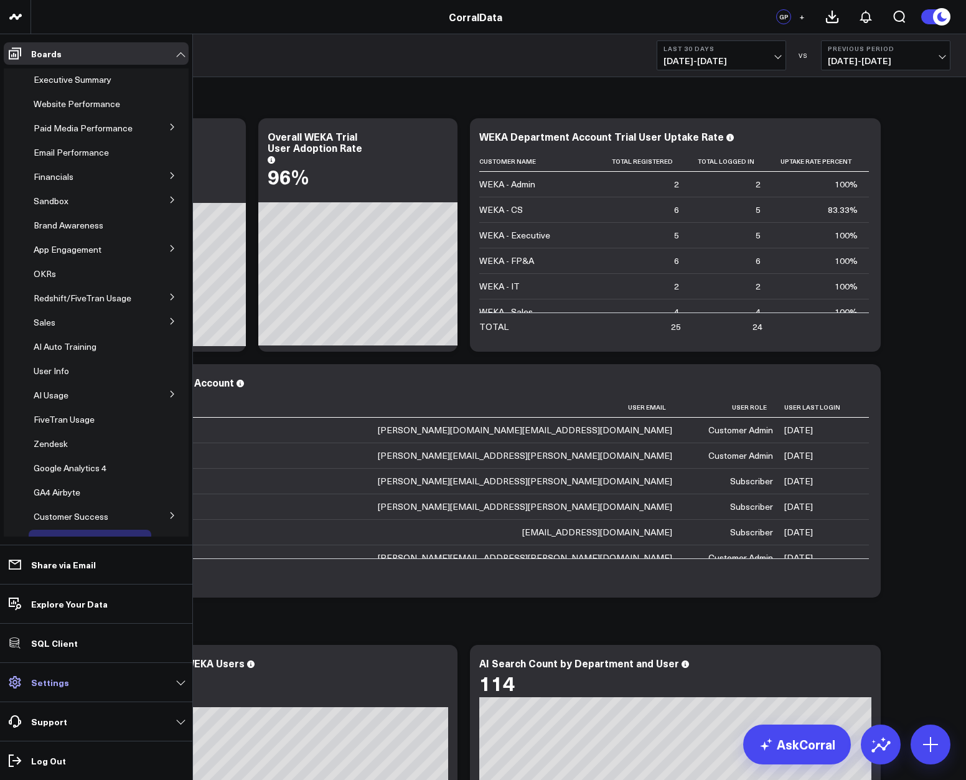
scroll to position [50, 0]
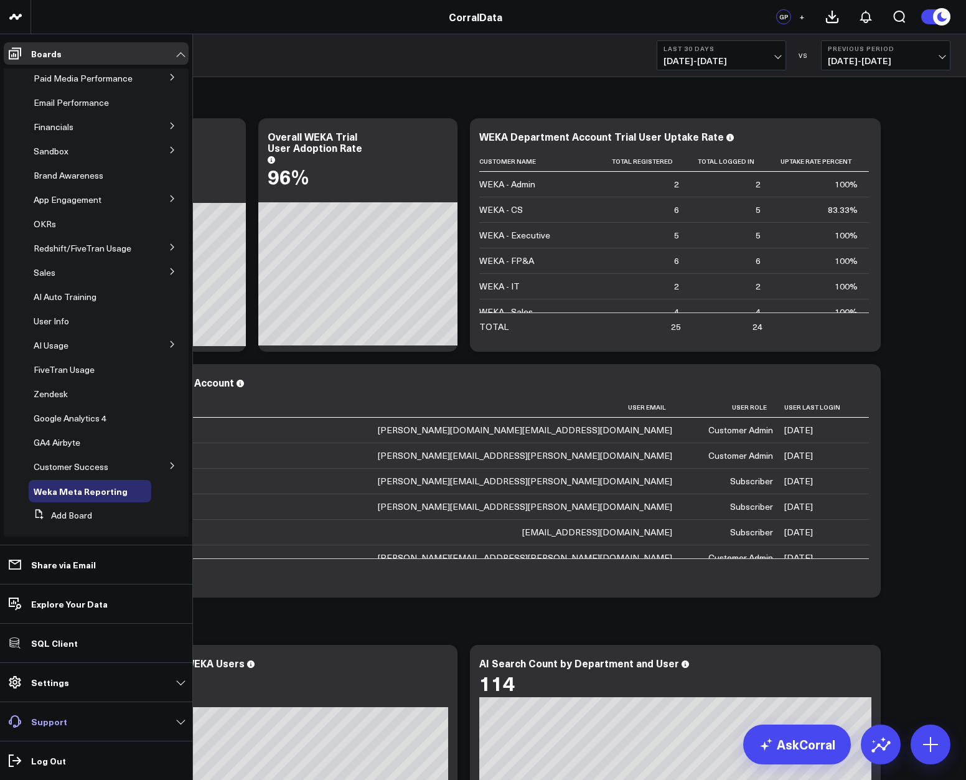
click at [46, 718] on p "Support" at bounding box center [49, 721] width 36 height 10
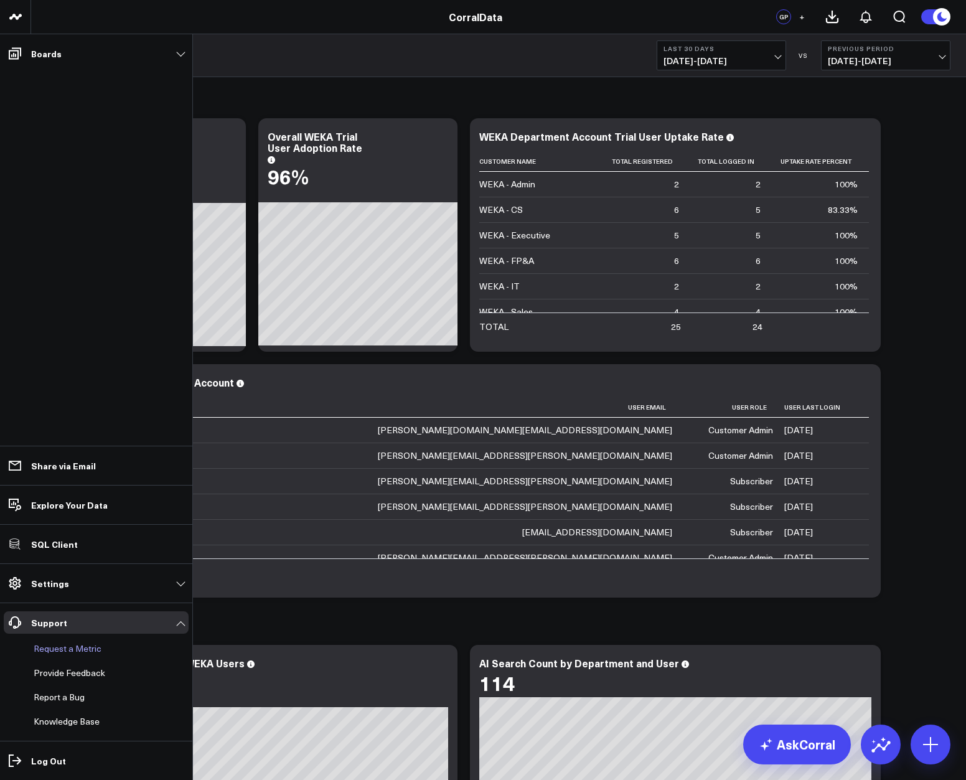
click at [75, 646] on button "Request a Metric" at bounding box center [65, 648] width 73 height 22
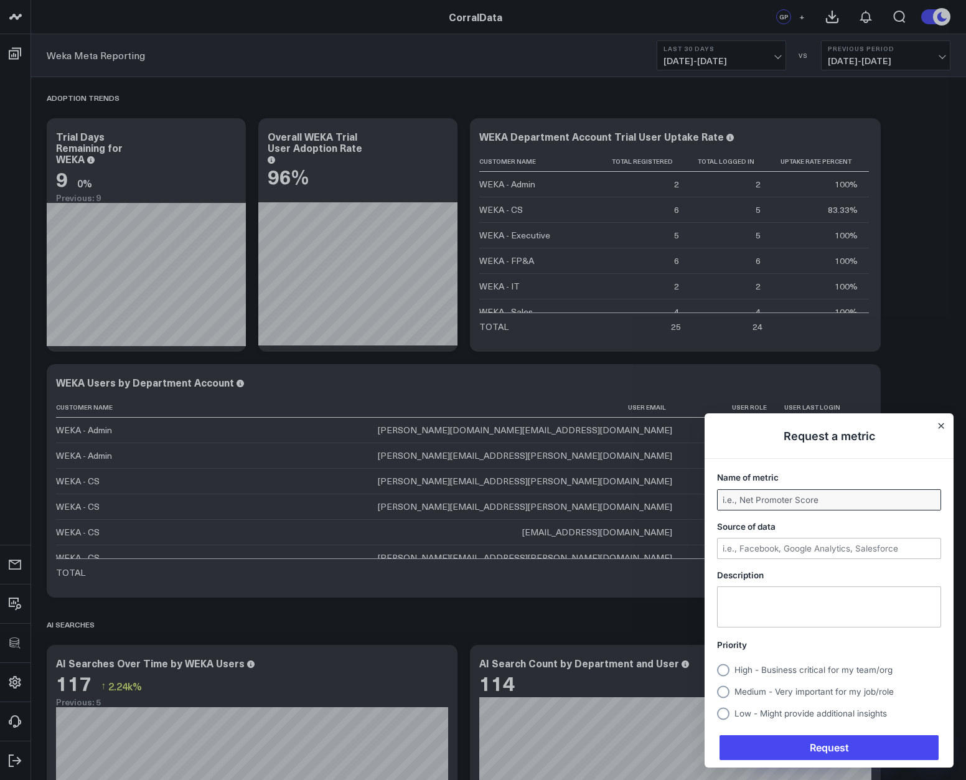
click at [830, 503] on input "Name of metric" at bounding box center [829, 500] width 223 height 20
type input "[PERSON_NAME] :)"
click at [944, 424] on icon "Close" at bounding box center [941, 426] width 6 height 6
